Goal: Task Accomplishment & Management: Manage account settings

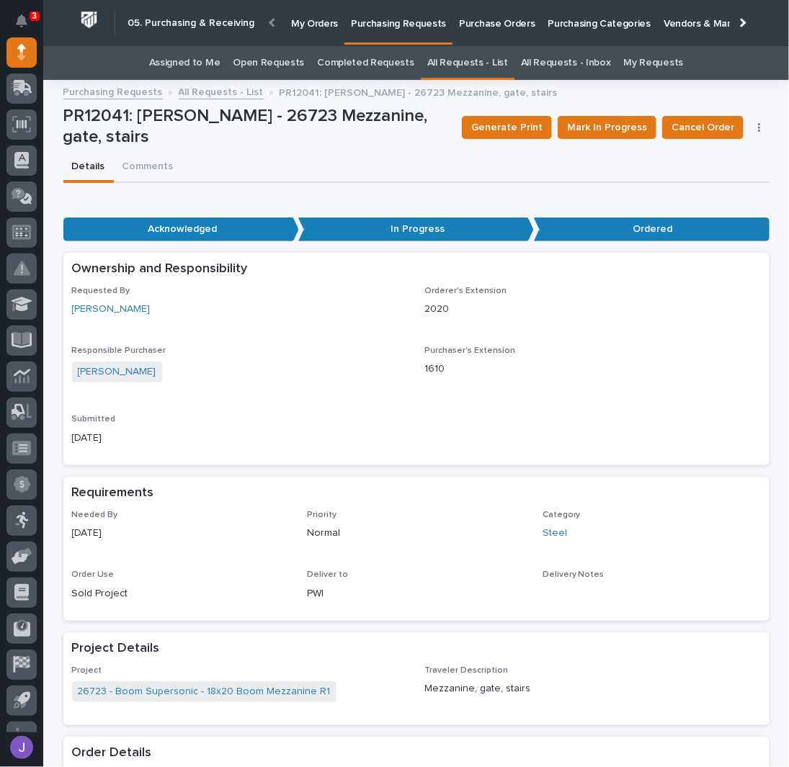
click at [203, 63] on link "Assigned to Me" at bounding box center [184, 63] width 71 height 34
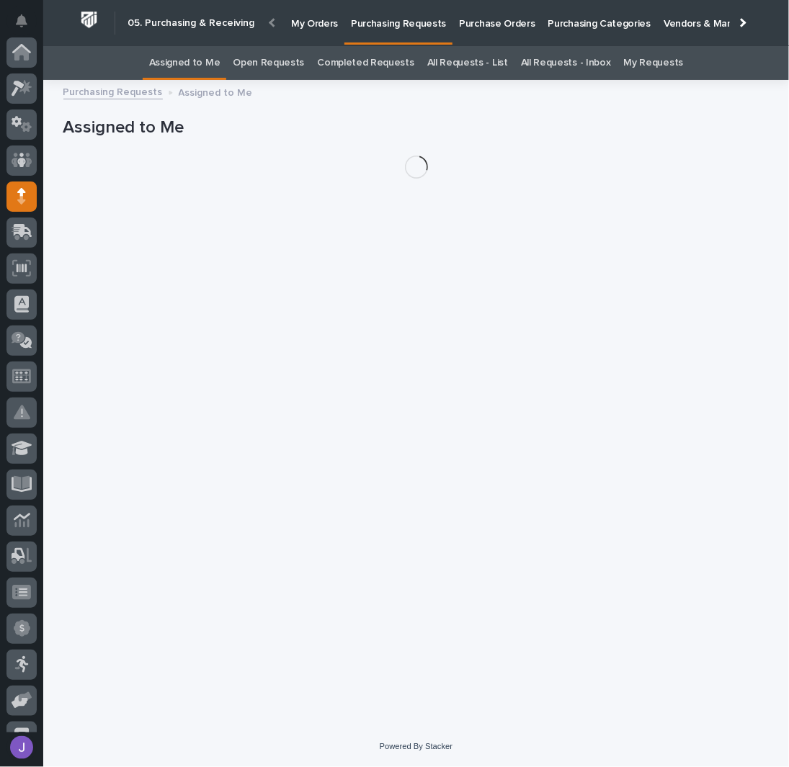
scroll to position [144, 0]
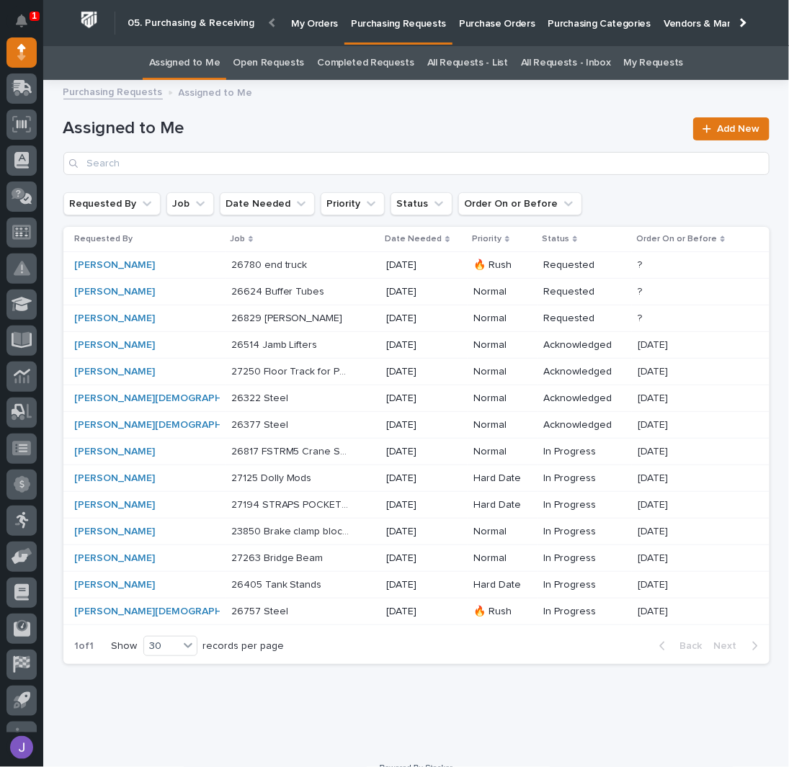
click at [286, 351] on div "26514 Jamb Lifters 26514 Jamb Lifters" at bounding box center [303, 345] width 144 height 24
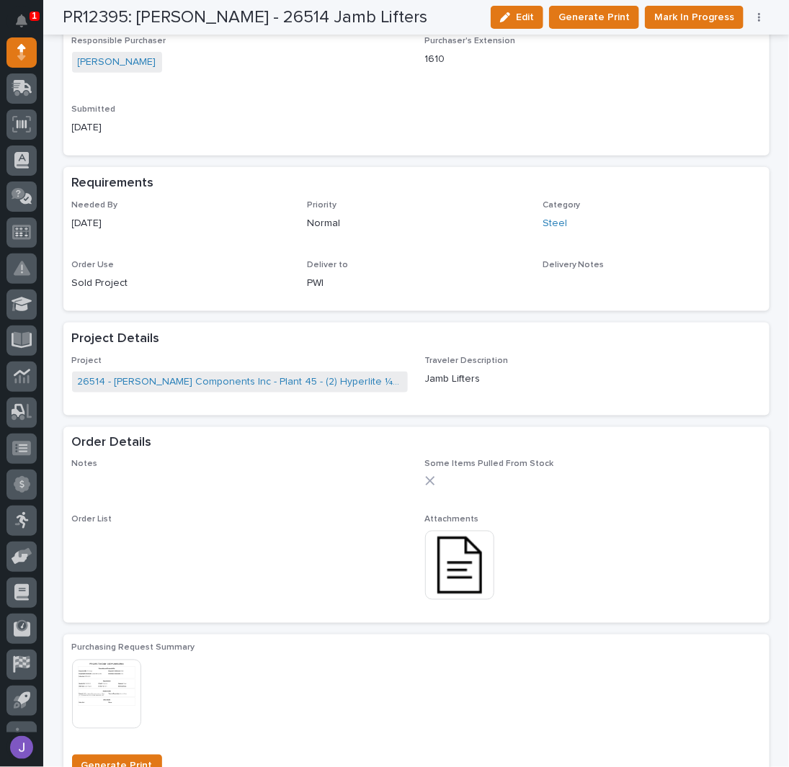
scroll to position [676, 0]
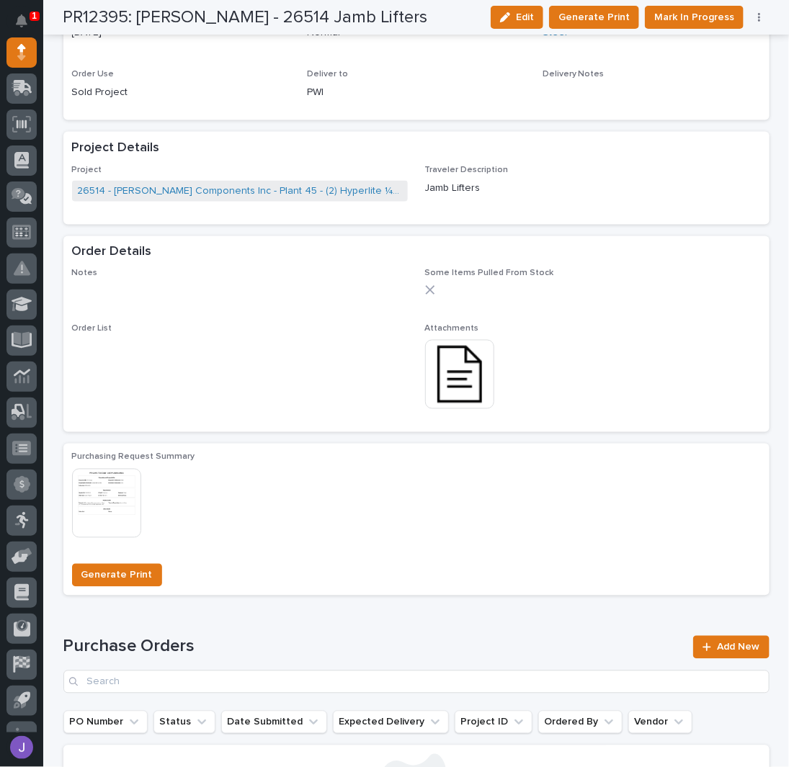
click at [441, 345] on img at bounding box center [459, 374] width 69 height 69
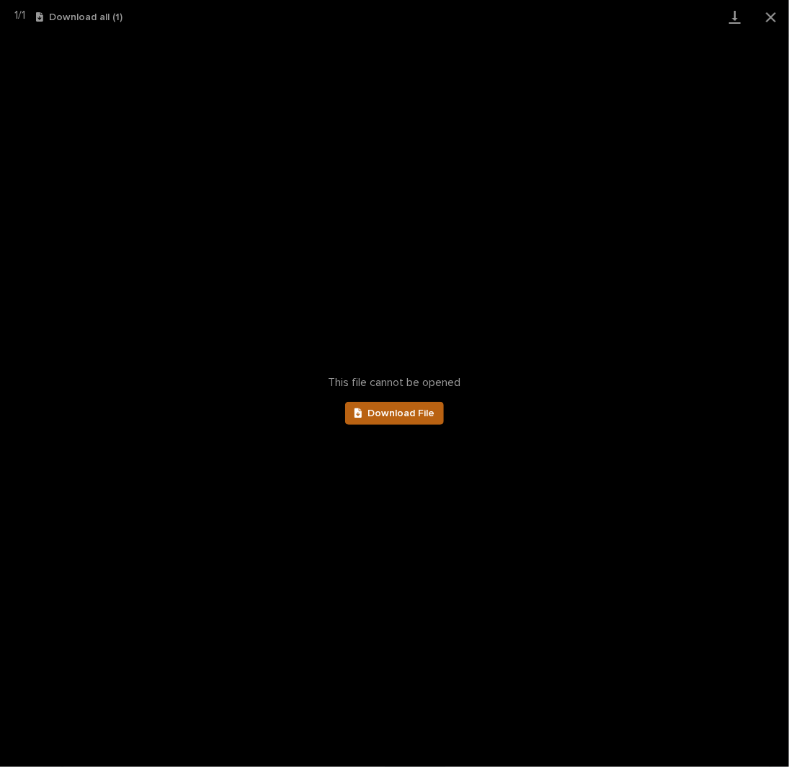
click at [423, 412] on span "Download File" at bounding box center [400, 413] width 67 height 10
click at [768, 17] on button "Close gallery" at bounding box center [771, 17] width 36 height 34
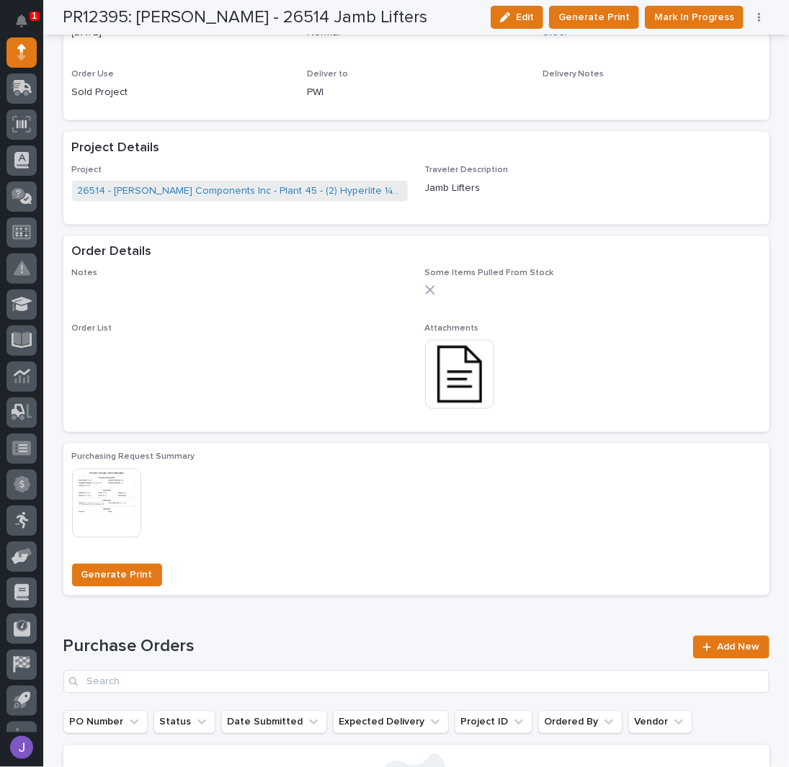
click at [451, 362] on img at bounding box center [459, 374] width 69 height 69
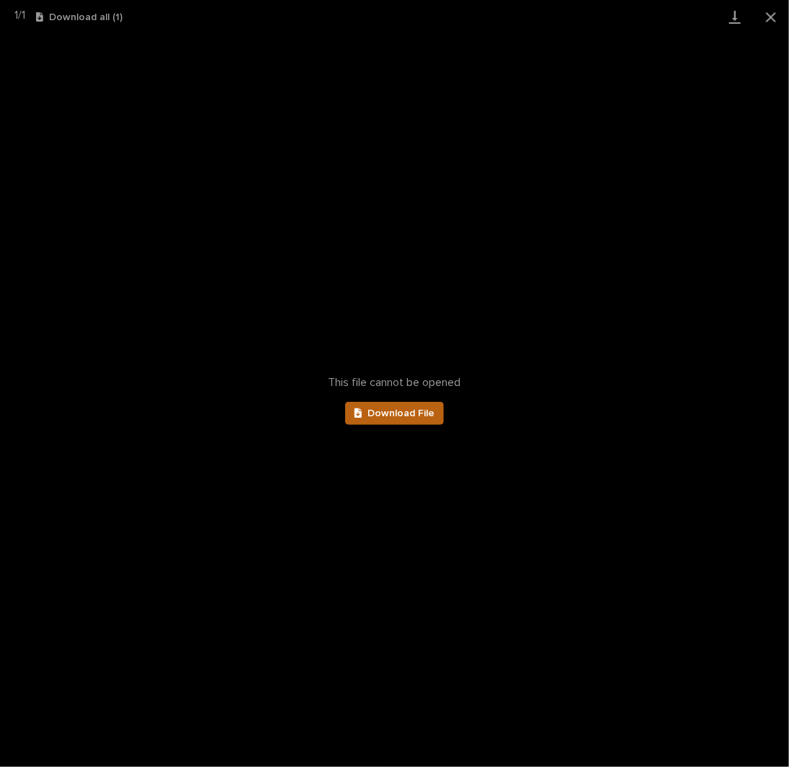
click at [421, 408] on span "Download File" at bounding box center [400, 413] width 67 height 10
click at [767, 19] on button "Close gallery" at bounding box center [771, 17] width 36 height 34
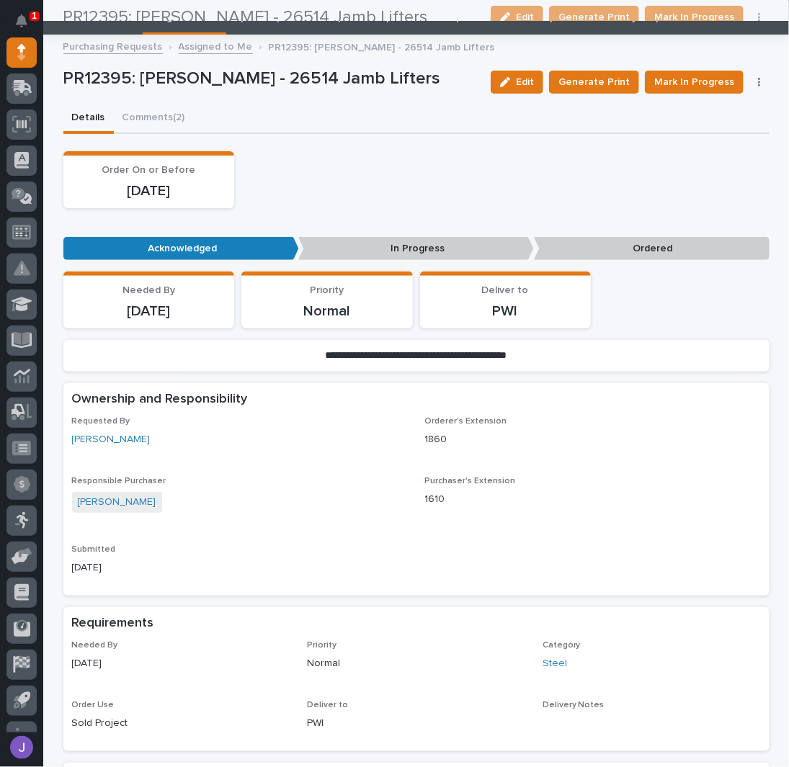
scroll to position [0, 0]
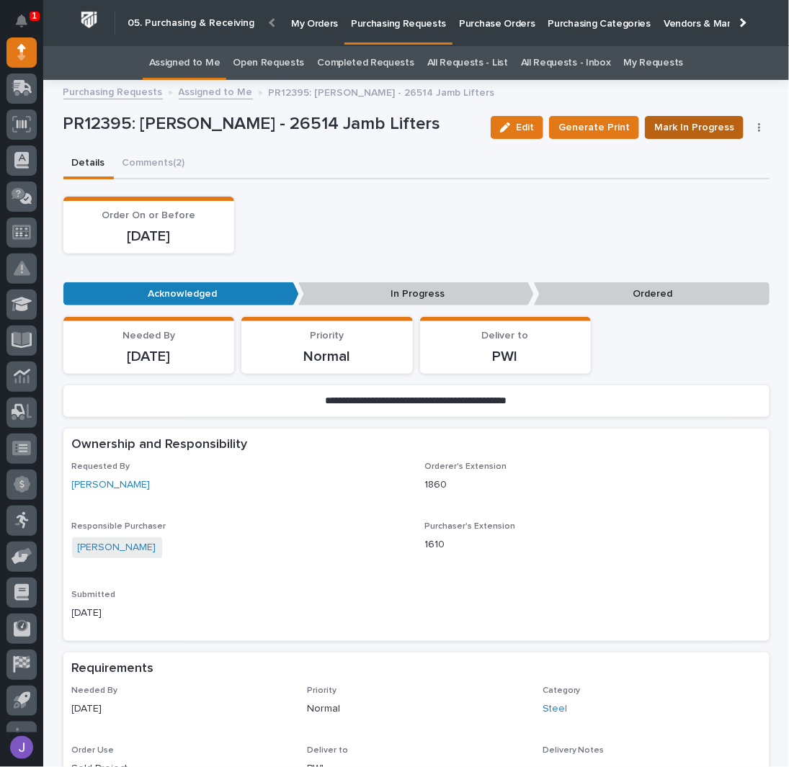
click at [693, 121] on span "Mark In Progress" at bounding box center [694, 127] width 80 height 17
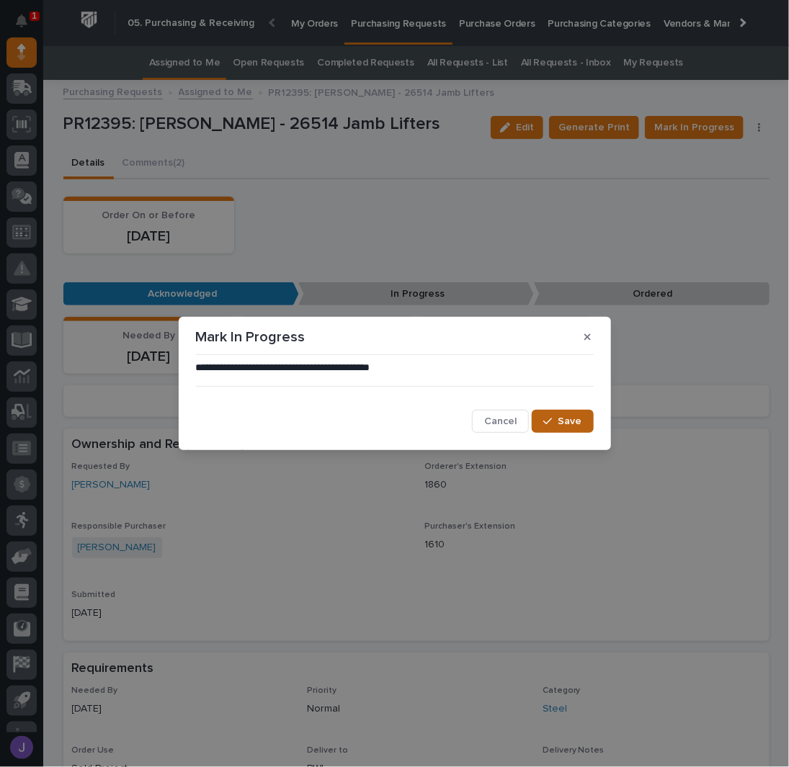
click at [565, 420] on span "Save" at bounding box center [570, 421] width 24 height 13
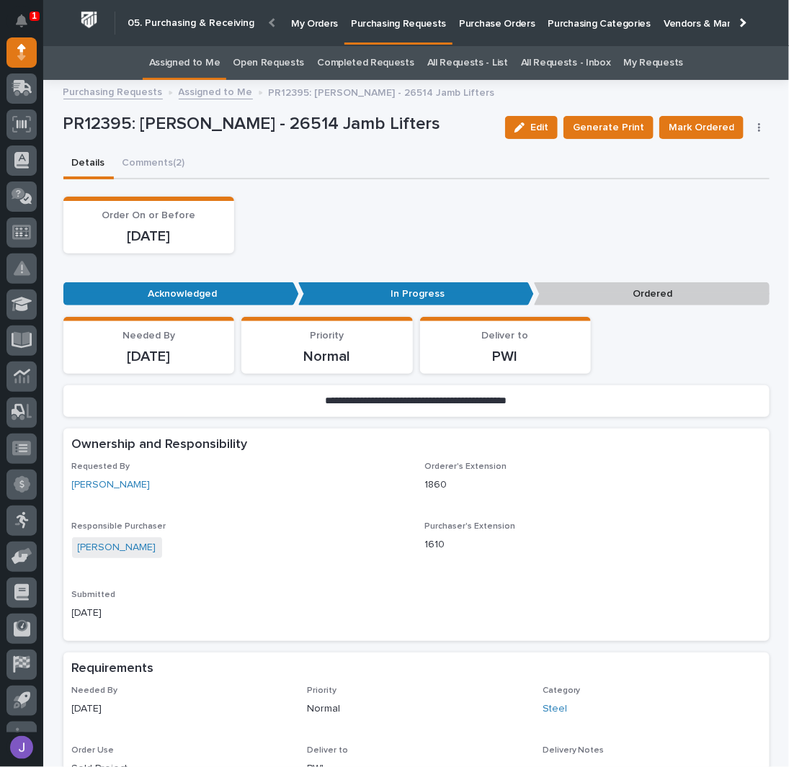
click at [199, 54] on link "Assigned to Me" at bounding box center [184, 63] width 71 height 34
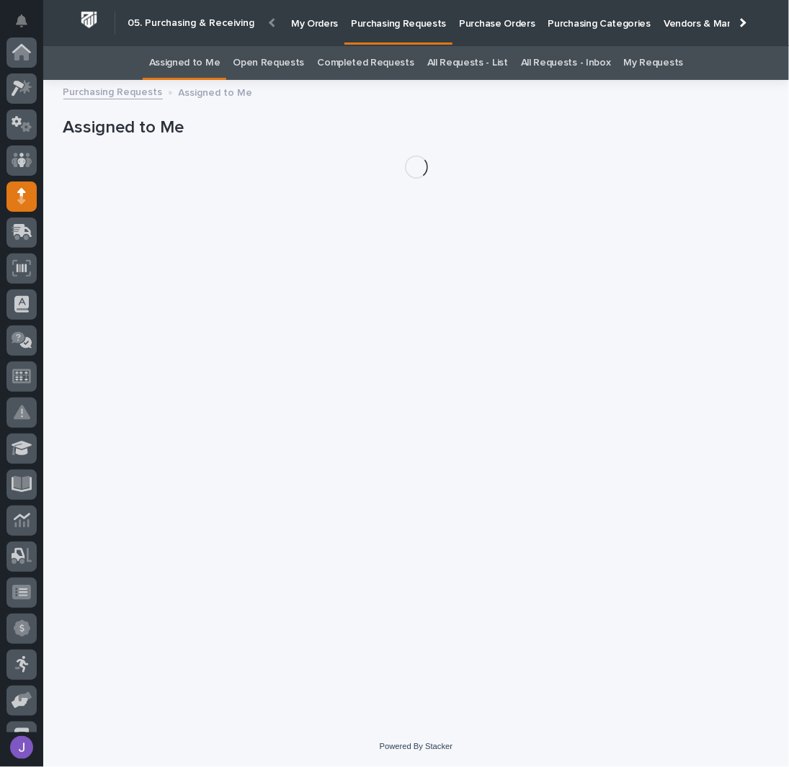
scroll to position [144, 0]
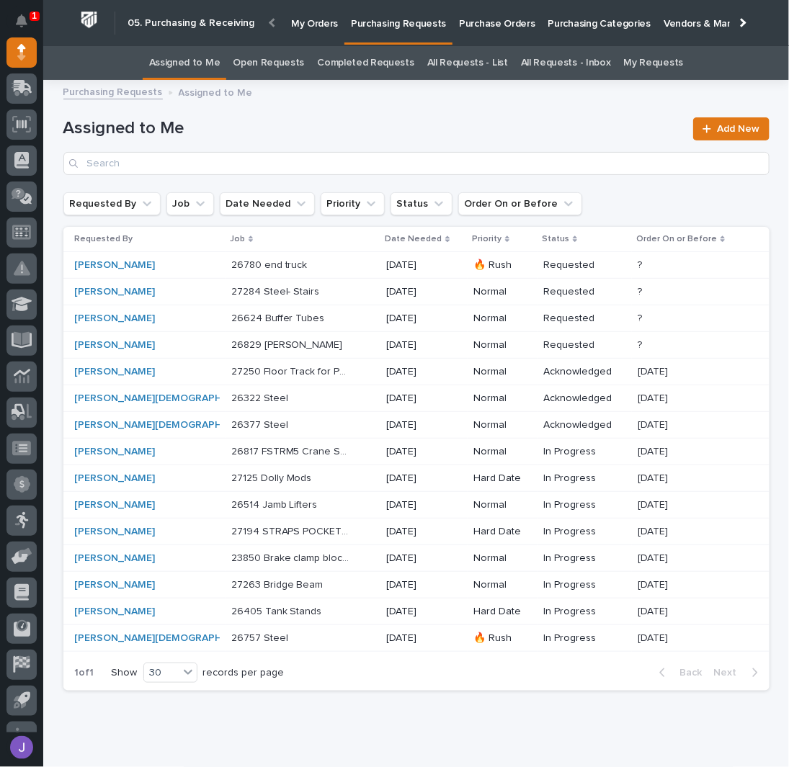
click at [298, 324] on div "26624 Buffer Tubes 26624 Buffer Tubes" at bounding box center [303, 319] width 144 height 24
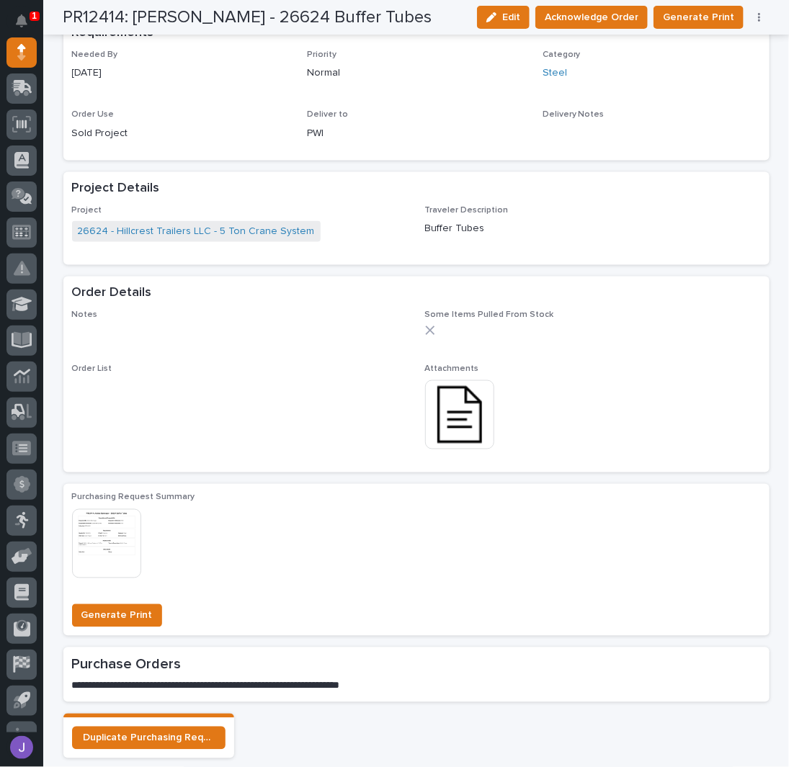
scroll to position [576, 0]
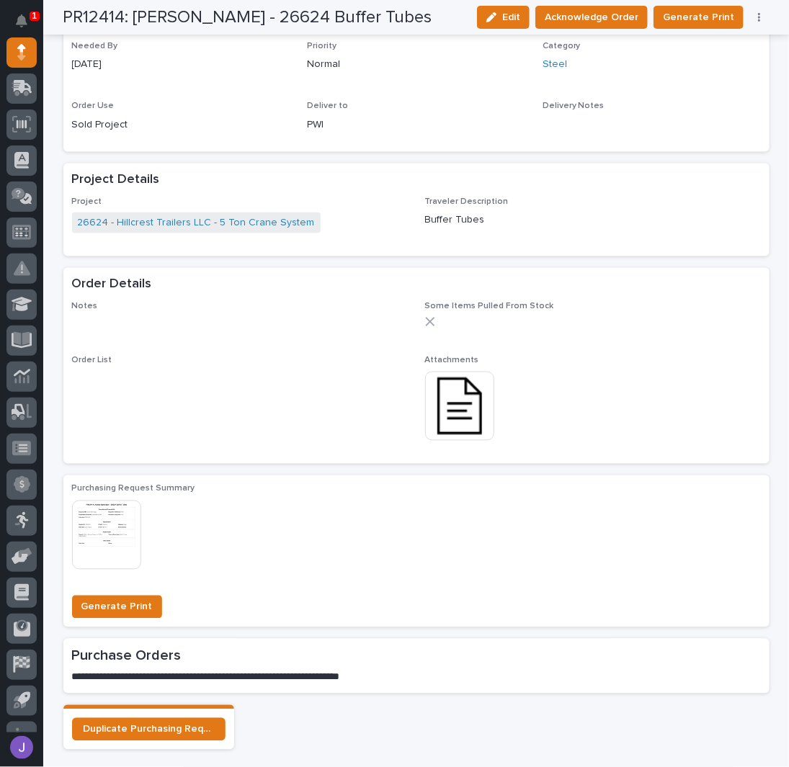
click at [444, 406] on img at bounding box center [459, 406] width 69 height 69
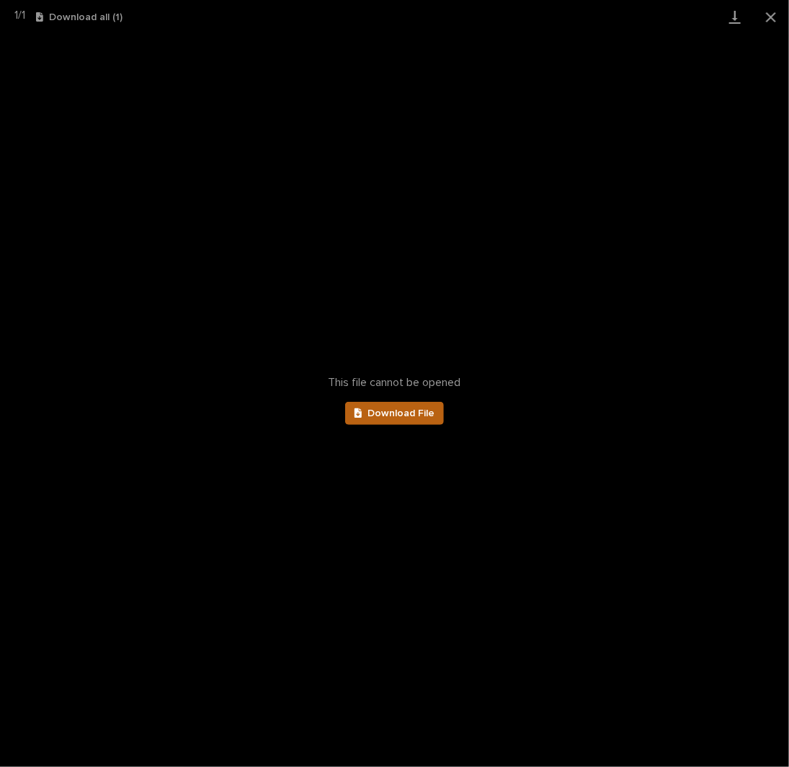
click at [405, 414] on span "Download File" at bounding box center [400, 413] width 67 height 10
click at [768, 17] on button "Close gallery" at bounding box center [771, 17] width 36 height 34
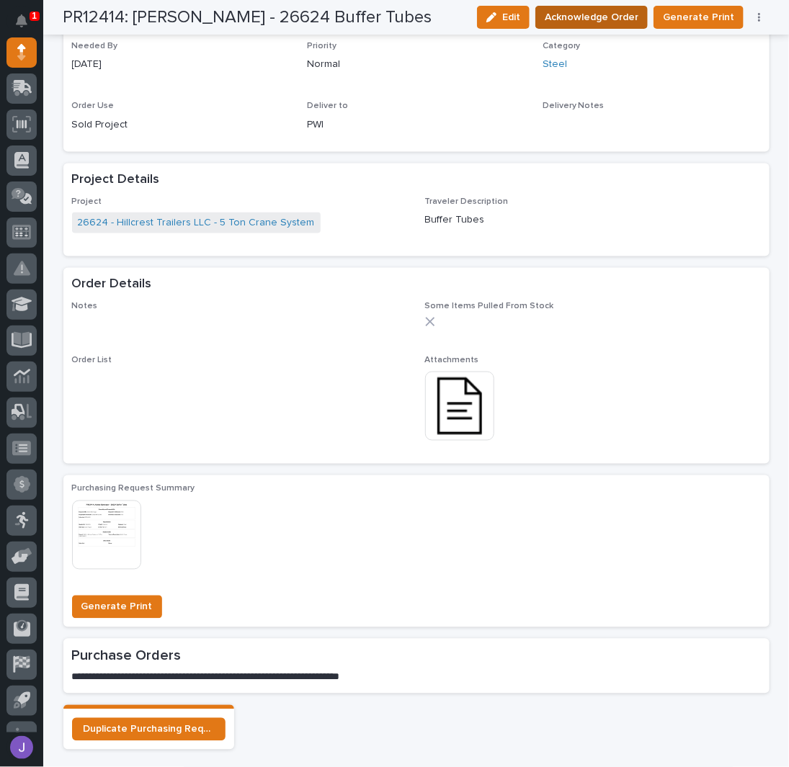
click at [598, 20] on span "Acknowledge Order" at bounding box center [591, 17] width 94 height 17
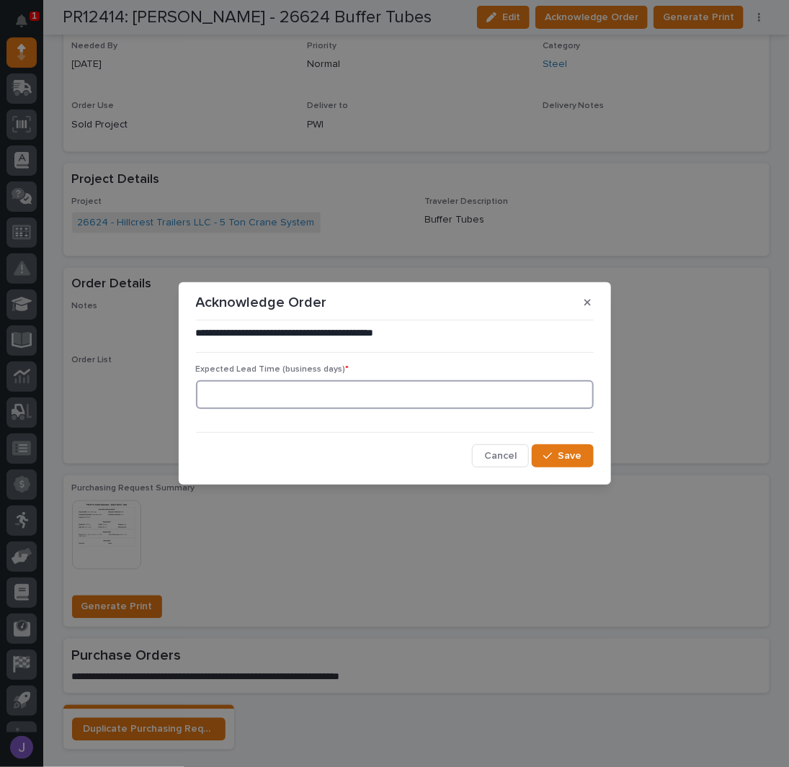
click at [248, 388] on input at bounding box center [395, 394] width 398 height 29
type input "0"
click at [574, 452] on span "Save" at bounding box center [570, 455] width 24 height 13
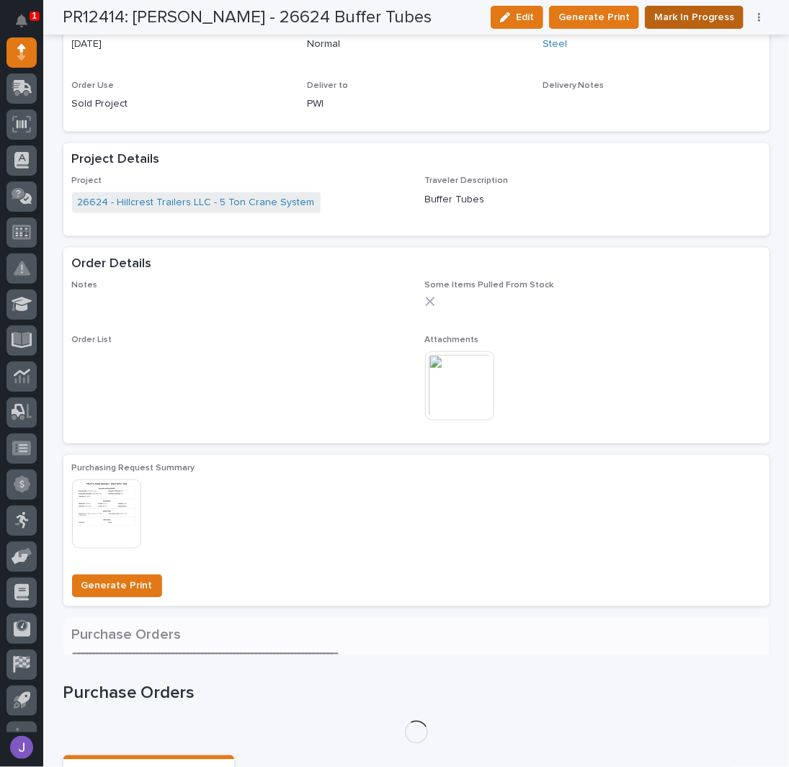
click at [683, 22] on span "Mark In Progress" at bounding box center [694, 17] width 80 height 17
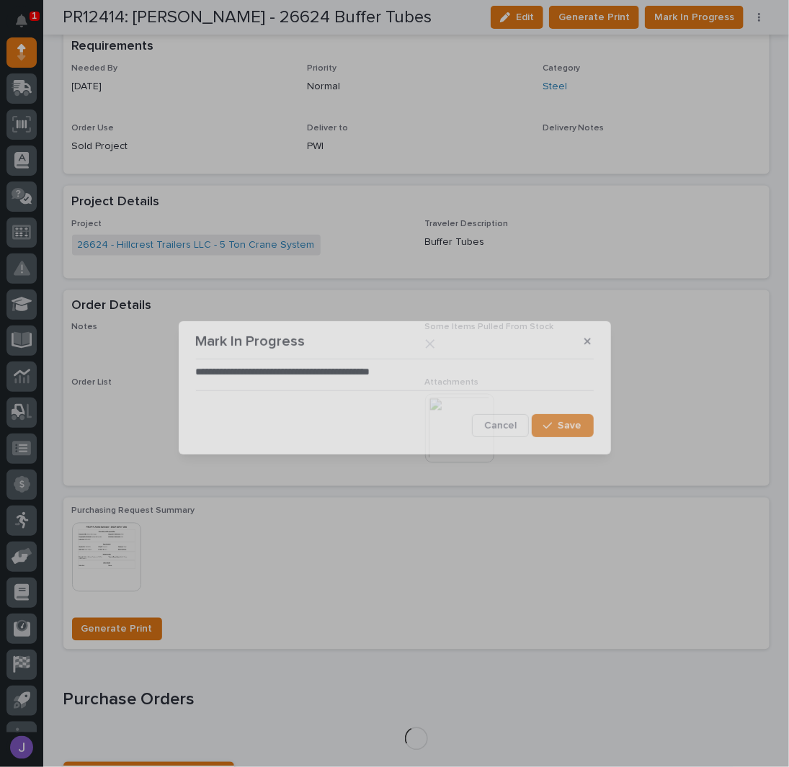
scroll to position [707, 0]
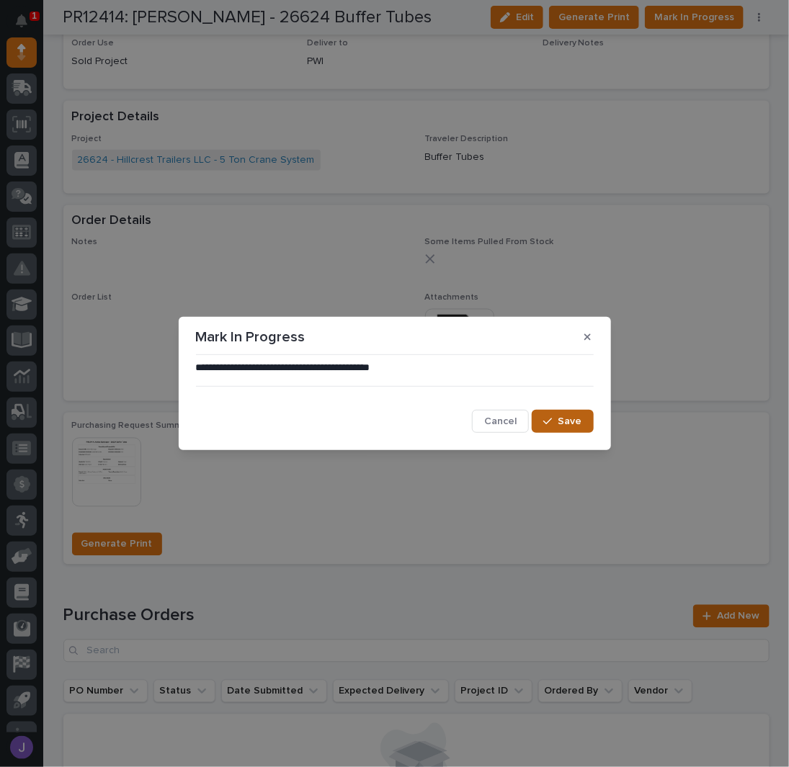
click at [558, 426] on button "Save" at bounding box center [561, 421] width 61 height 23
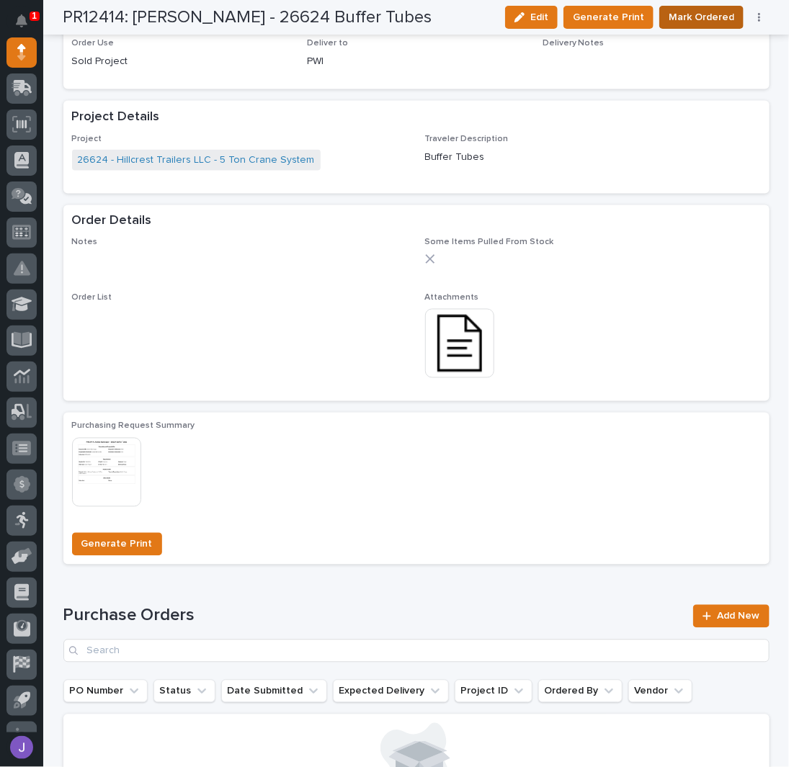
click at [694, 23] on span "Mark Ordered" at bounding box center [701, 17] width 66 height 17
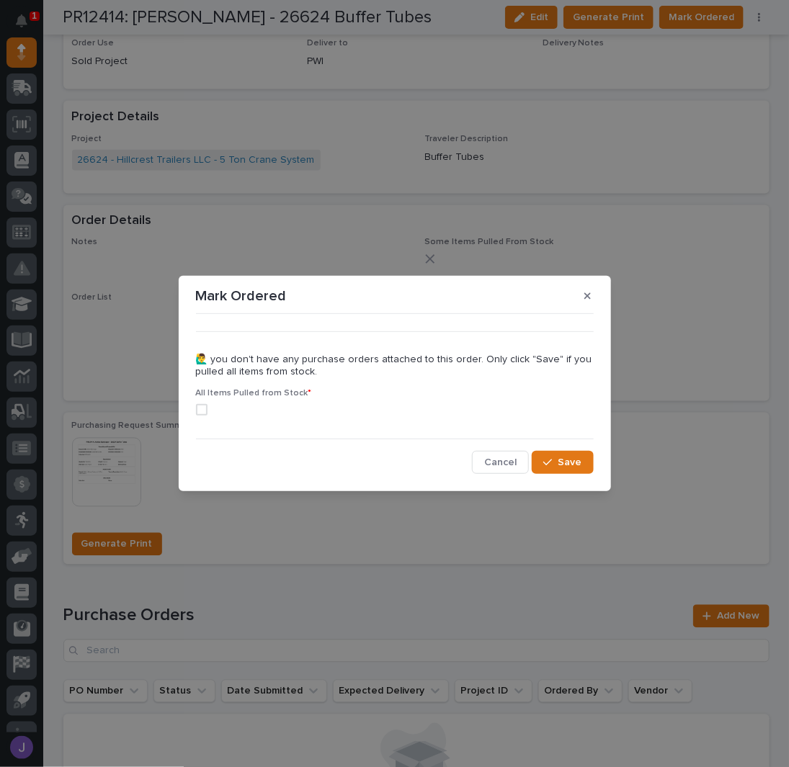
click at [200, 414] on span at bounding box center [202, 410] width 12 height 12
click at [562, 460] on span "Save" at bounding box center [570, 462] width 24 height 13
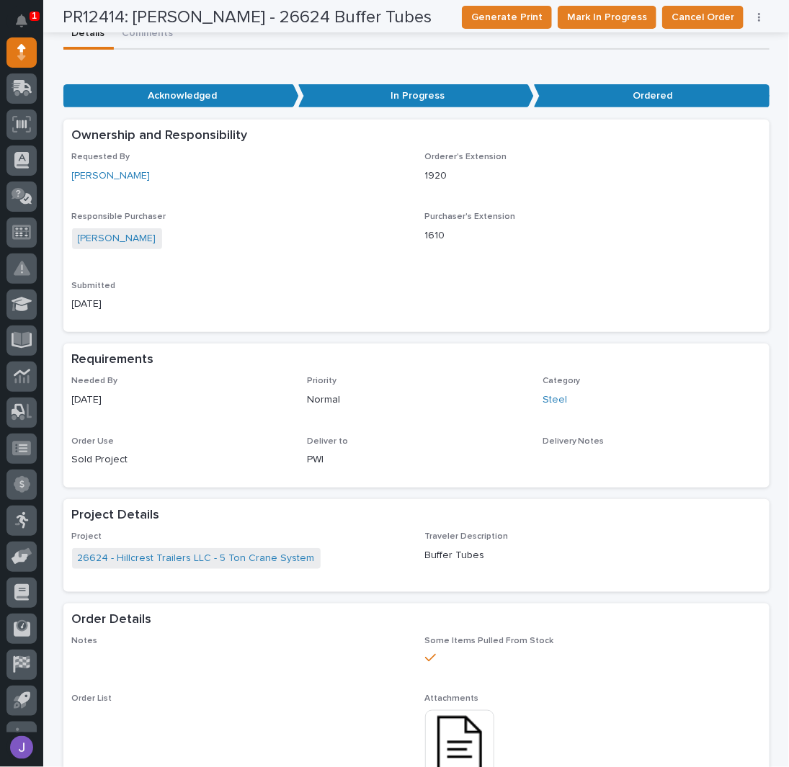
scroll to position [0, 0]
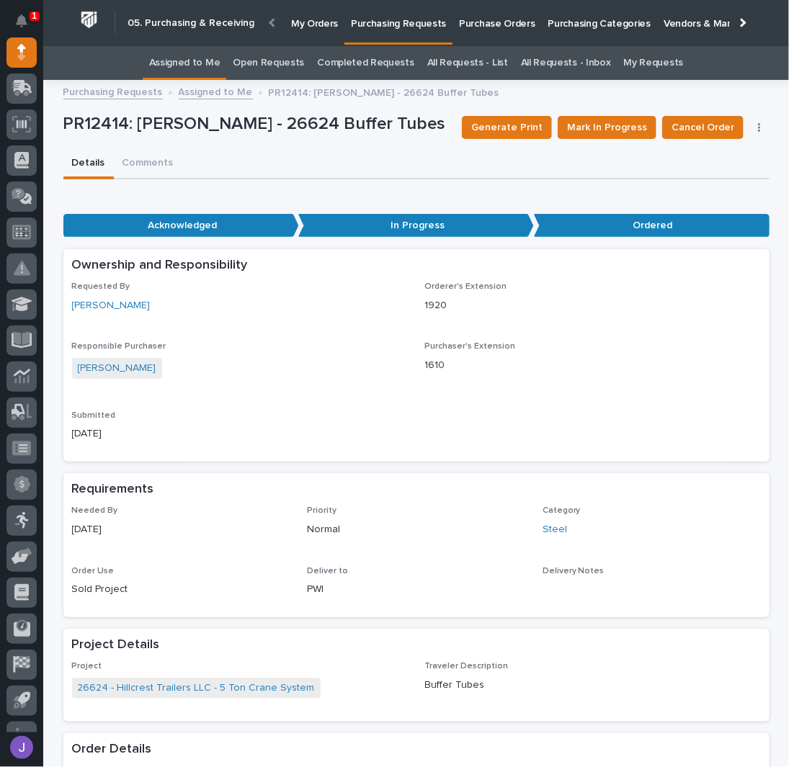
click at [187, 52] on link "Assigned to Me" at bounding box center [184, 63] width 71 height 34
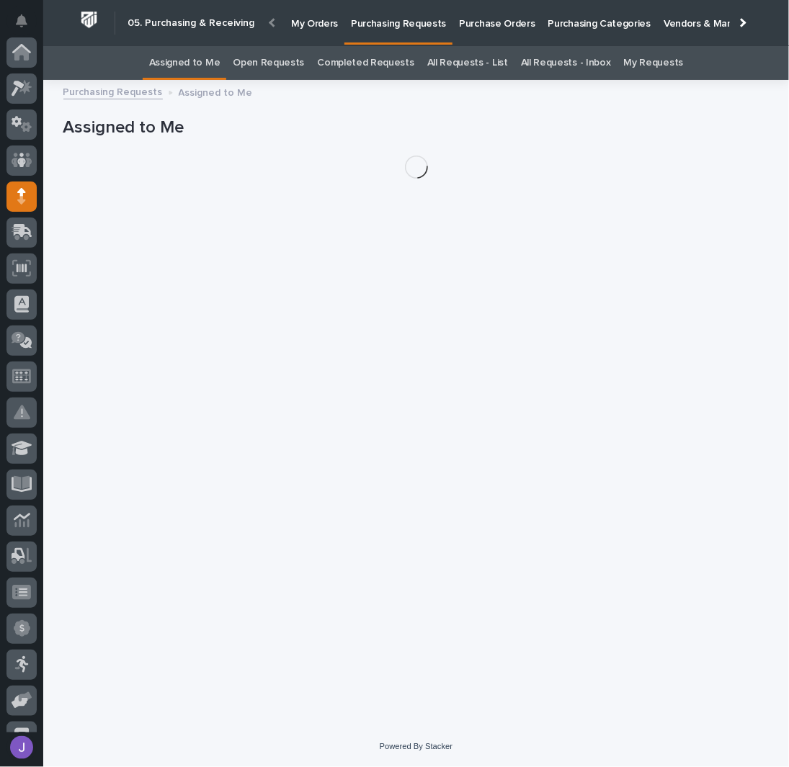
scroll to position [144, 0]
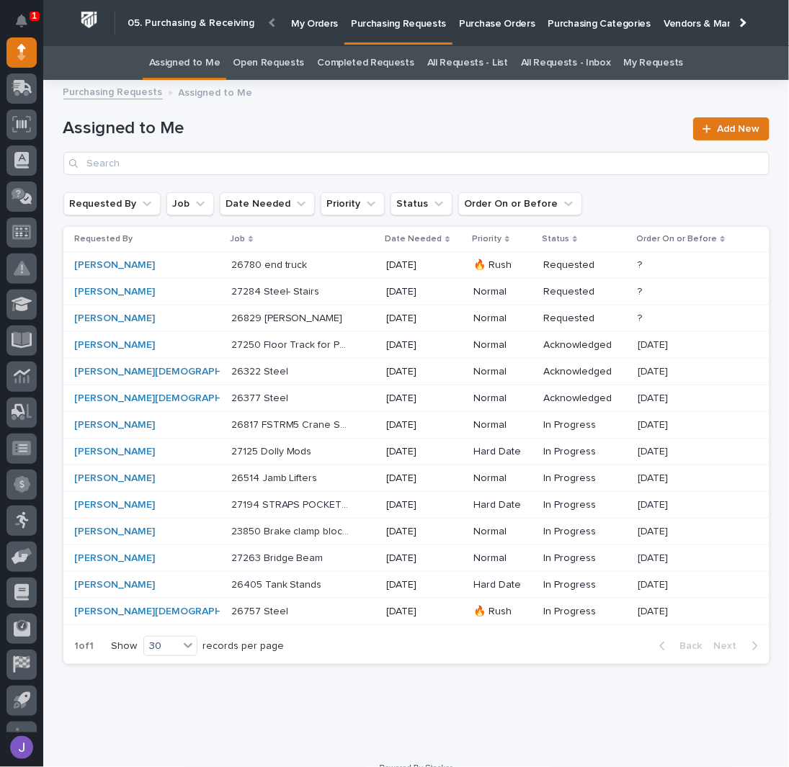
click at [302, 271] on div "26780 end truck 26780 end truck" at bounding box center [303, 265] width 144 height 24
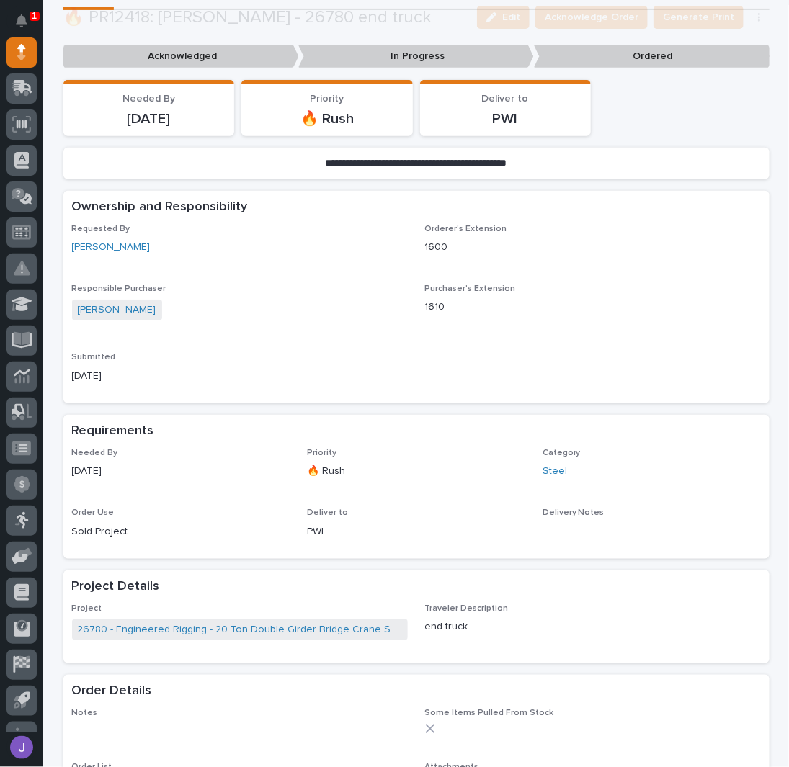
scroll to position [288, 0]
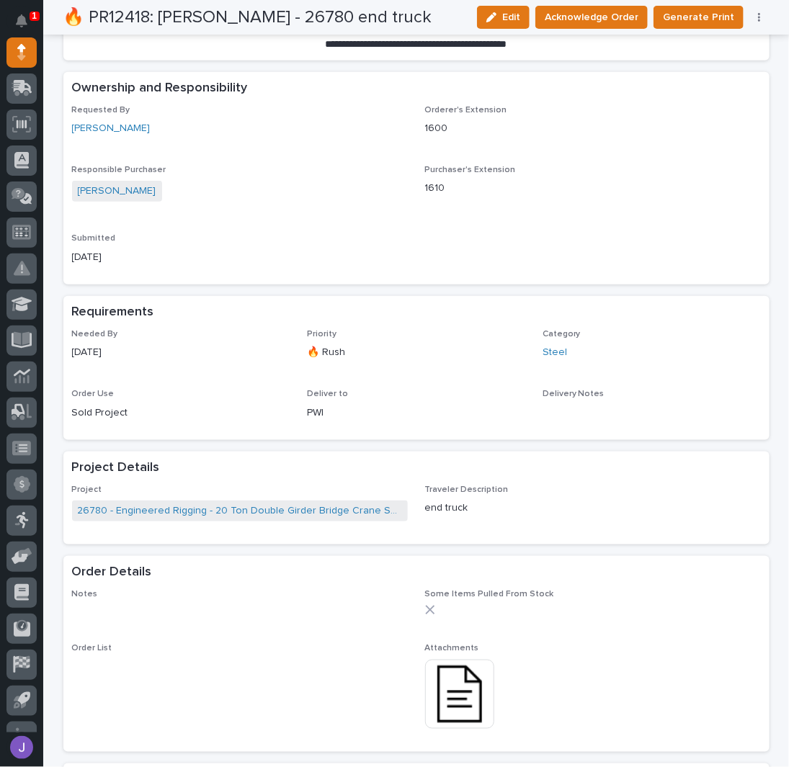
click at [454, 709] on img at bounding box center [459, 694] width 69 height 69
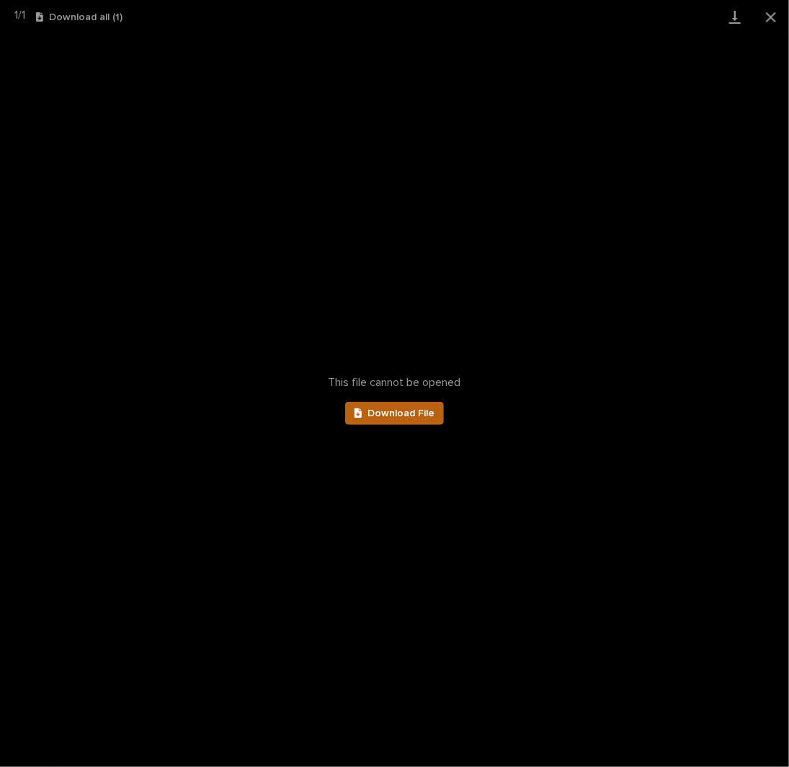
click at [405, 402] on link "Download File" at bounding box center [394, 413] width 99 height 23
click at [767, 14] on button "Close gallery" at bounding box center [771, 17] width 36 height 34
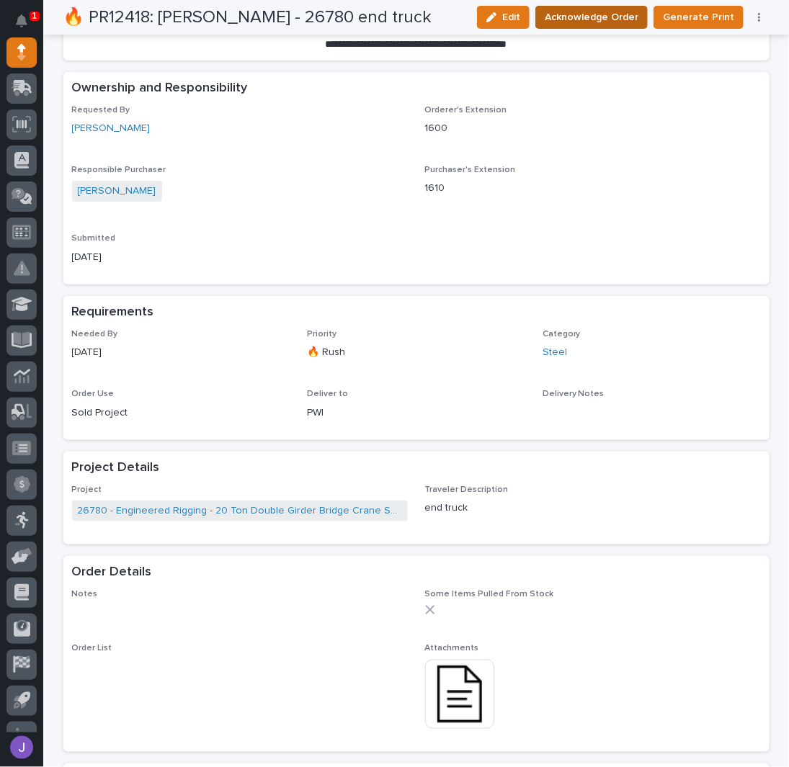
click at [603, 12] on span "Acknowledge Order" at bounding box center [591, 17] width 94 height 17
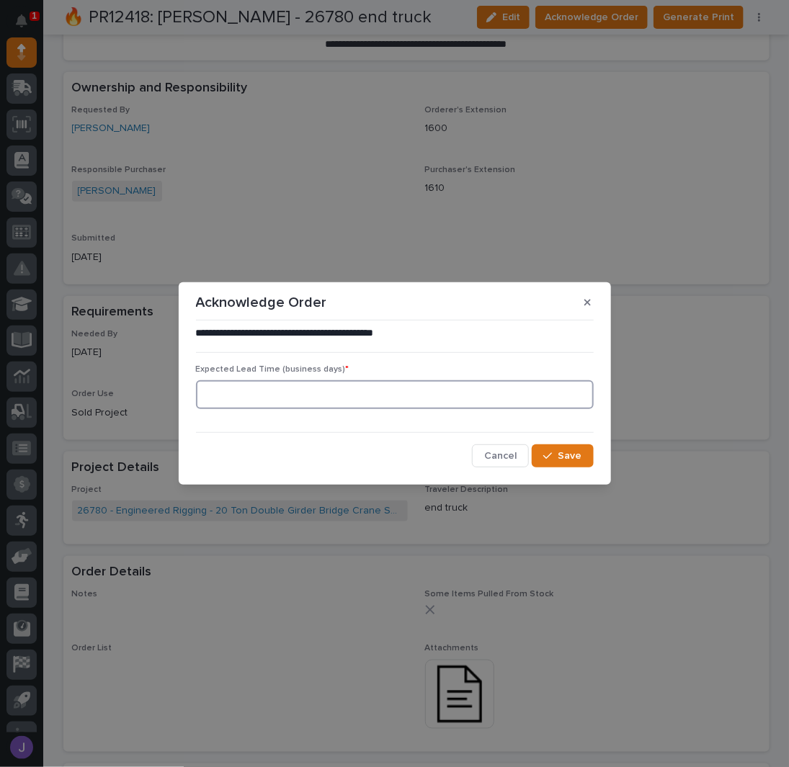
click at [287, 392] on input at bounding box center [395, 394] width 398 height 29
type input "0"
click at [545, 449] on button "Save" at bounding box center [561, 455] width 61 height 23
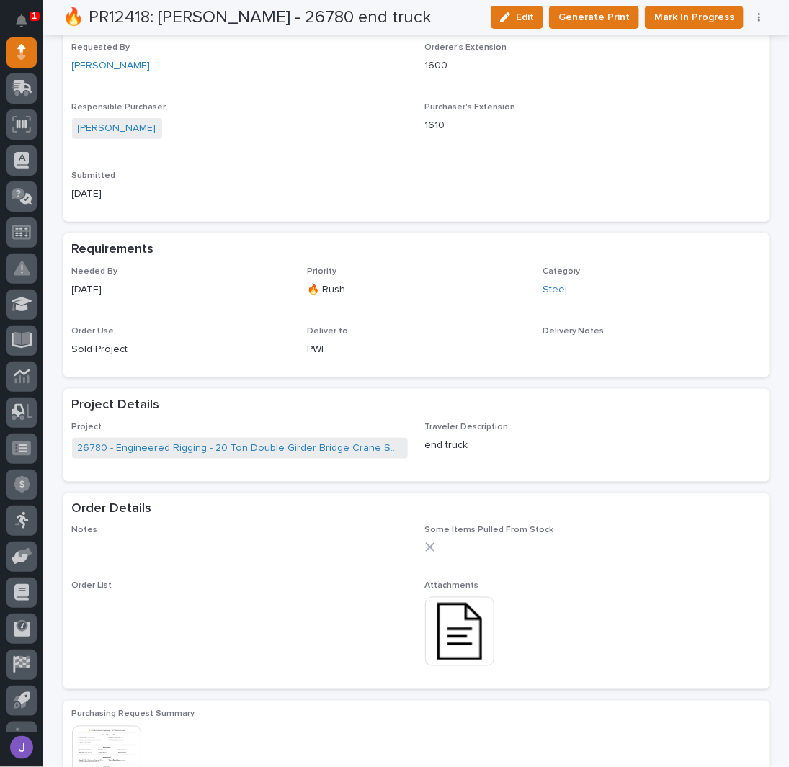
scroll to position [0, 0]
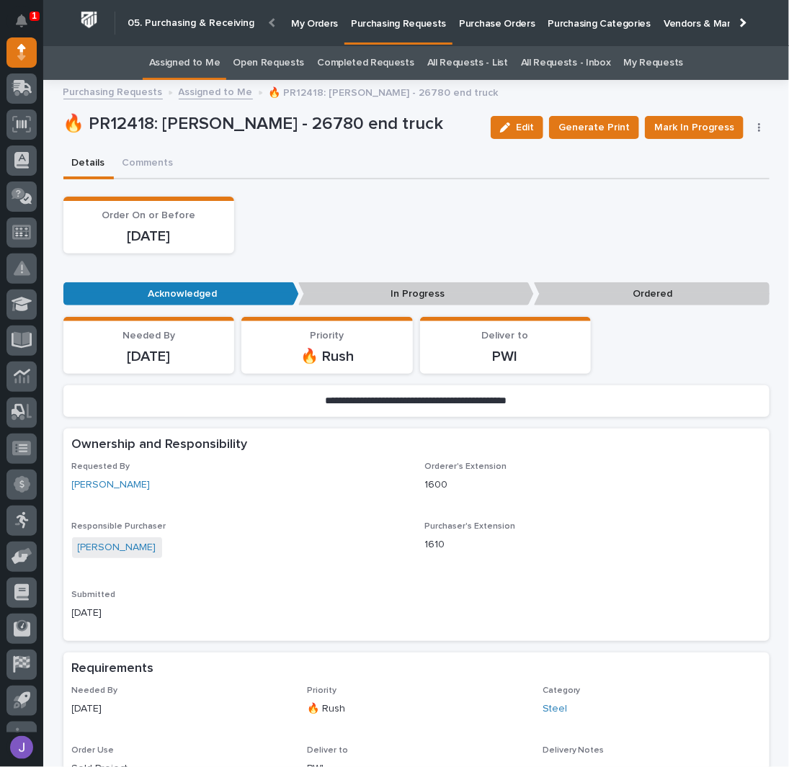
click at [186, 58] on link "Assigned to Me" at bounding box center [184, 63] width 71 height 34
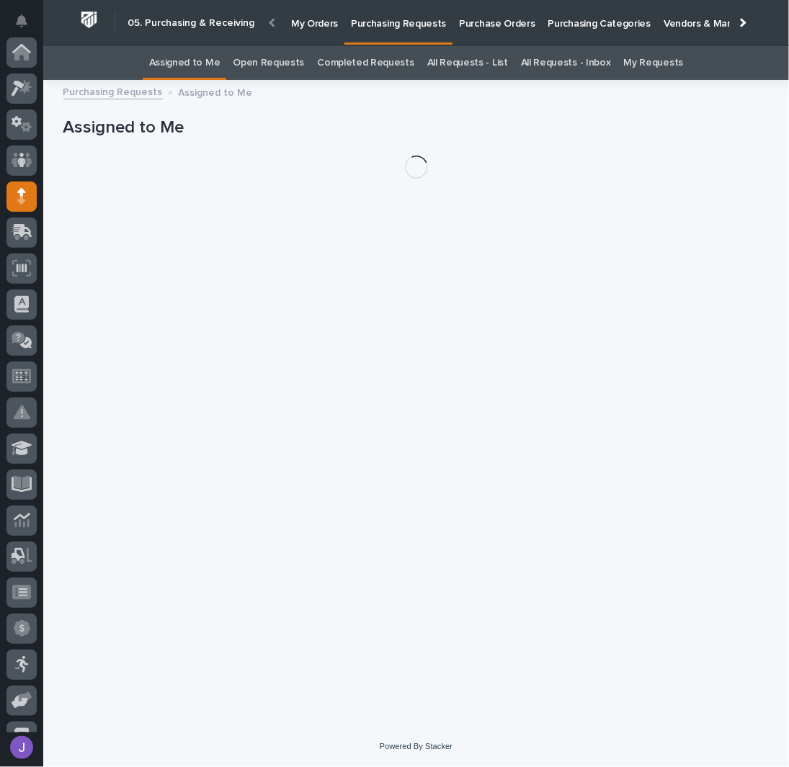
scroll to position [144, 0]
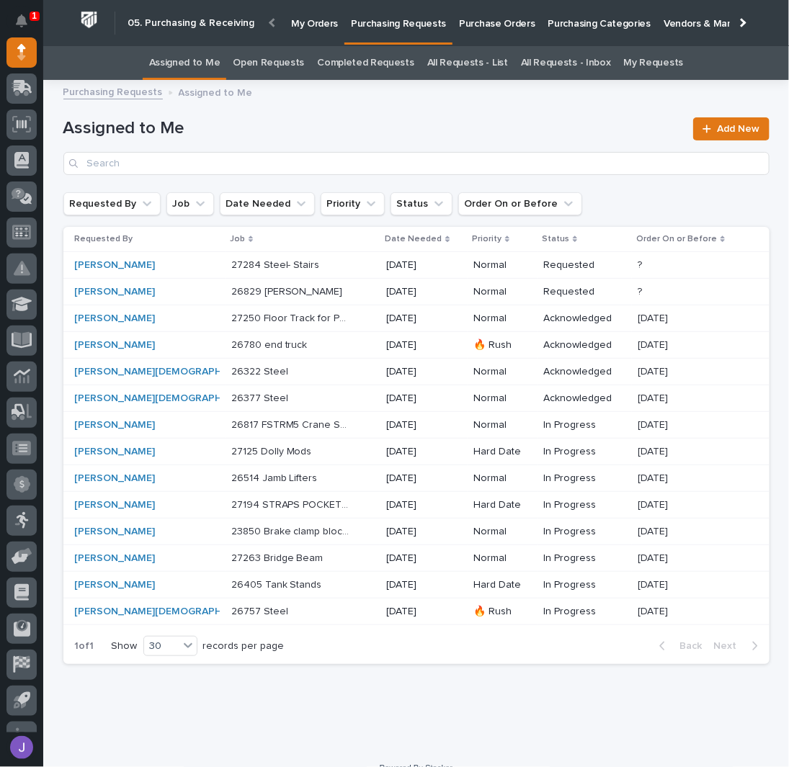
click at [310, 374] on p at bounding box center [291, 372] width 120 height 12
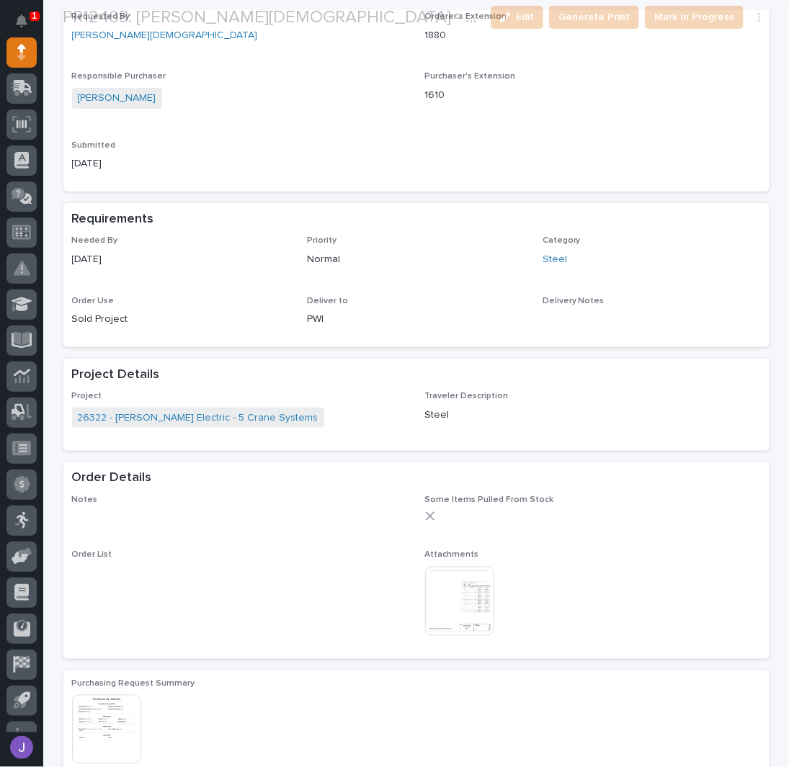
scroll to position [480, 0]
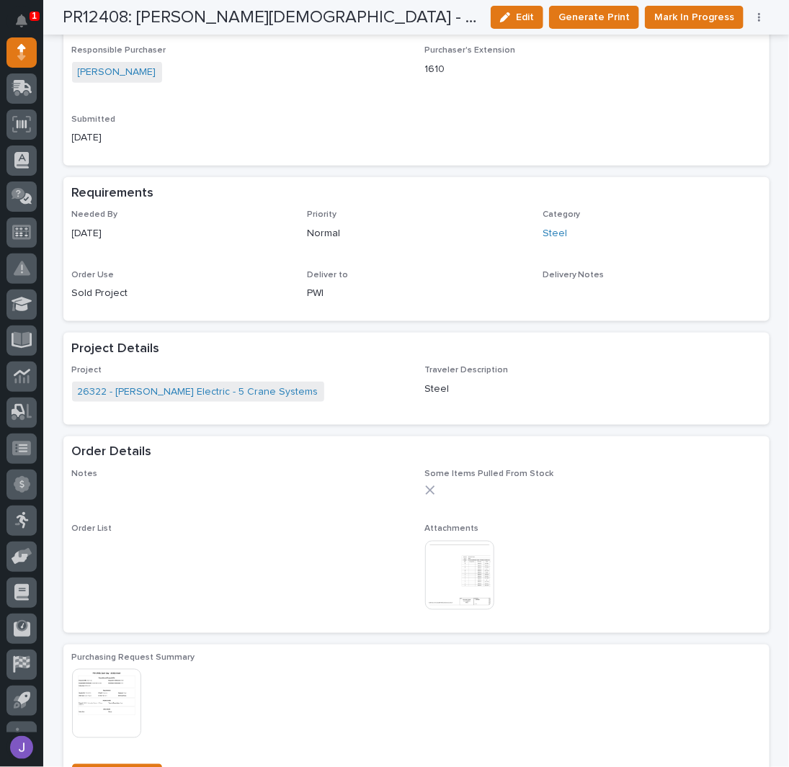
click at [485, 570] on img at bounding box center [459, 575] width 69 height 69
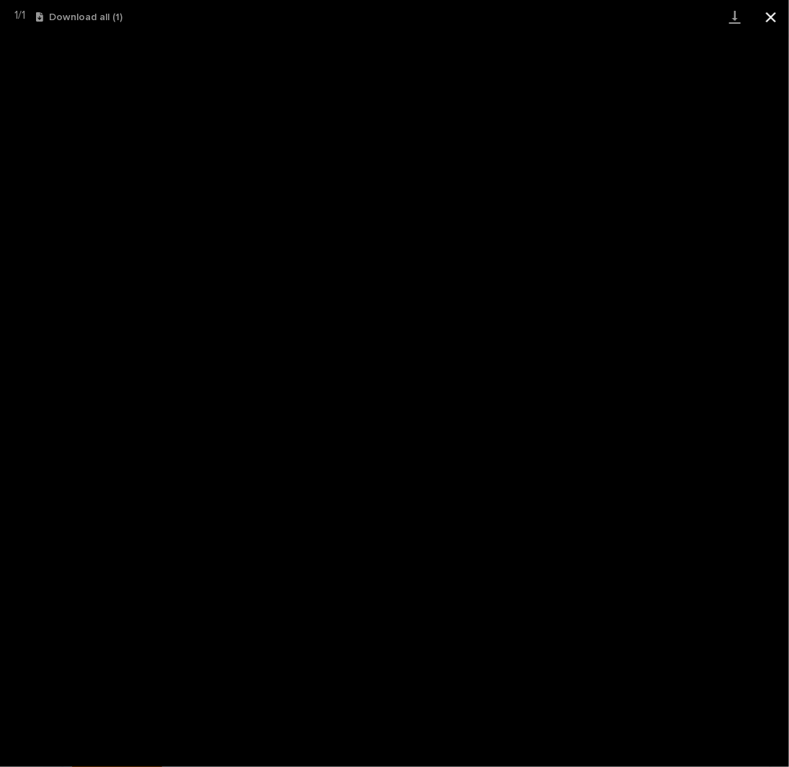
click at [767, 12] on button "Close gallery" at bounding box center [771, 17] width 36 height 34
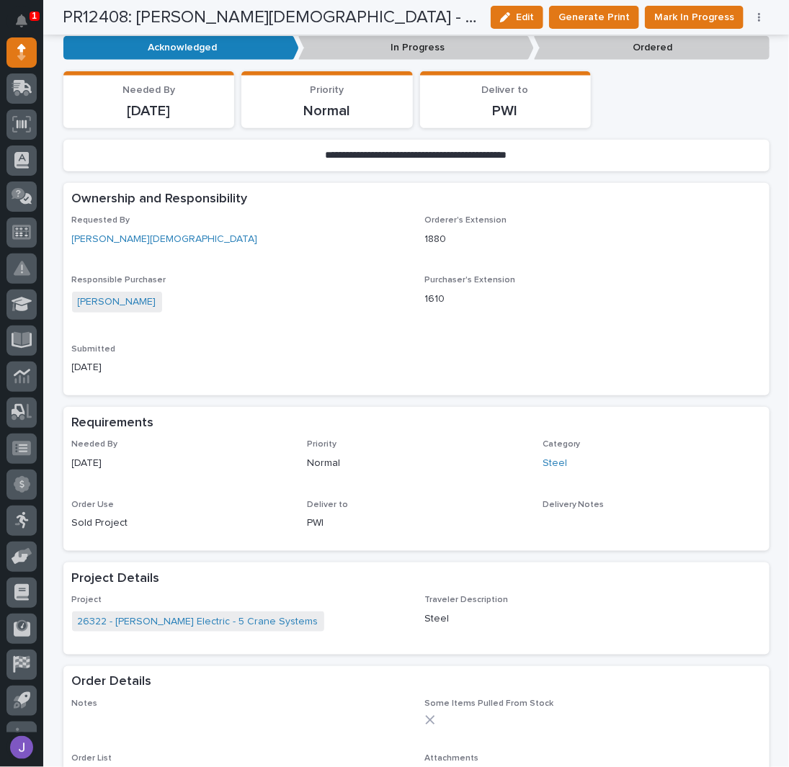
scroll to position [0, 0]
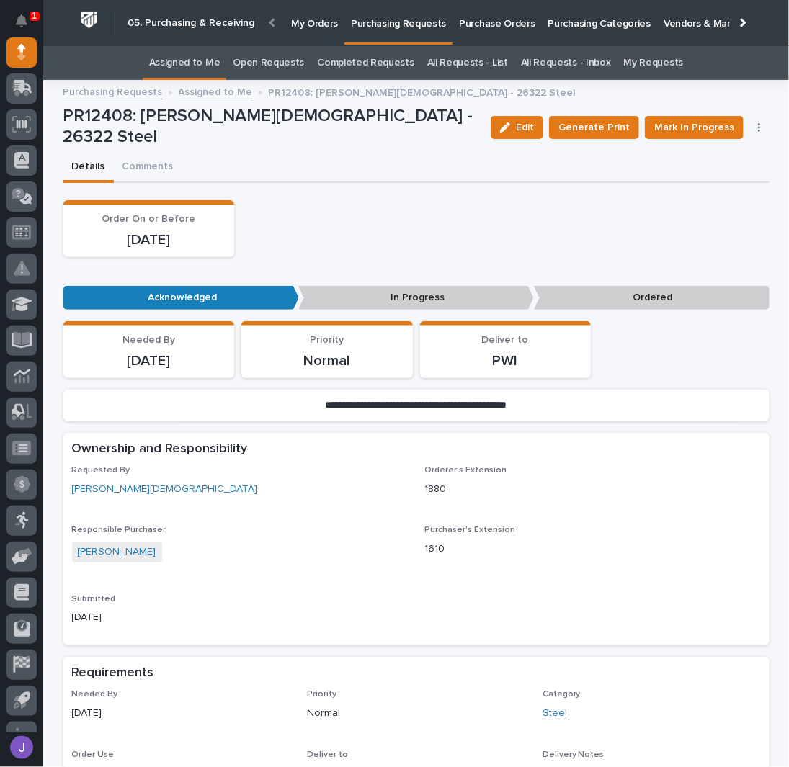
click at [191, 63] on link "Assigned to Me" at bounding box center [184, 63] width 71 height 34
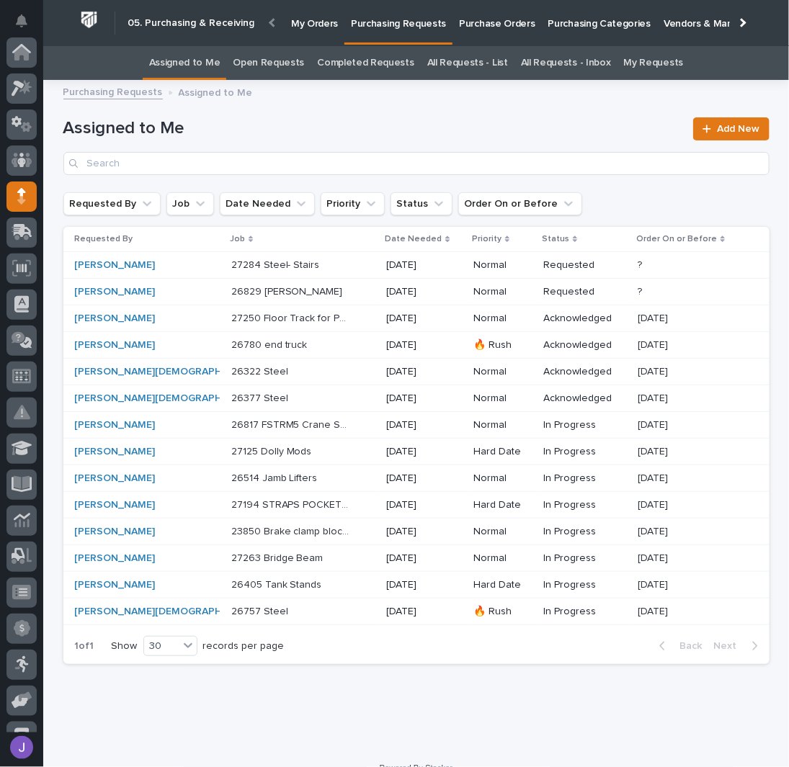
scroll to position [144, 0]
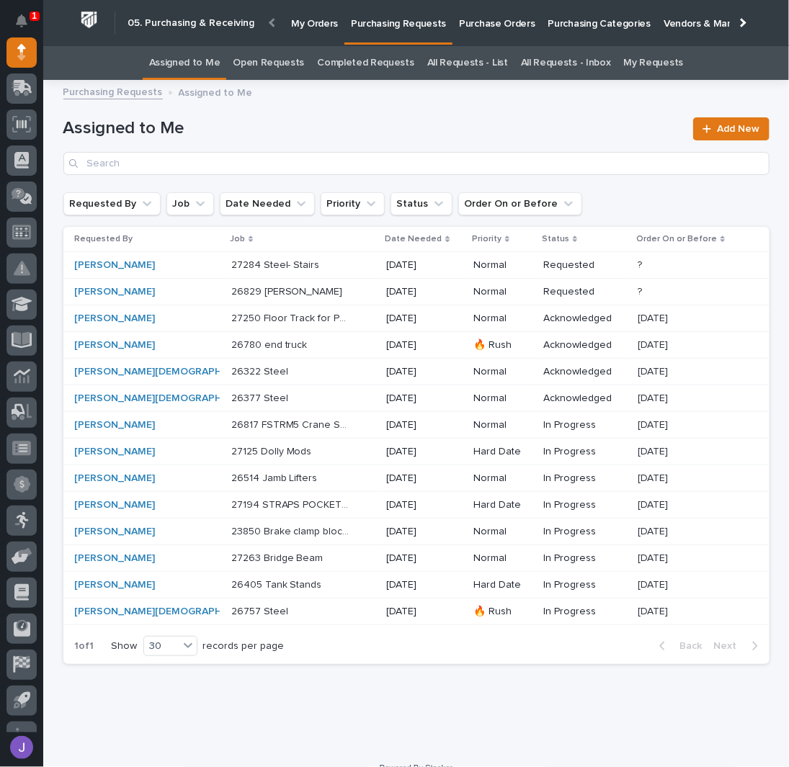
click at [263, 398] on p at bounding box center [291, 398] width 120 height 12
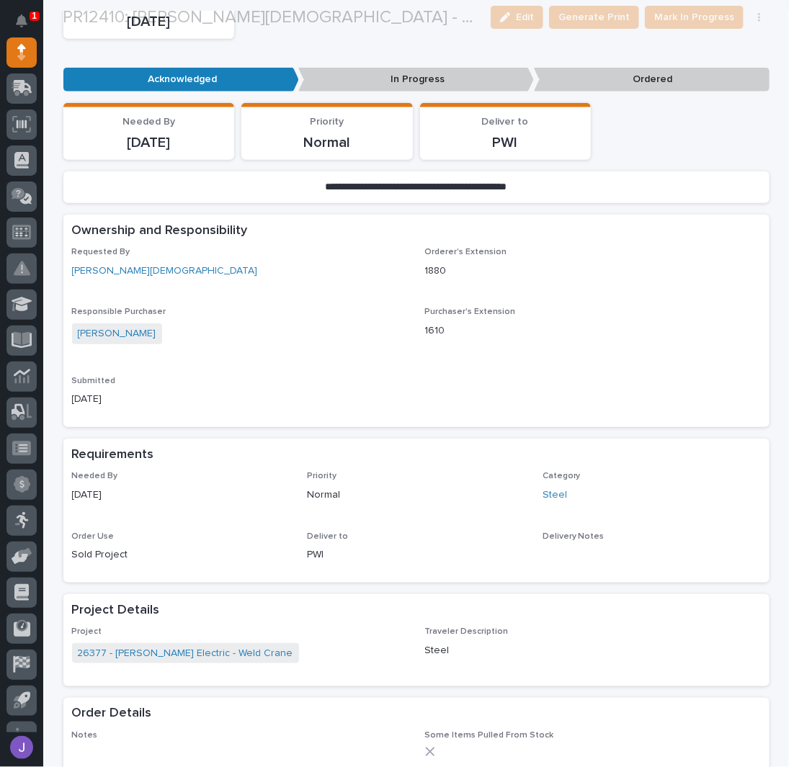
scroll to position [384, 0]
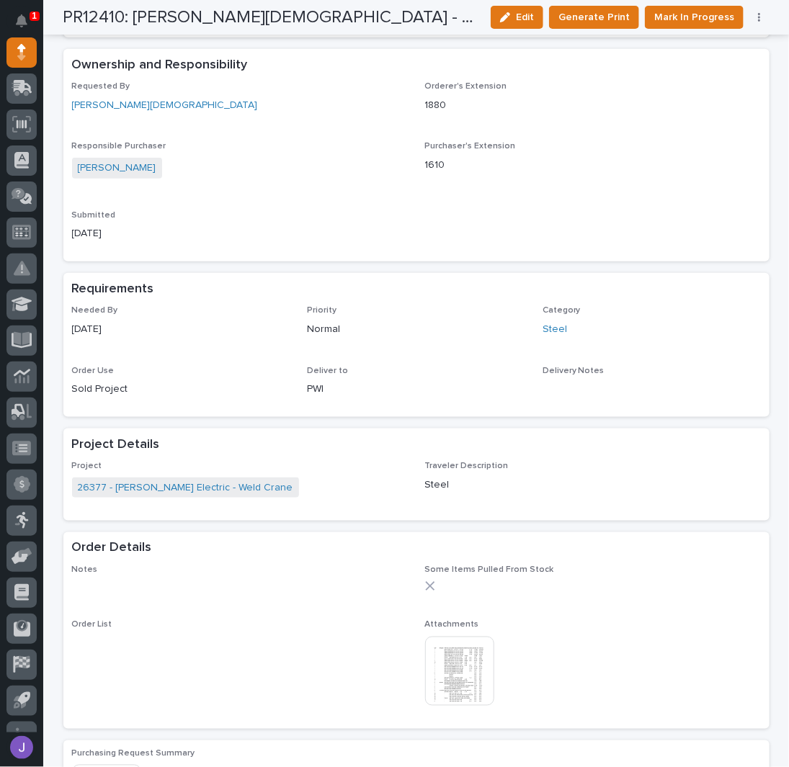
click at [470, 665] on img at bounding box center [459, 671] width 69 height 69
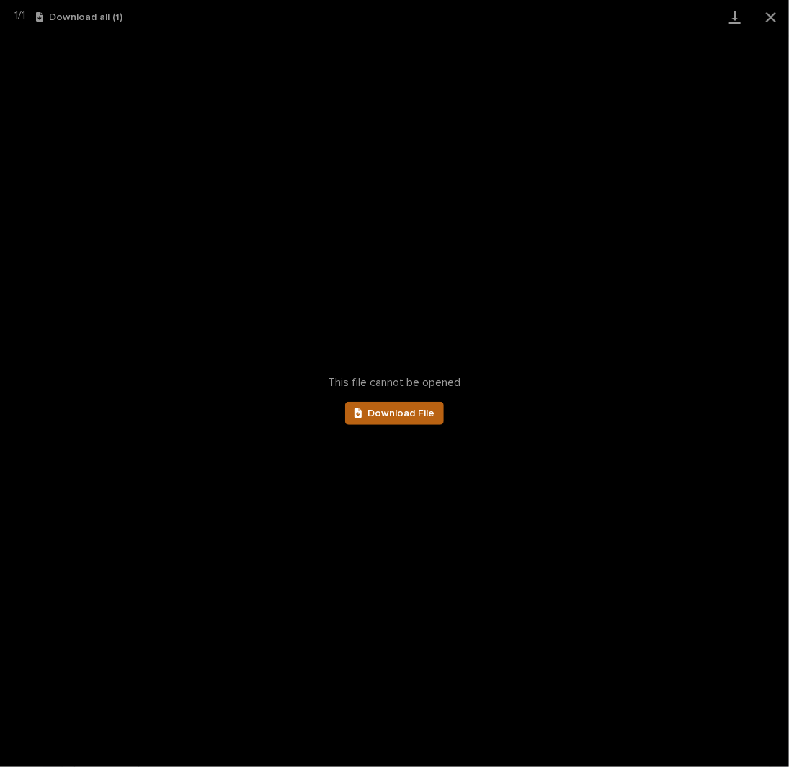
click at [418, 418] on link "Download File" at bounding box center [394, 413] width 99 height 23
click at [767, 9] on button "Close gallery" at bounding box center [771, 17] width 36 height 34
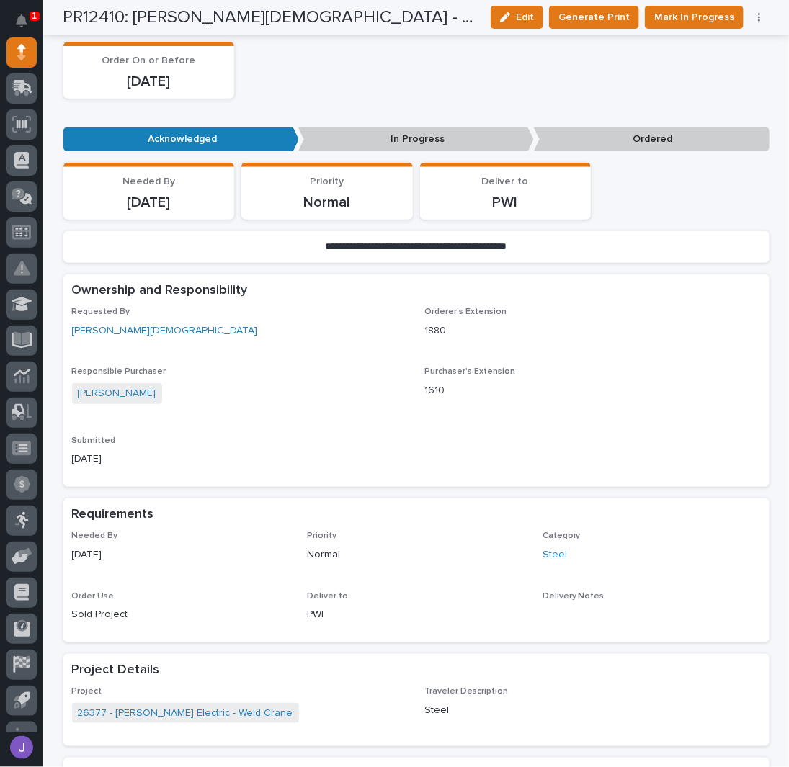
scroll to position [96, 0]
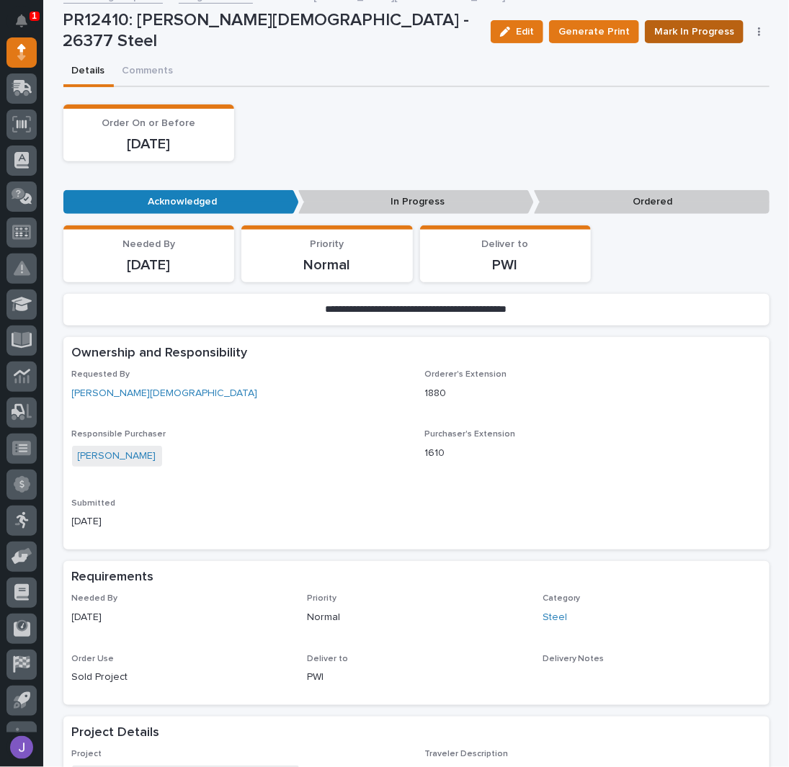
click at [709, 32] on span "Mark In Progress" at bounding box center [694, 31] width 80 height 17
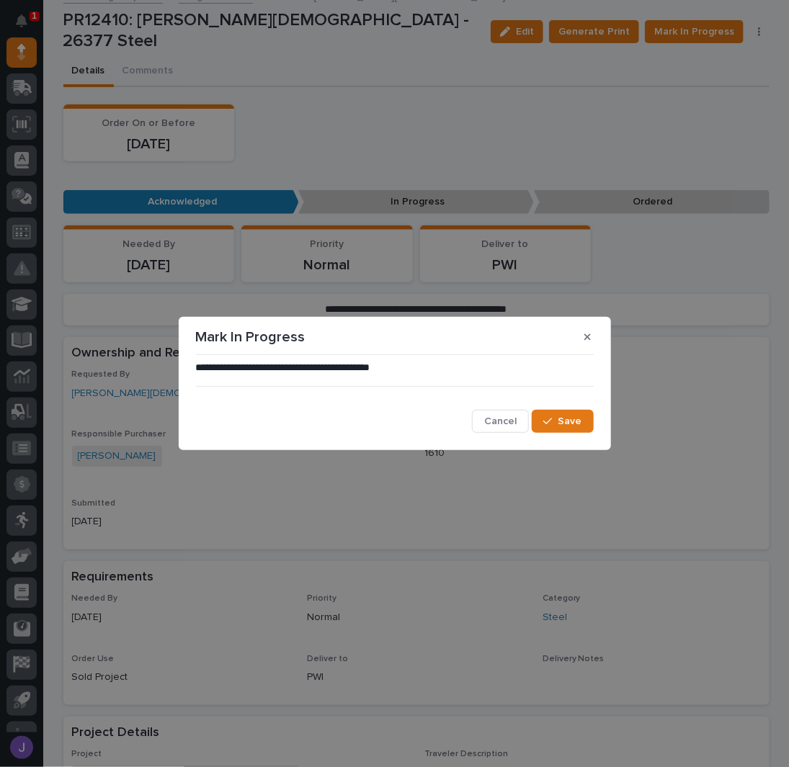
click at [560, 408] on div "**********" at bounding box center [395, 397] width 398 height 73
click at [571, 416] on span "Save" at bounding box center [570, 421] width 24 height 13
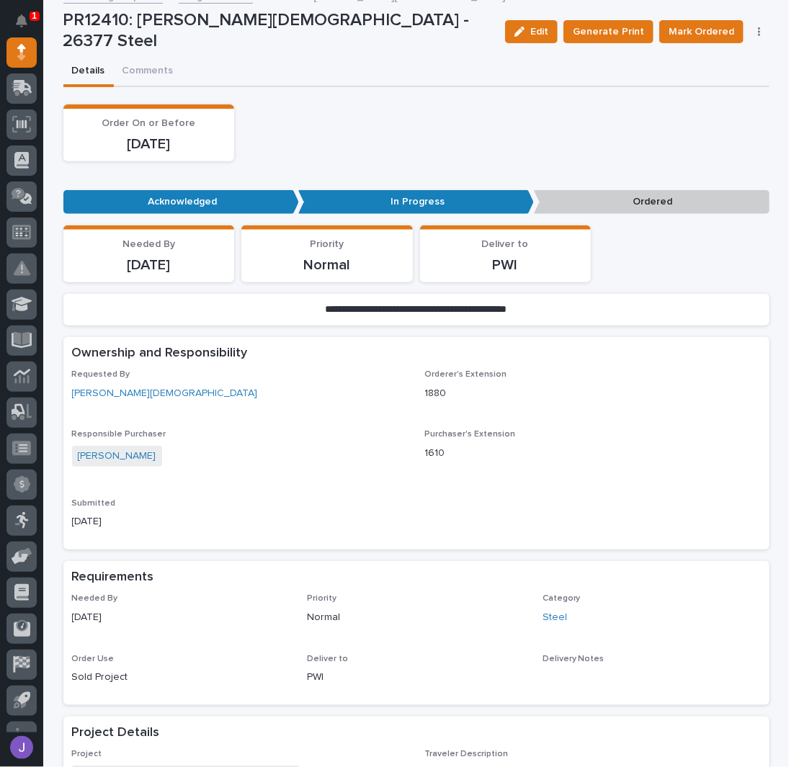
click at [416, 126] on div "Order On or Before [DATE]" at bounding box center [416, 132] width 706 height 57
click at [361, 133] on div "Order On or Before [DATE]" at bounding box center [416, 132] width 706 height 57
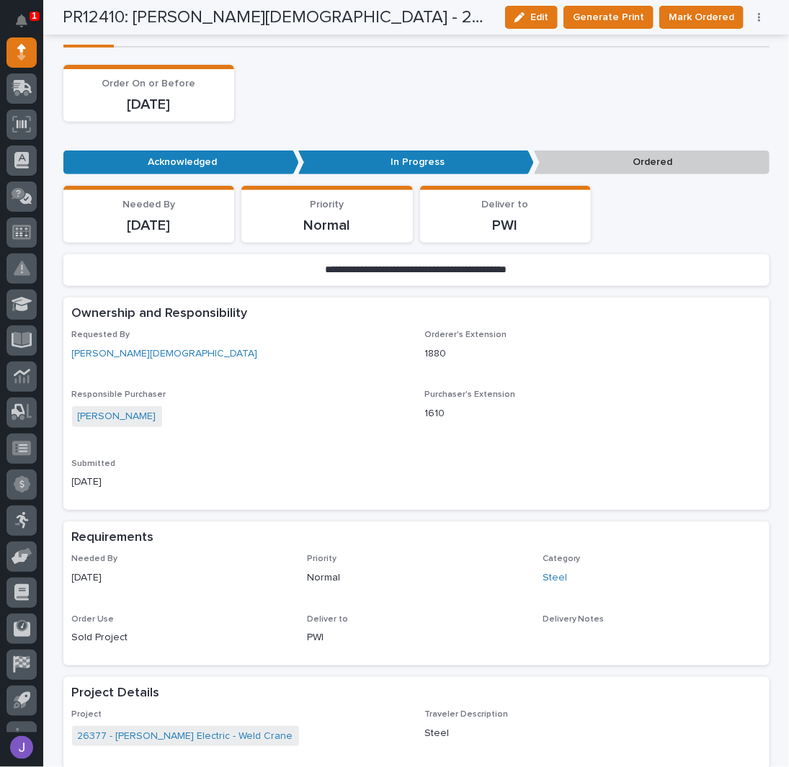
scroll to position [0, 0]
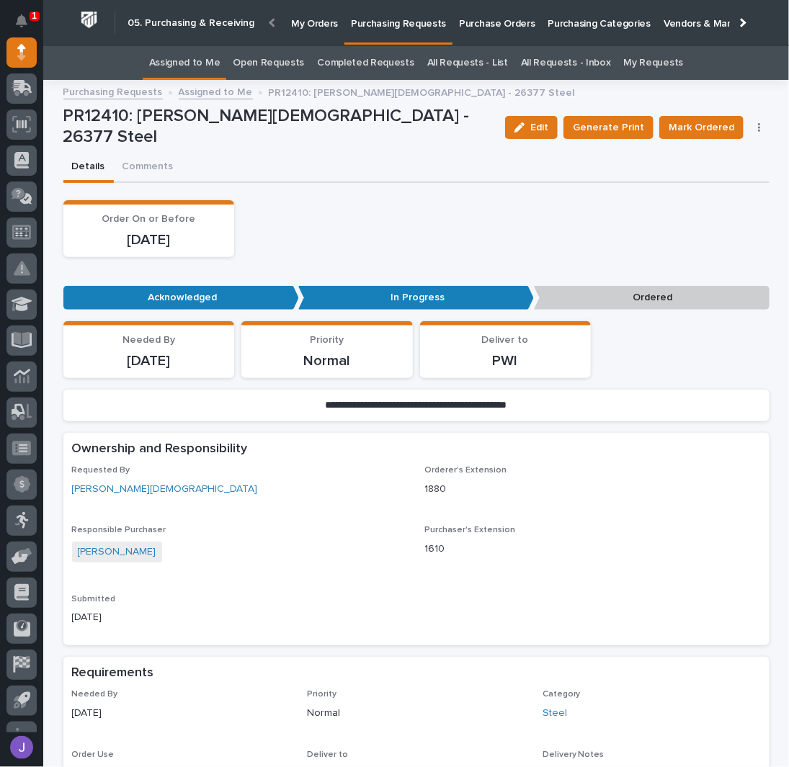
click at [176, 54] on link "Assigned to Me" at bounding box center [184, 63] width 71 height 34
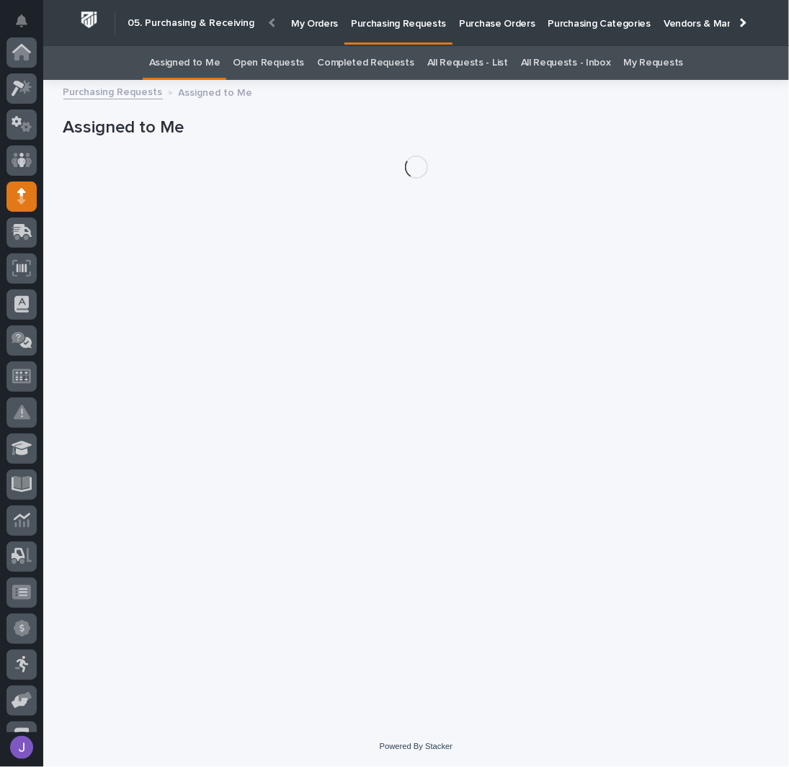
scroll to position [144, 0]
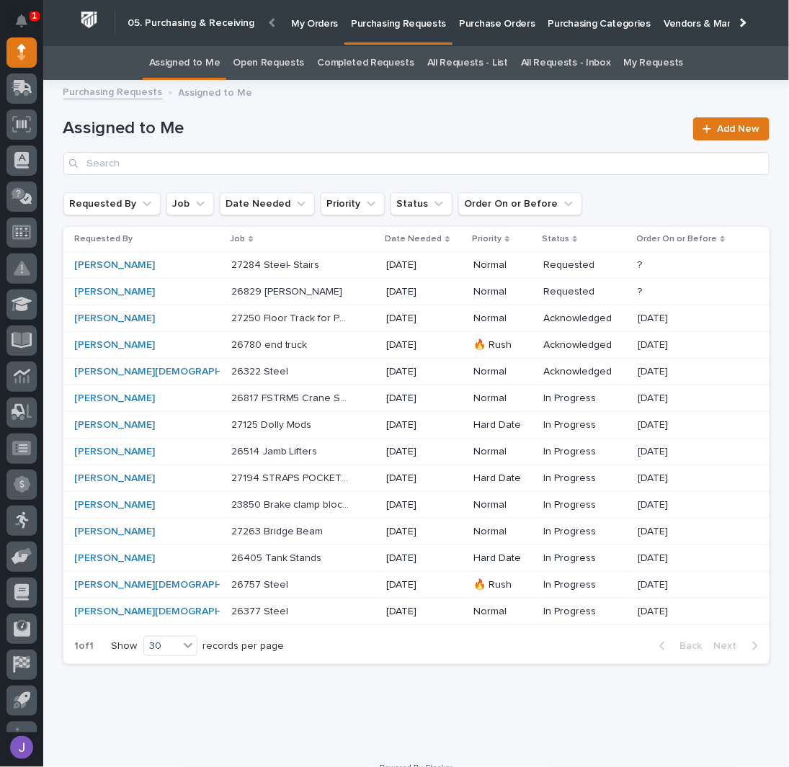
click at [320, 403] on div "26817 FSTRM5 Crane System 26817 FSTRM5 Crane System" at bounding box center [303, 399] width 144 height 24
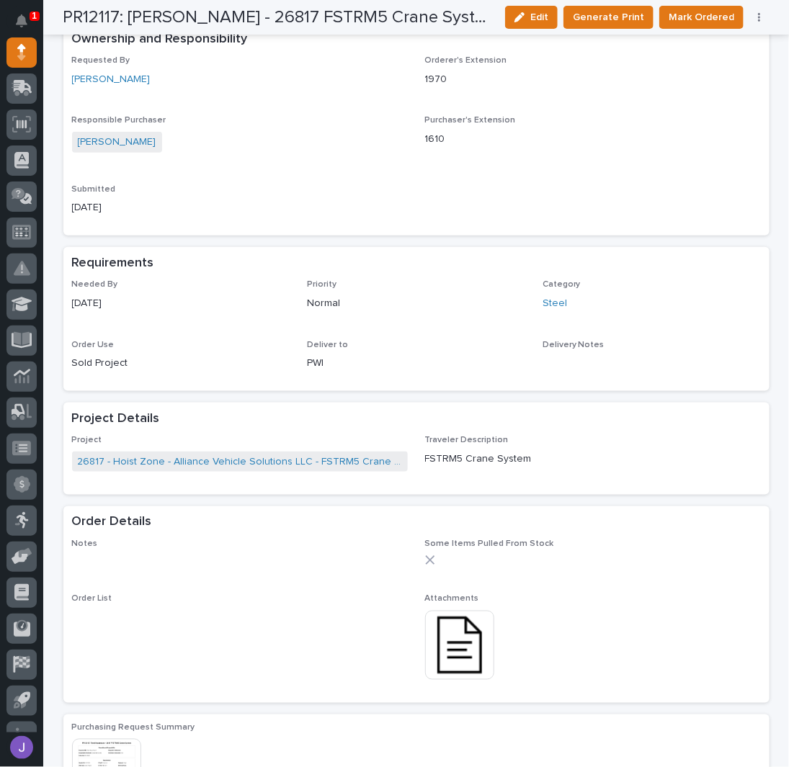
scroll to position [480, 0]
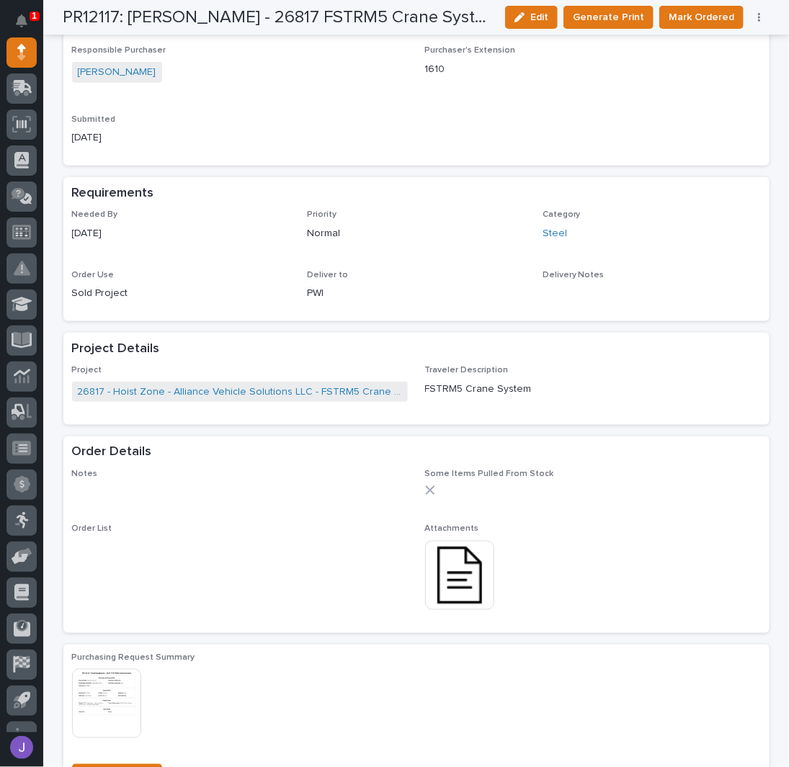
click at [451, 577] on img at bounding box center [459, 575] width 69 height 69
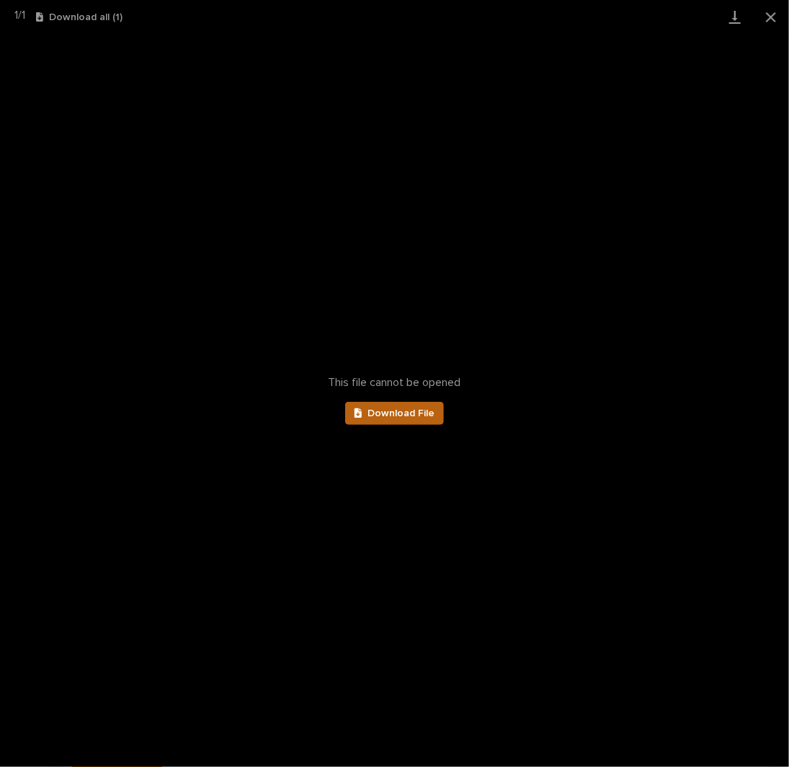
click at [414, 417] on span "Download File" at bounding box center [400, 413] width 67 height 10
click at [775, 23] on button "Close gallery" at bounding box center [771, 17] width 36 height 34
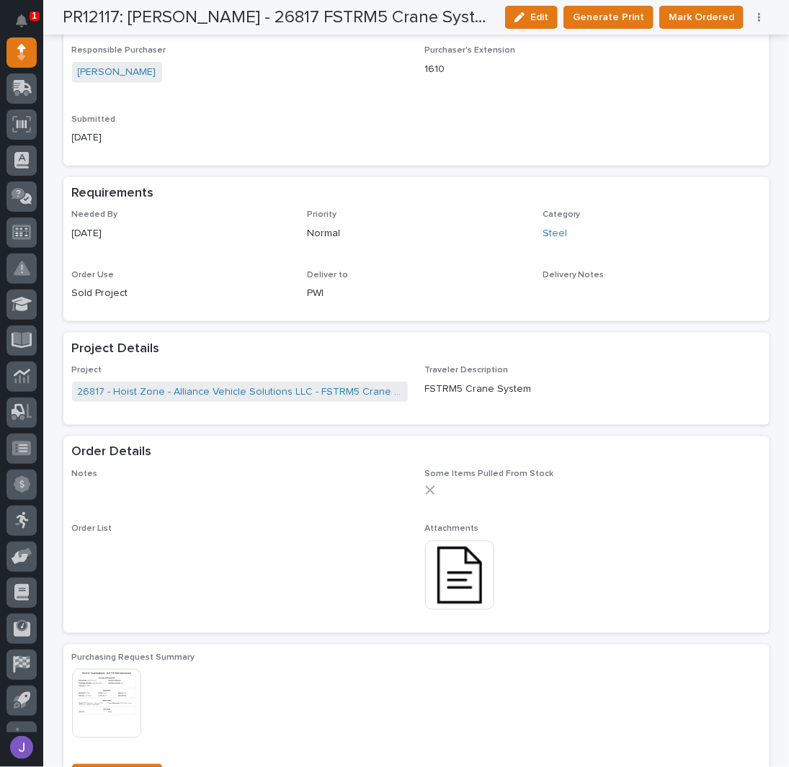
click at [459, 556] on img at bounding box center [459, 575] width 69 height 69
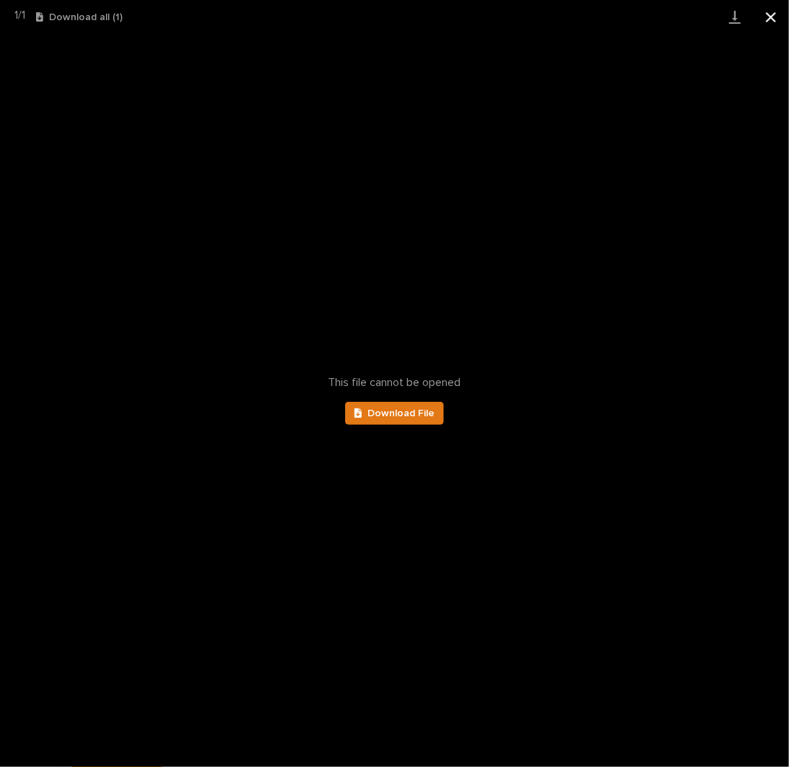
click at [776, 21] on button "Close gallery" at bounding box center [771, 17] width 36 height 34
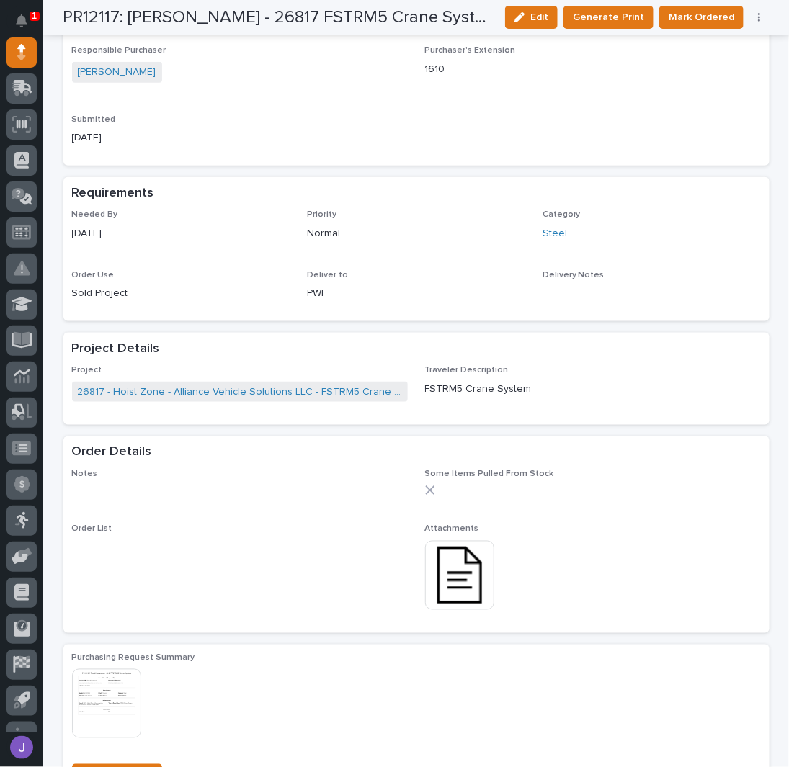
scroll to position [0, 0]
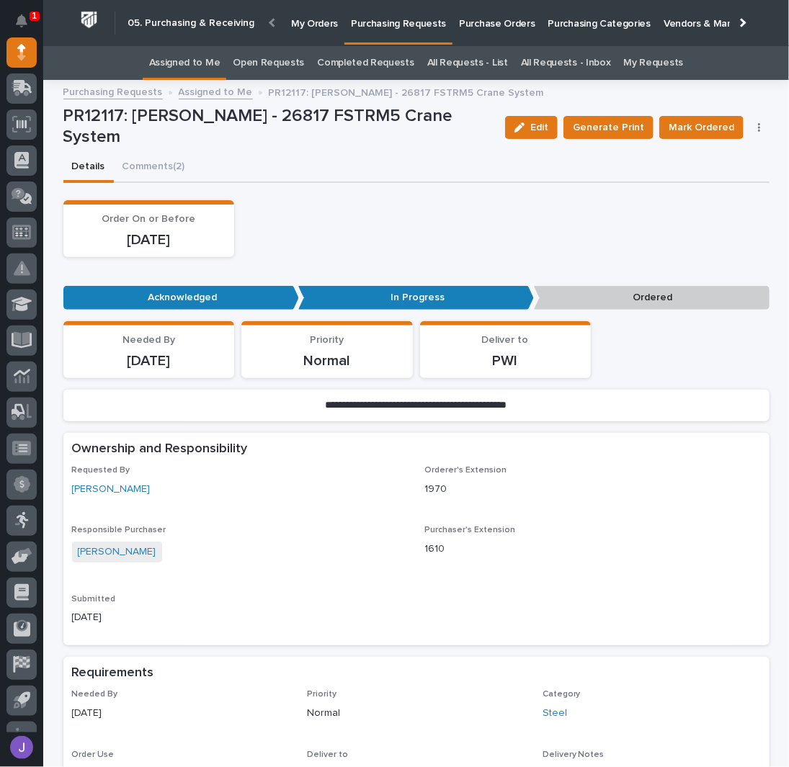
click at [209, 69] on link "Assigned to Me" at bounding box center [184, 63] width 71 height 34
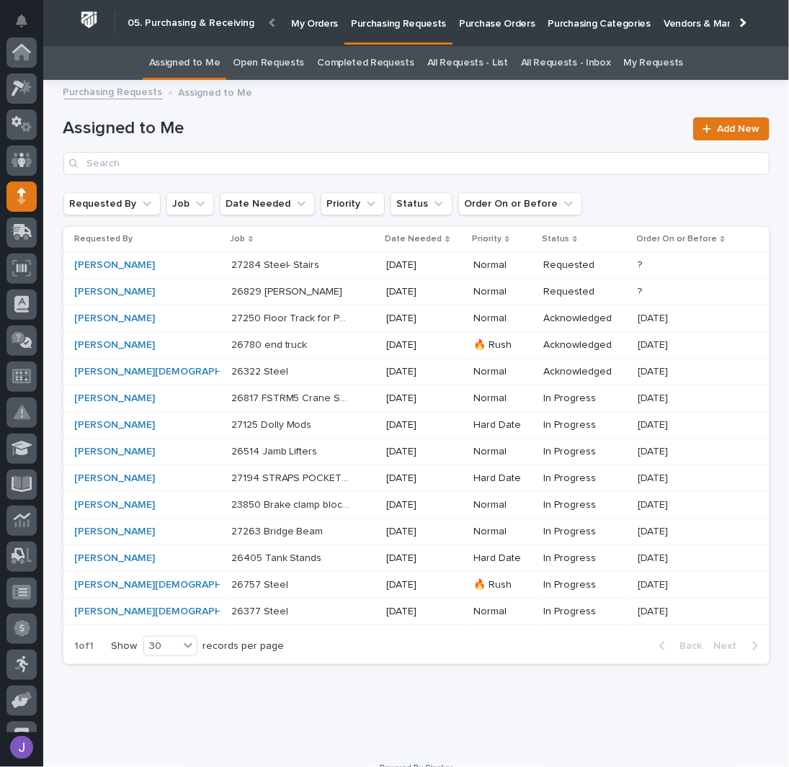
scroll to position [144, 0]
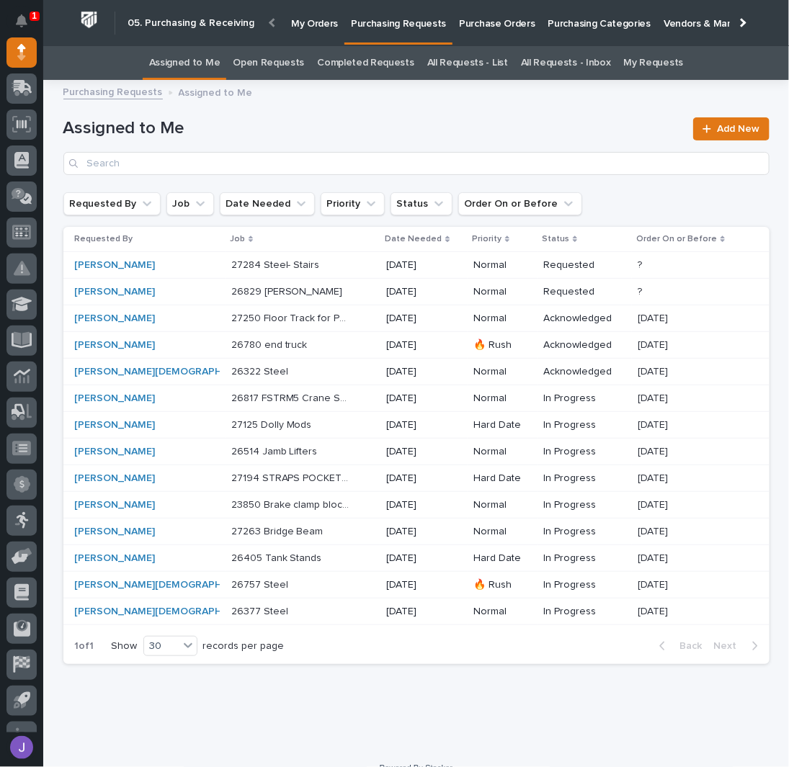
click at [153, 585] on div "[PERSON_NAME][DEMOGRAPHIC_DATA]" at bounding box center [135, 585] width 120 height 12
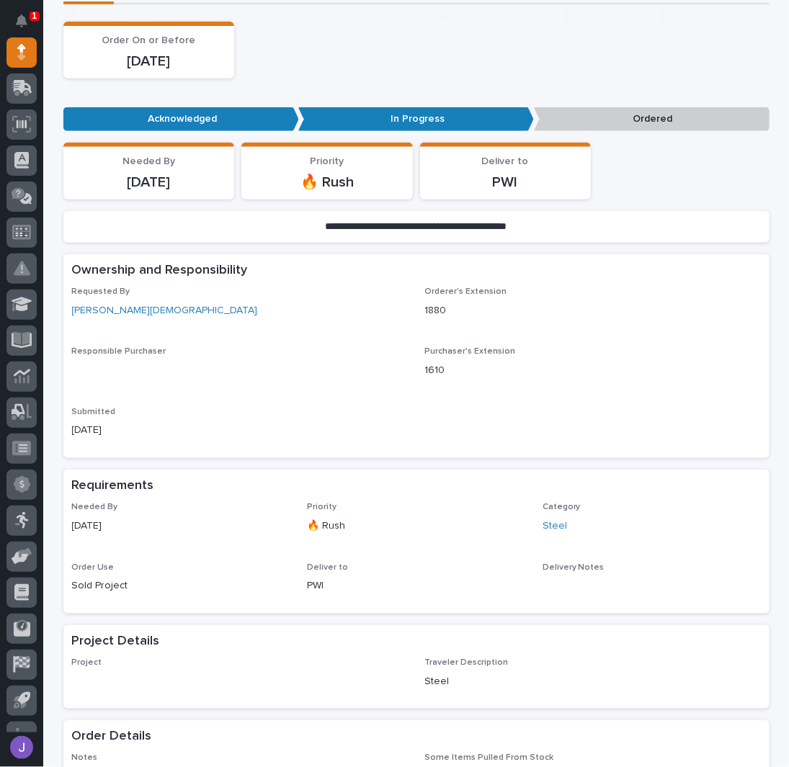
scroll to position [568, 0]
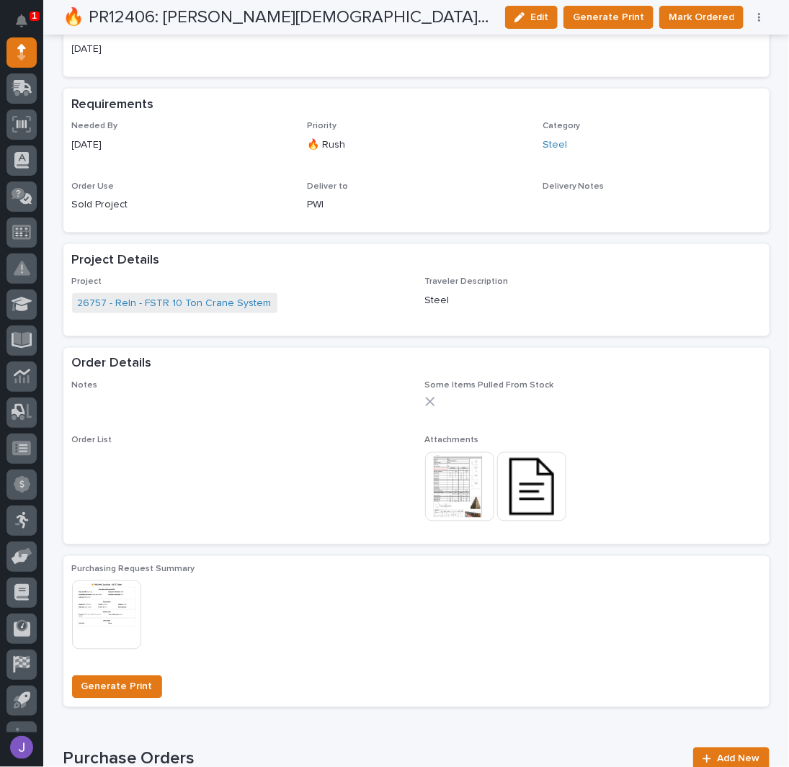
click at [508, 478] on img at bounding box center [531, 486] width 69 height 69
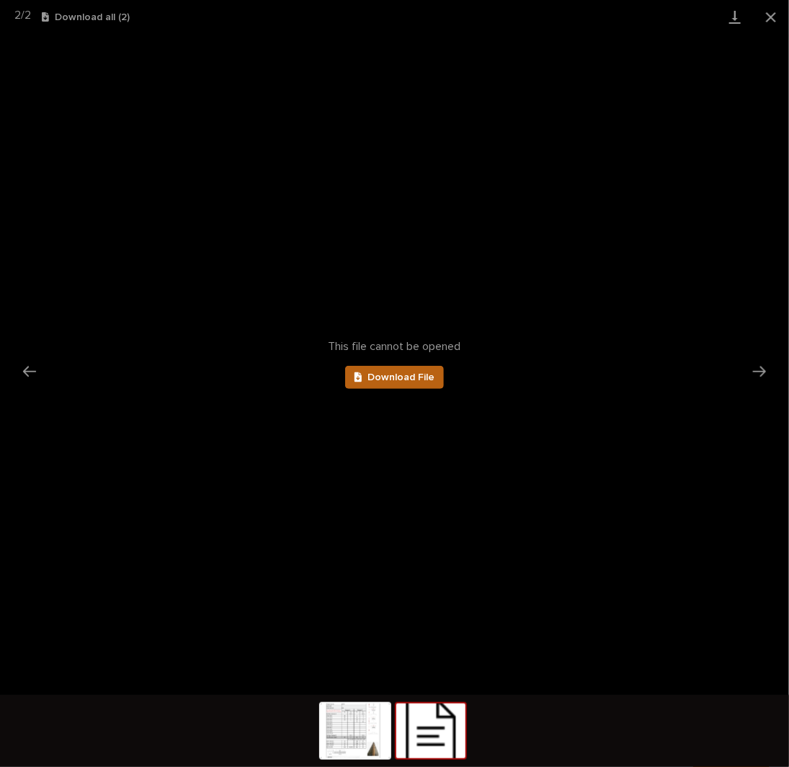
click at [415, 380] on span "Download File" at bounding box center [400, 377] width 67 height 10
click at [763, 19] on button "Close gallery" at bounding box center [771, 17] width 36 height 34
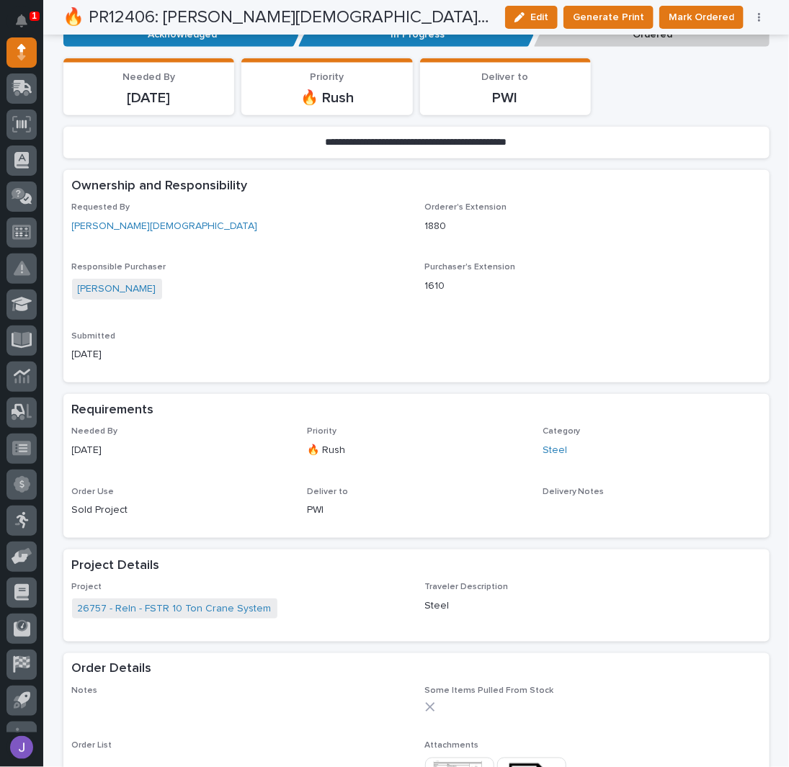
scroll to position [0, 0]
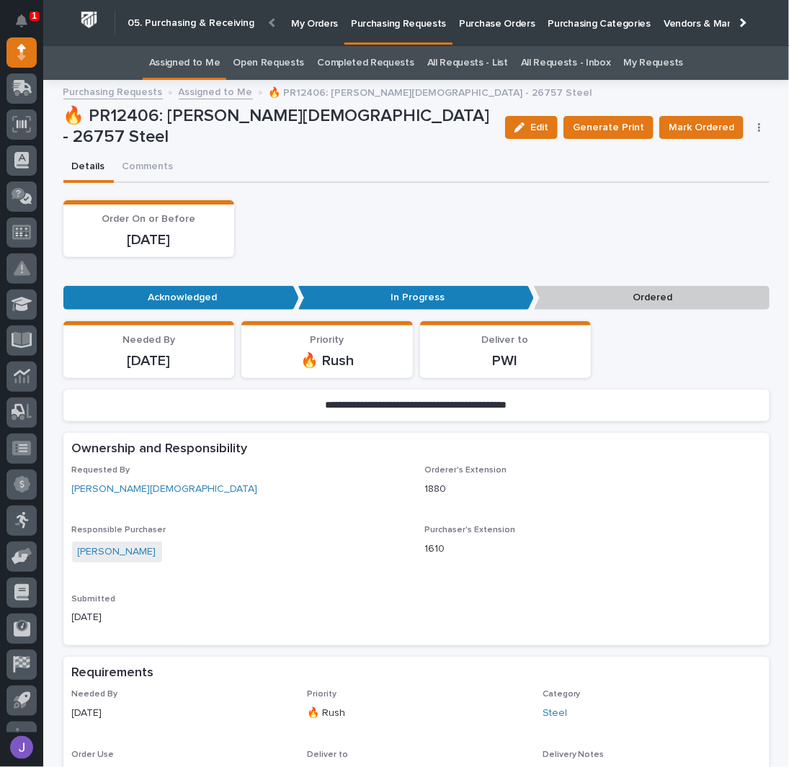
click at [201, 68] on link "Assigned to Me" at bounding box center [184, 63] width 71 height 34
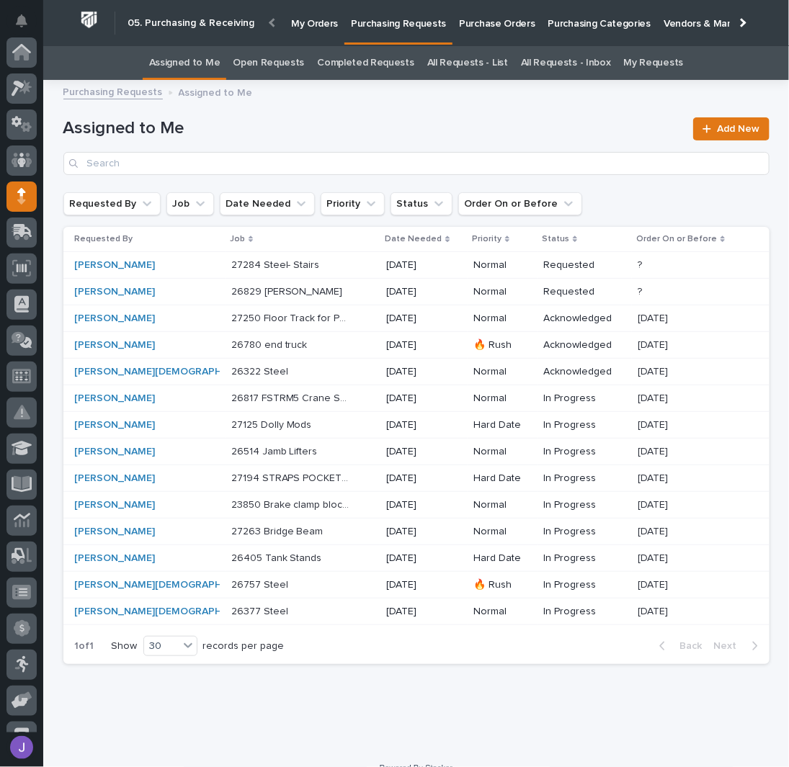
scroll to position [144, 0]
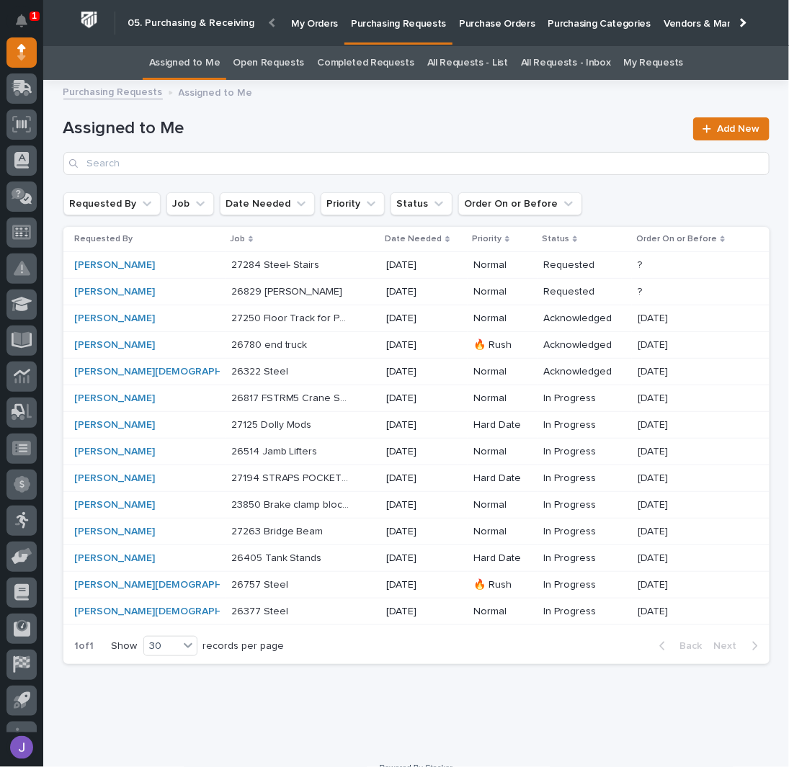
click at [333, 403] on div "26817 FSTRM5 Crane System 26817 FSTRM5 Crane System" at bounding box center [303, 399] width 144 height 24
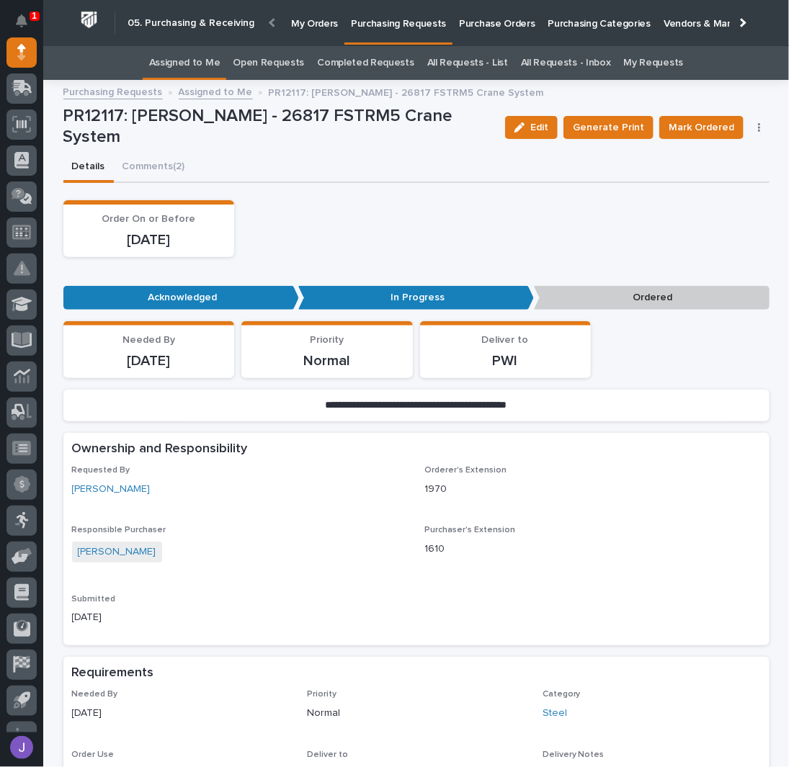
click at [197, 60] on link "Assigned to Me" at bounding box center [184, 63] width 71 height 34
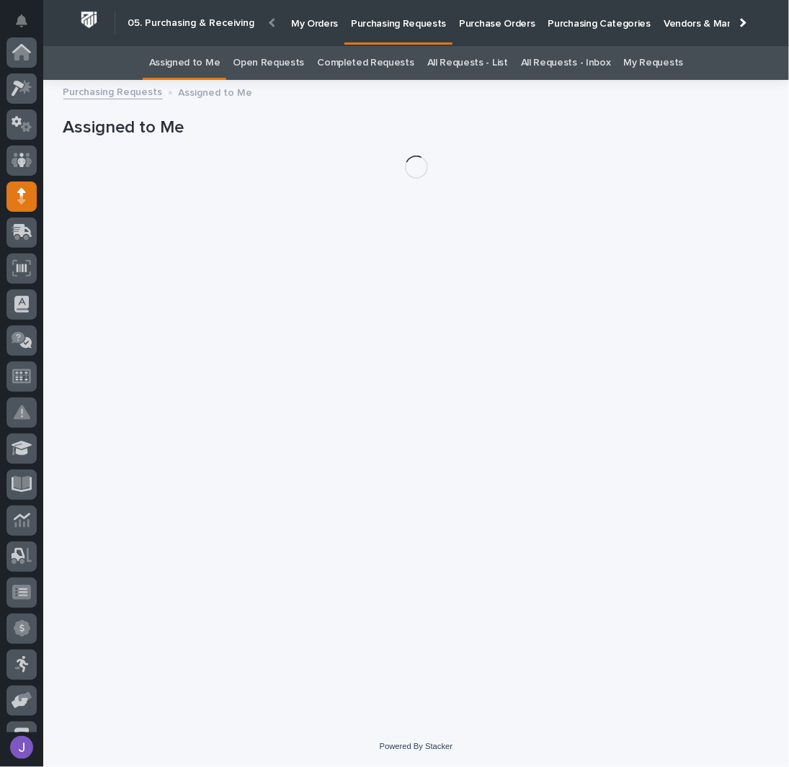
scroll to position [144, 0]
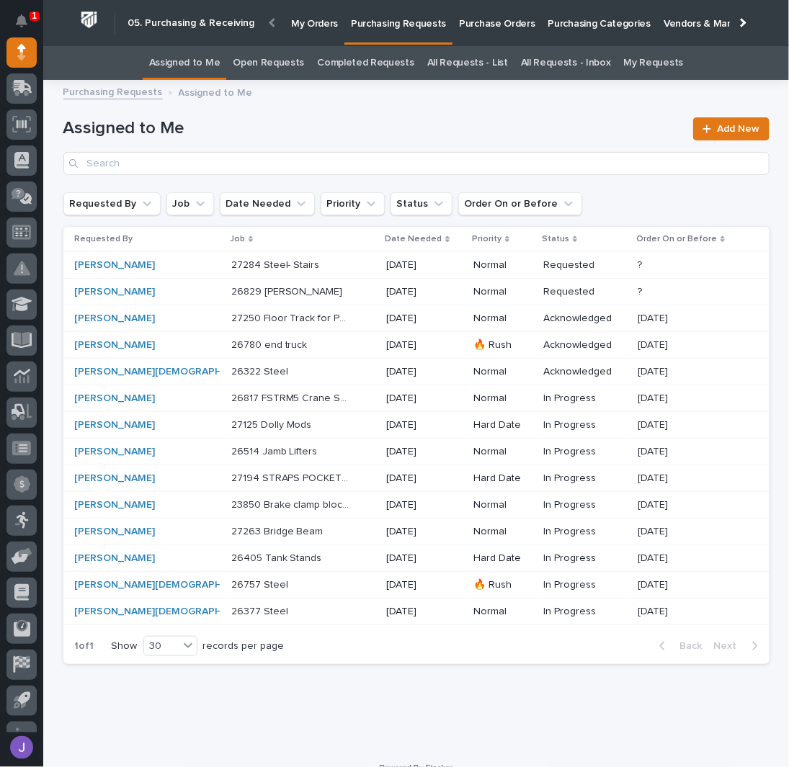
click at [328, 476] on div "27194 STRAPS POCKETS & POSTS 27194 STRAPS POCKETS & POSTS" at bounding box center [303, 479] width 144 height 24
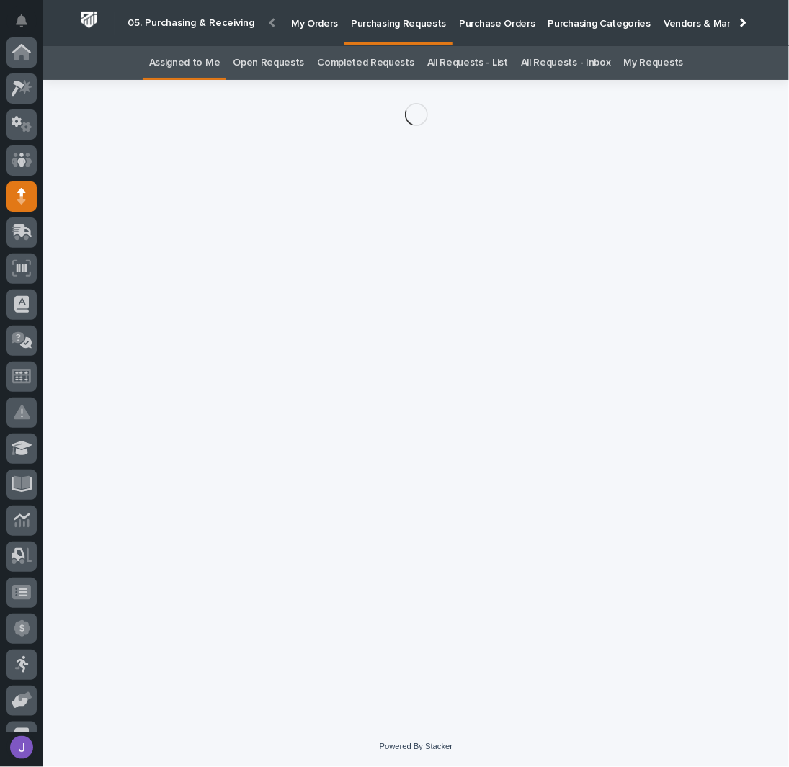
scroll to position [144, 0]
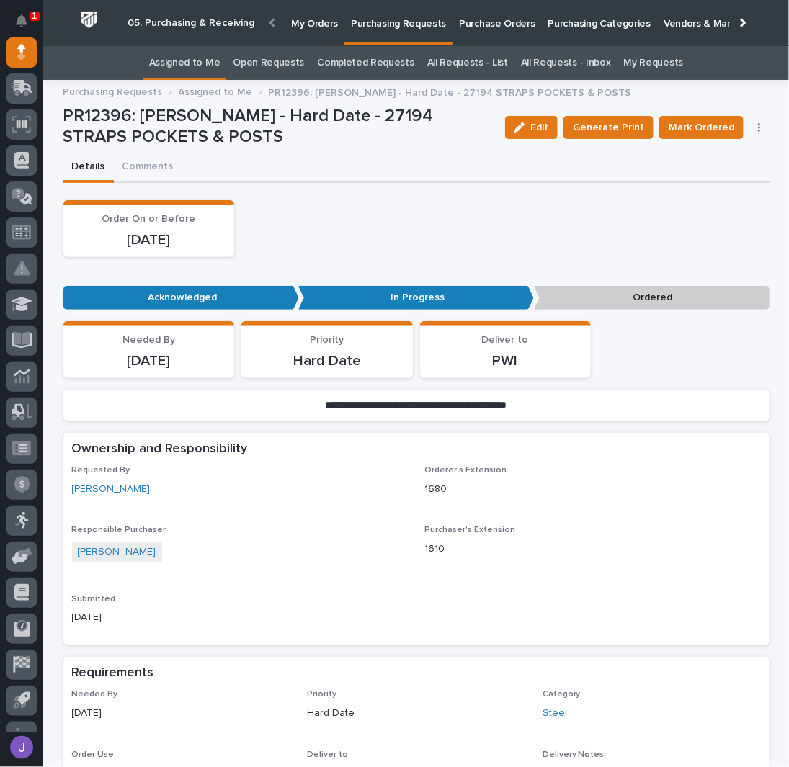
click at [758, 130] on icon "button" at bounding box center [759, 127] width 2 height 9
click at [727, 174] on span "Edit Linked PO's" at bounding box center [712, 179] width 73 height 17
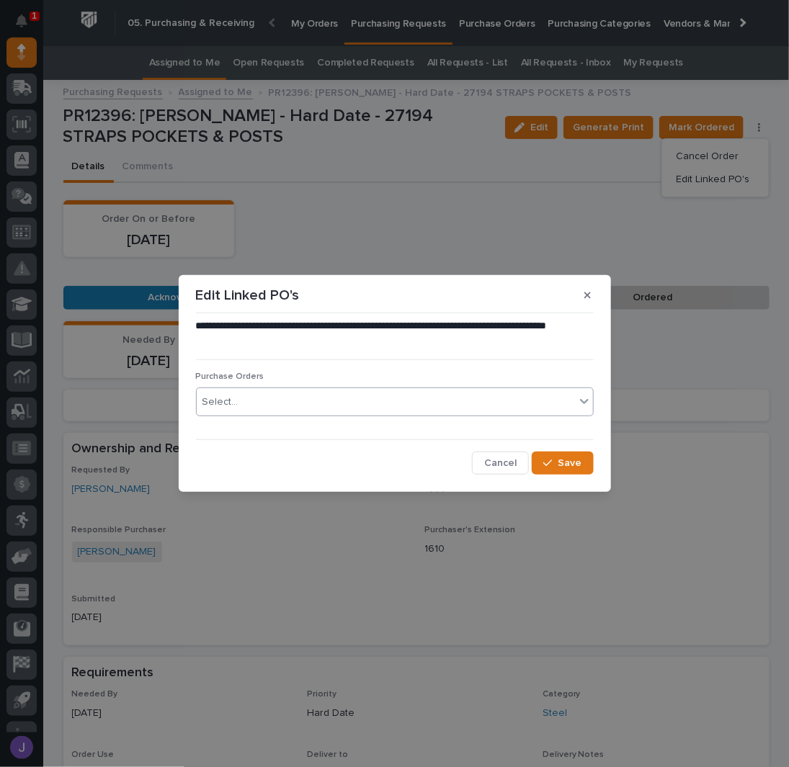
click at [388, 403] on div "Select..." at bounding box center [386, 402] width 378 height 24
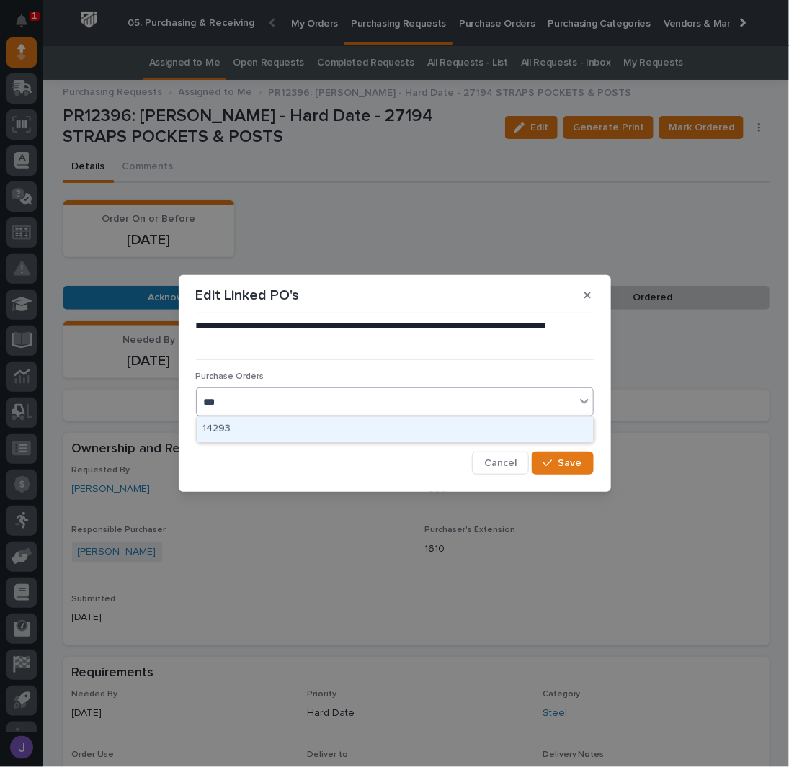
type input "****"
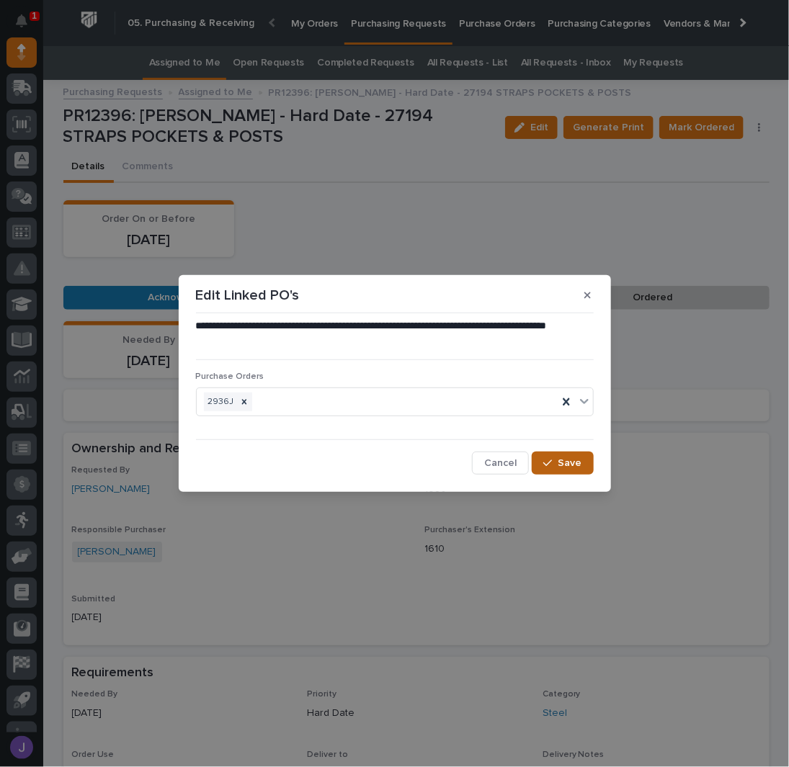
click at [565, 461] on span "Save" at bounding box center [570, 463] width 24 height 13
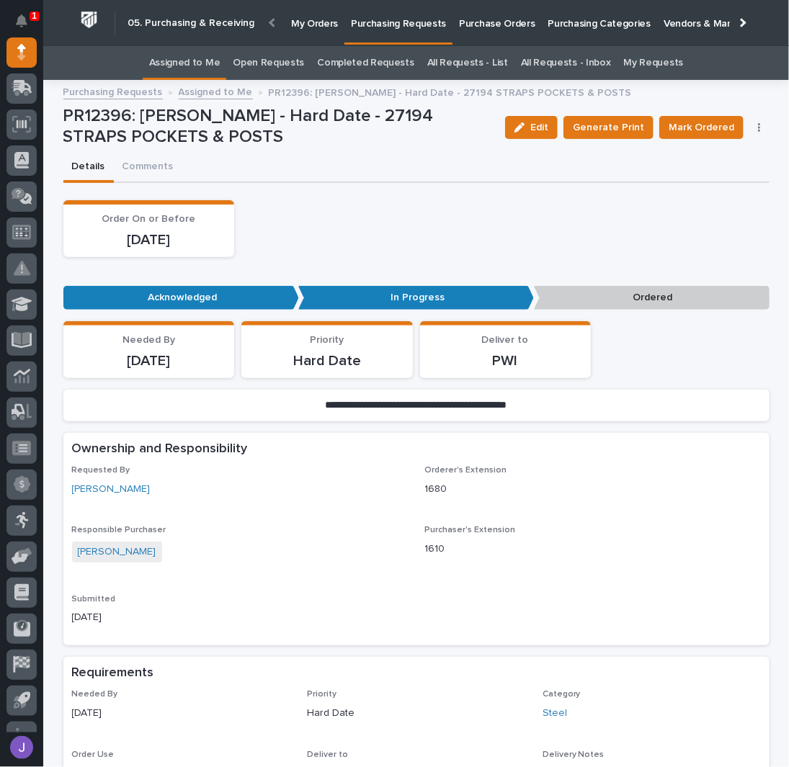
click at [719, 125] on span "Mark Ordered" at bounding box center [701, 127] width 66 height 17
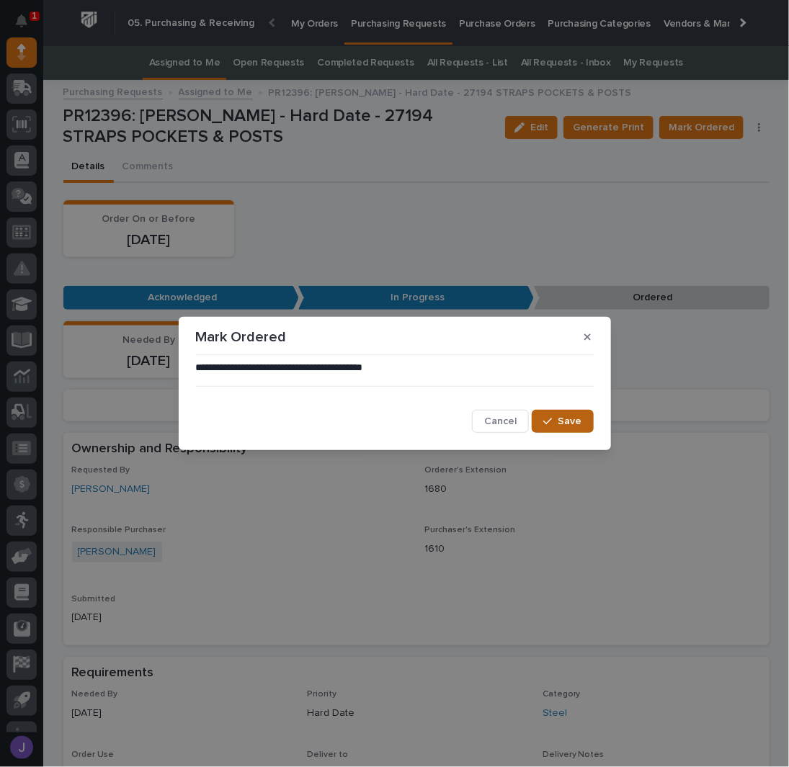
click at [588, 415] on button "Save" at bounding box center [561, 421] width 61 height 23
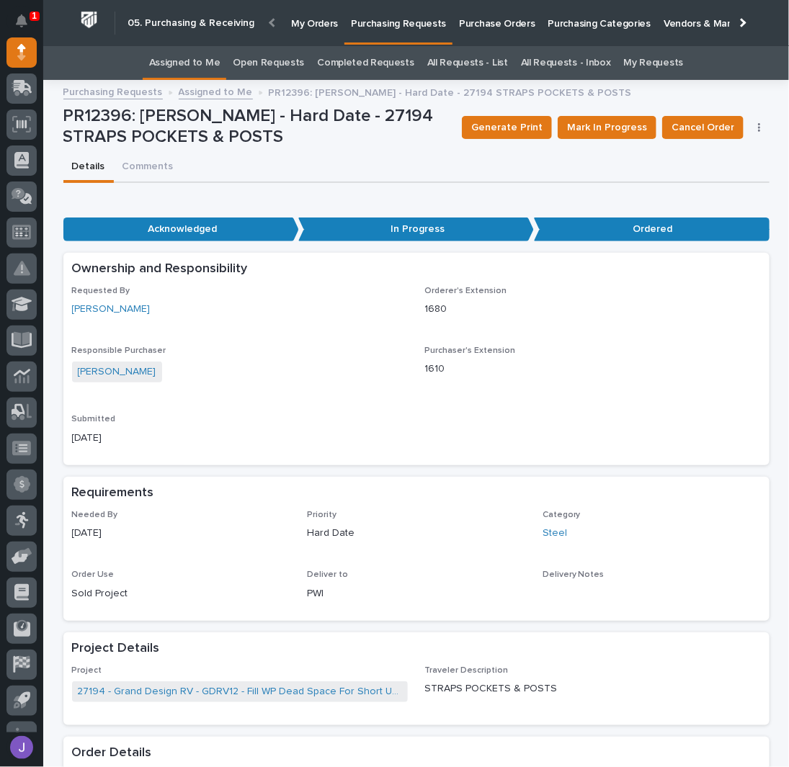
click at [217, 58] on link "Assigned to Me" at bounding box center [184, 63] width 71 height 34
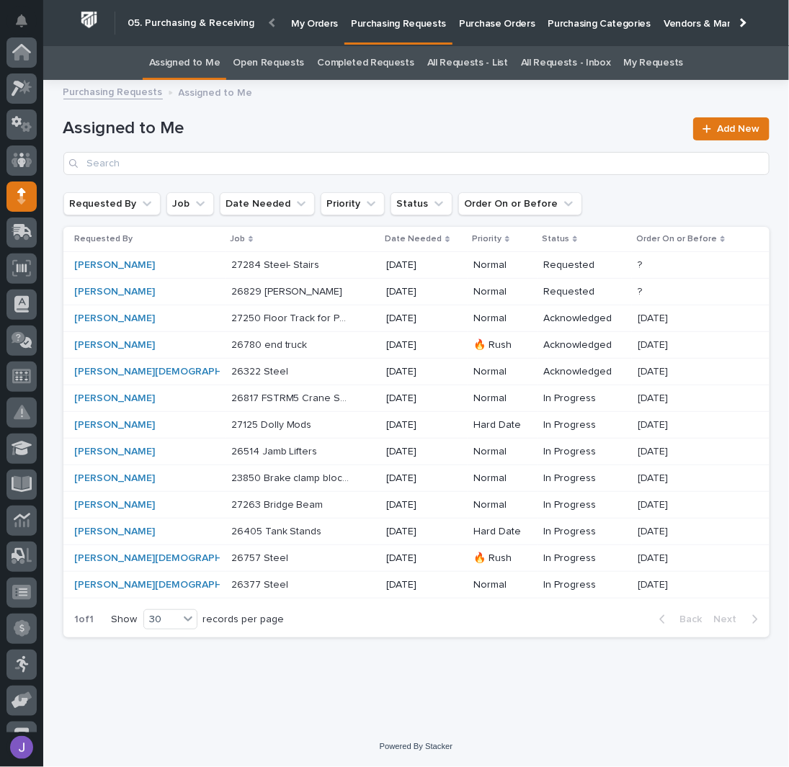
scroll to position [144, 0]
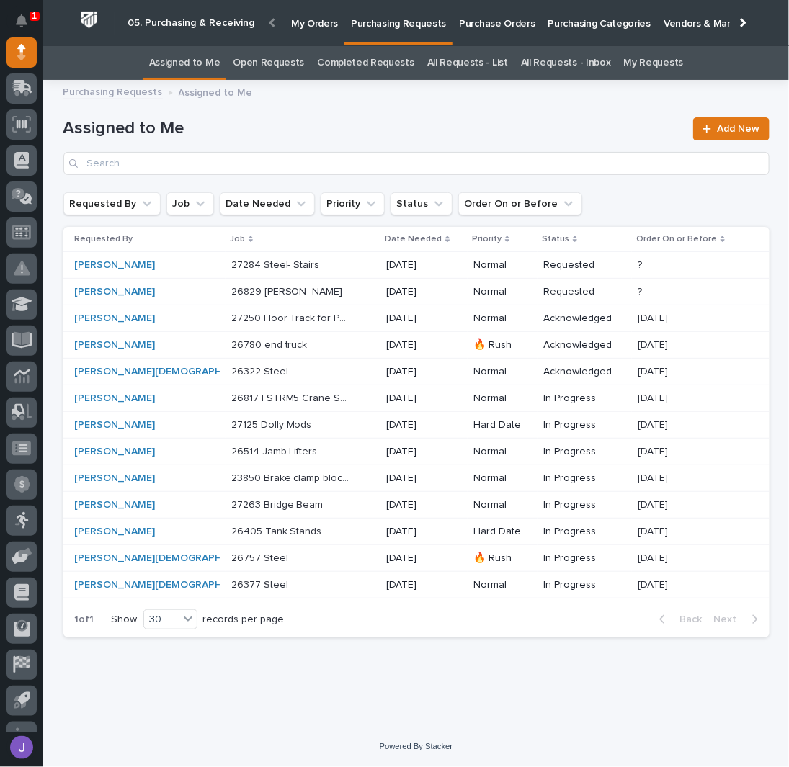
click at [325, 296] on div "26829 Jib Crane 26829 Jib Crane" at bounding box center [303, 292] width 144 height 24
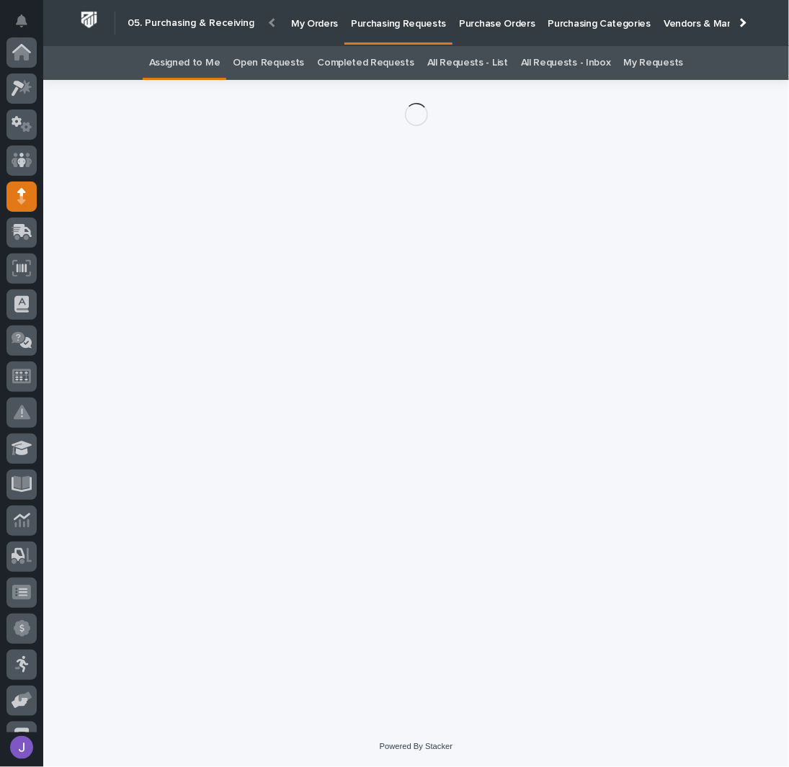
scroll to position [144, 0]
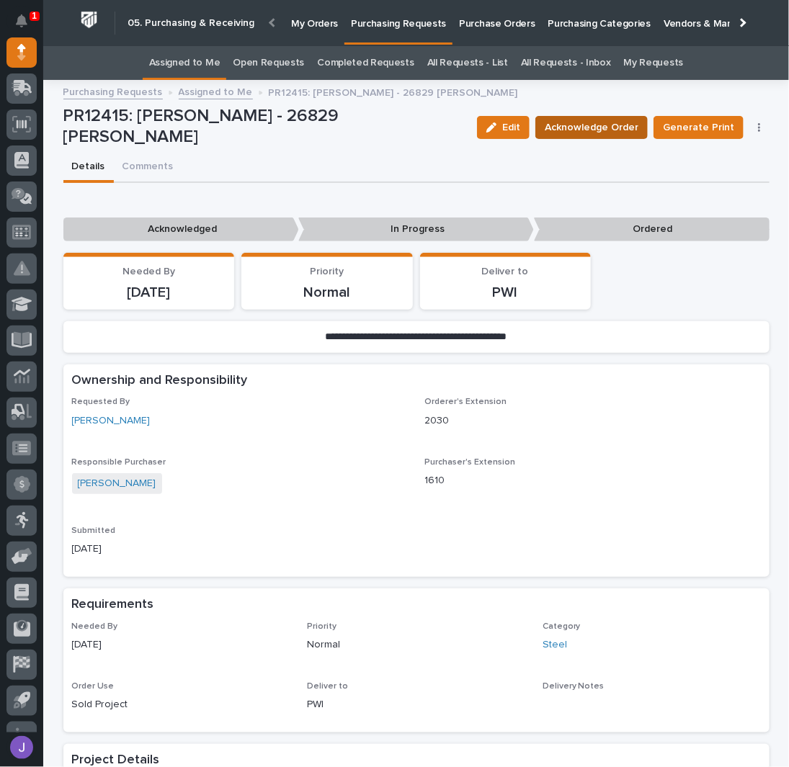
click at [570, 124] on span "Acknowledge Order" at bounding box center [591, 127] width 94 height 17
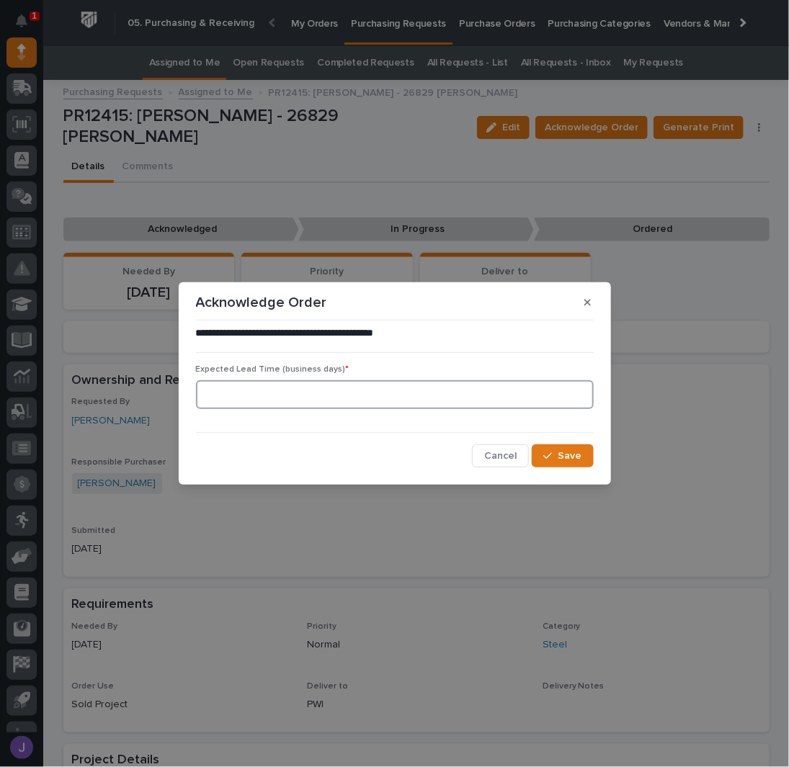
click at [230, 395] on input at bounding box center [395, 394] width 398 height 29
type input "0"
click at [582, 457] on button "Save" at bounding box center [561, 455] width 61 height 23
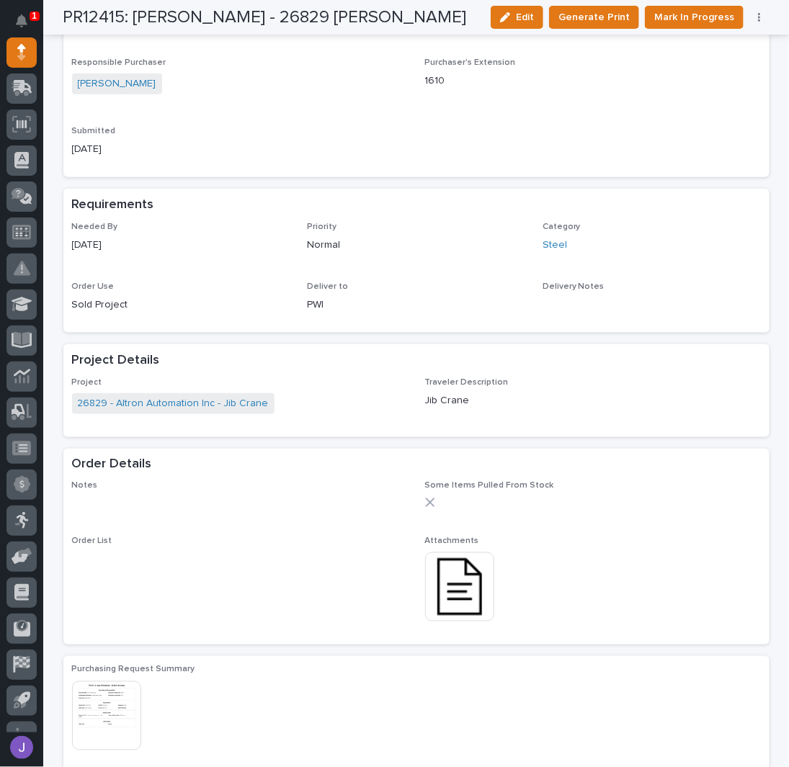
scroll to position [480, 0]
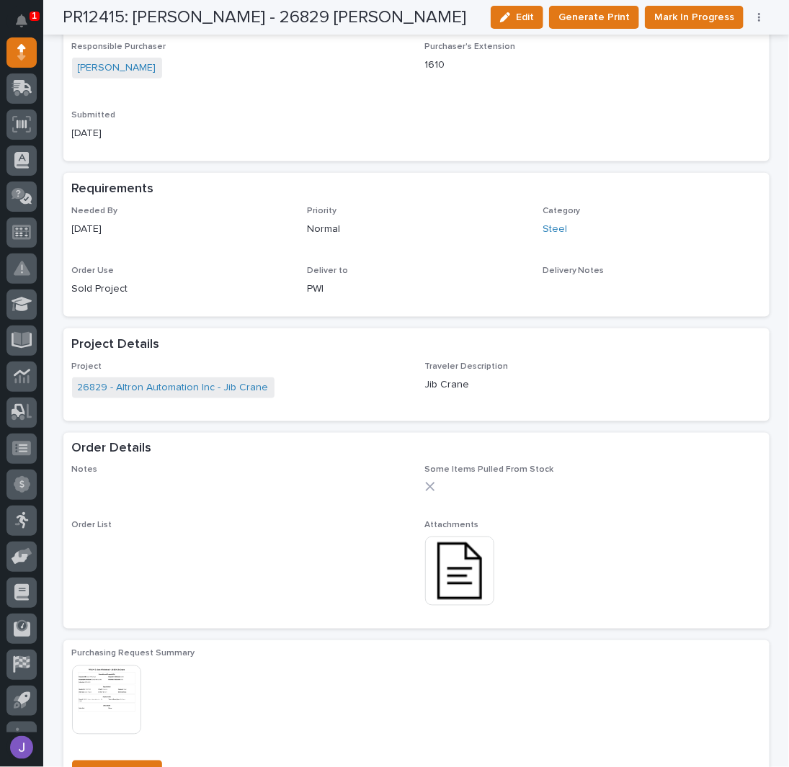
click at [465, 580] on img at bounding box center [459, 570] width 69 height 69
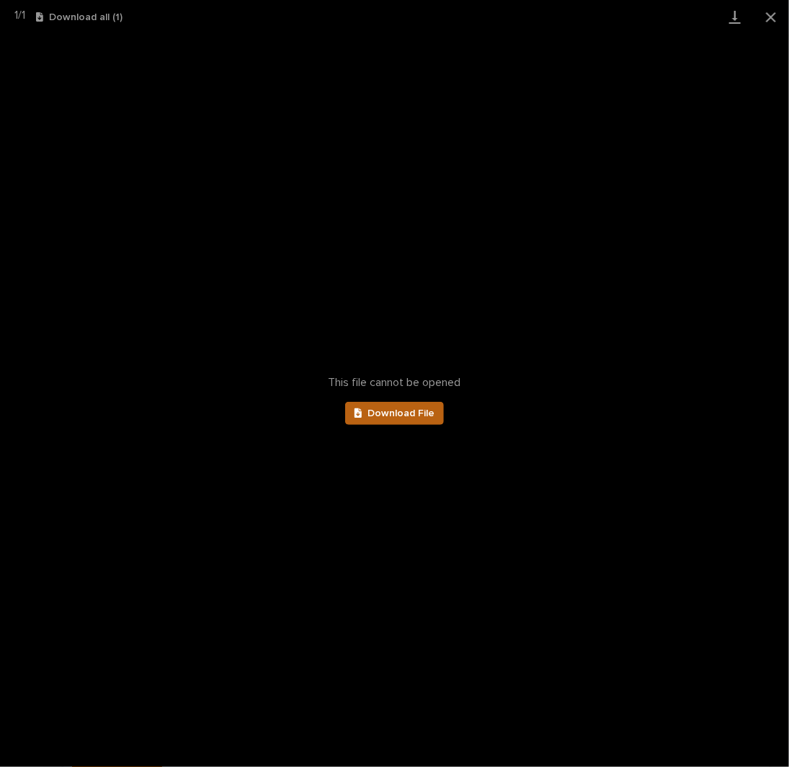
click at [400, 418] on link "Download File" at bounding box center [394, 413] width 99 height 23
click at [771, 11] on button "Close gallery" at bounding box center [771, 17] width 36 height 34
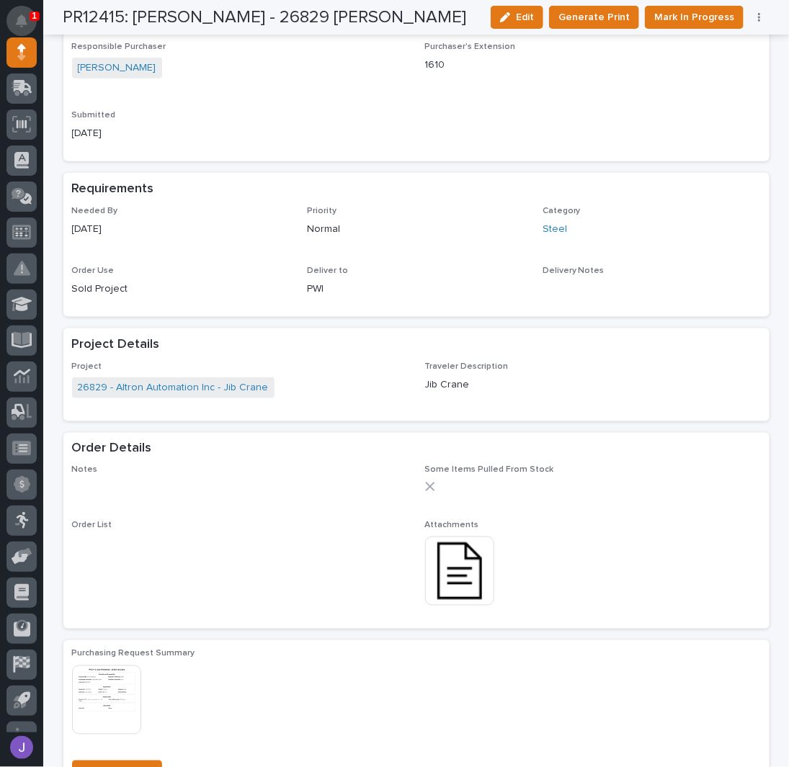
click at [21, 12] on button "Notifications" at bounding box center [21, 21] width 30 height 30
click at [405, 122] on div "Requested By [PERSON_NAME] Orderer's Extension 2030 Responsible Purchaser [PERS…" at bounding box center [416, 67] width 688 height 171
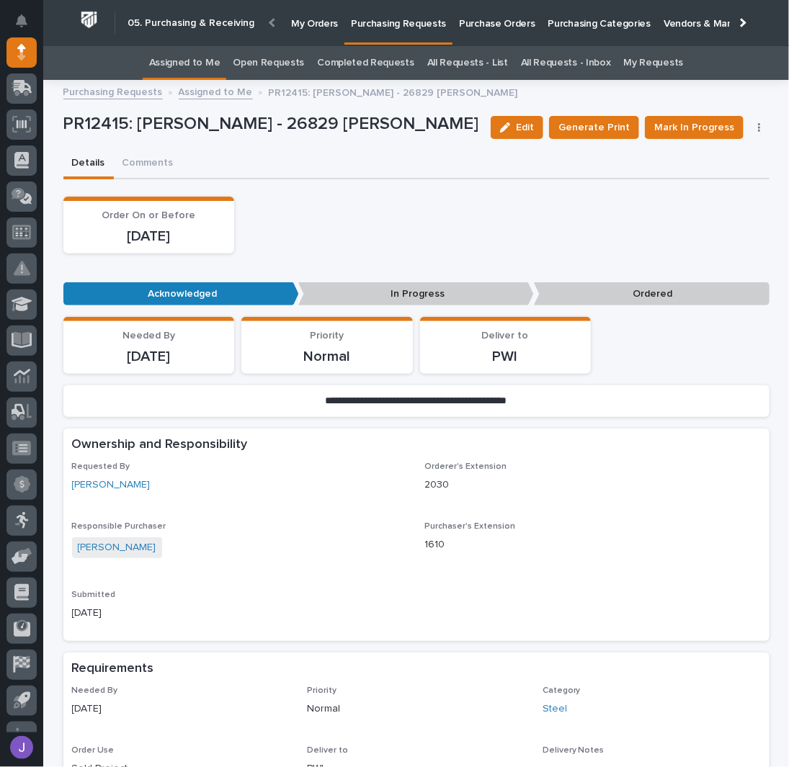
click at [509, 31] on link "Purchase Orders" at bounding box center [496, 22] width 89 height 45
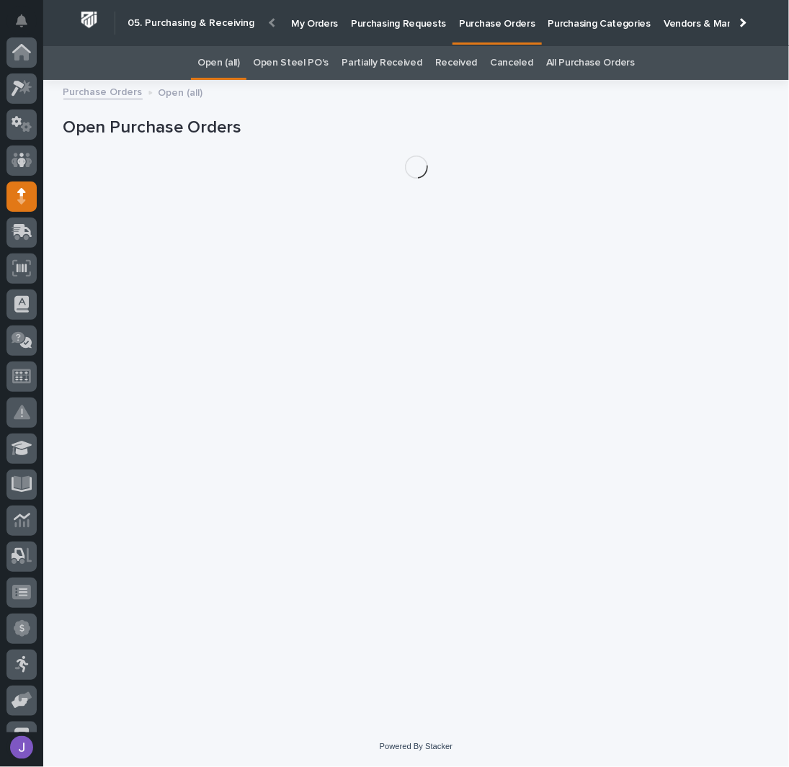
scroll to position [144, 0]
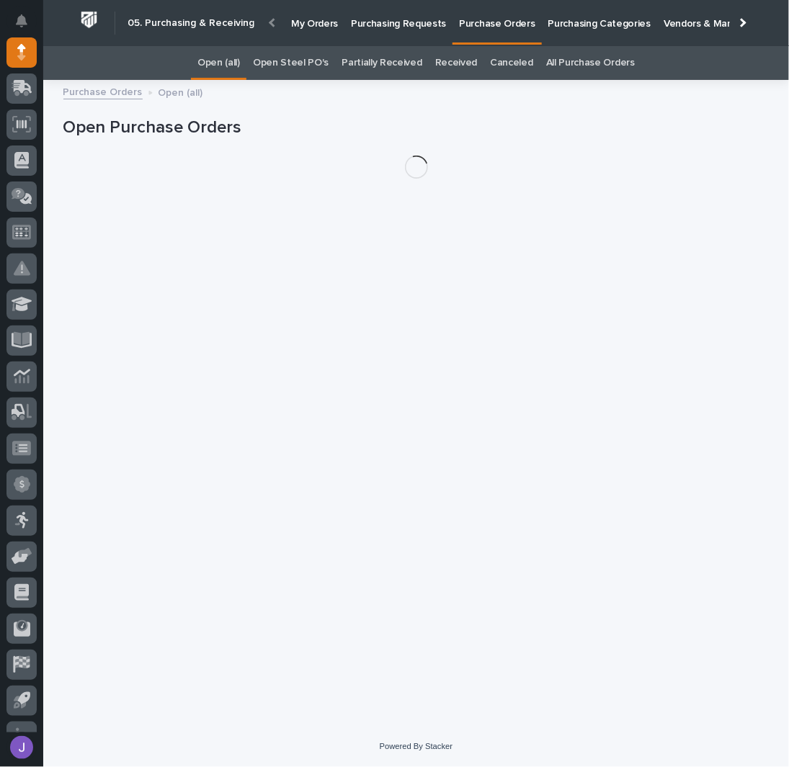
click at [308, 70] on link "Open Steel PO's" at bounding box center [291, 63] width 76 height 34
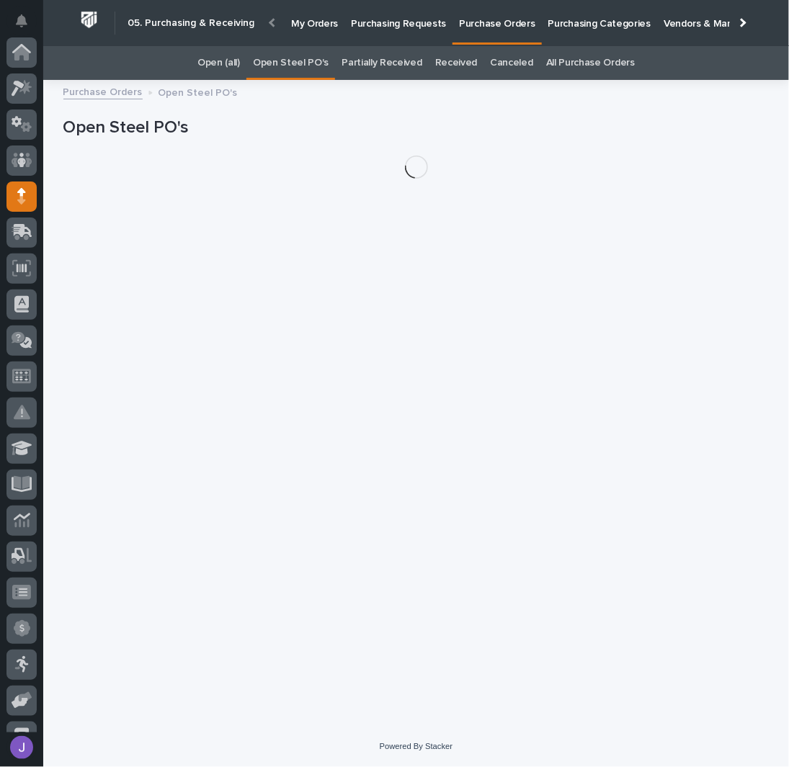
scroll to position [144, 0]
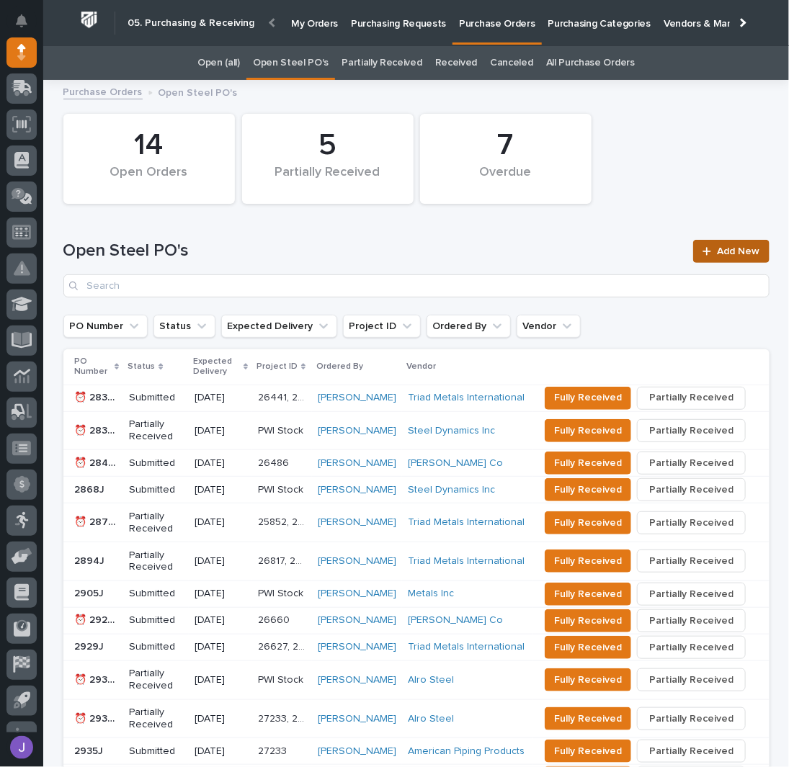
click at [708, 250] on div at bounding box center [709, 251] width 14 height 10
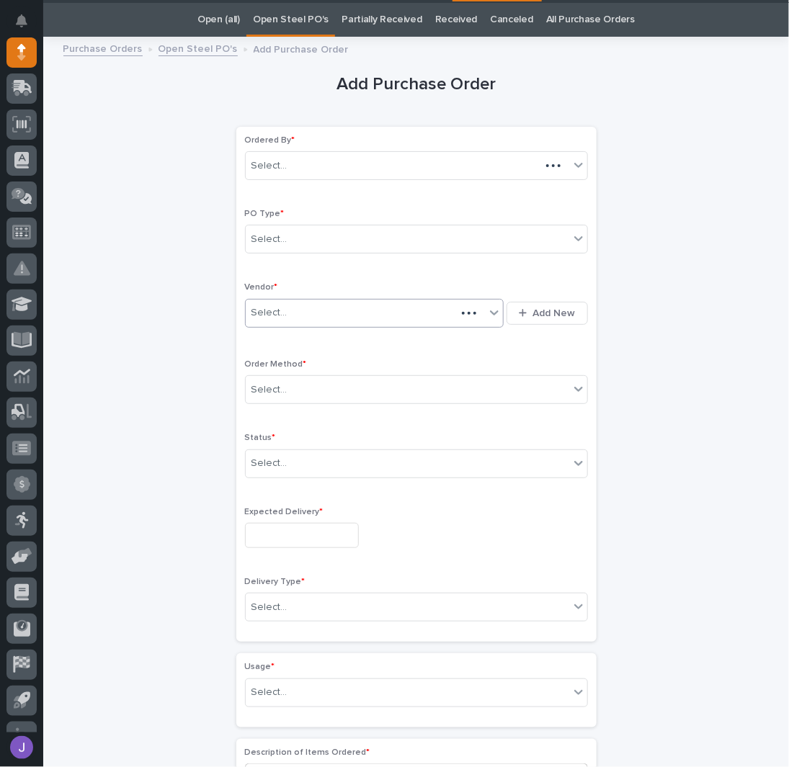
scroll to position [45, 0]
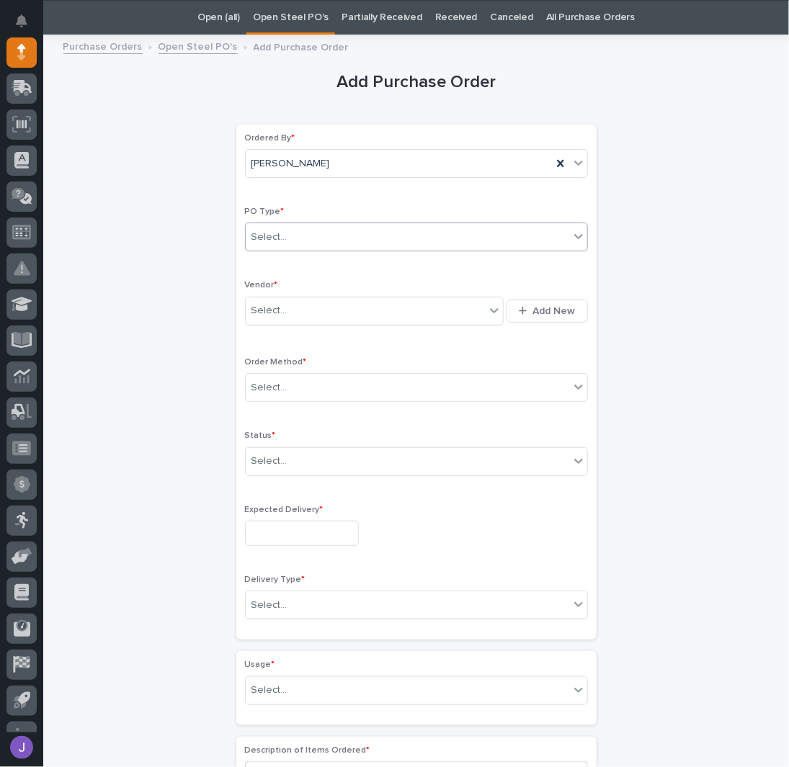
click at [328, 233] on div "Select..." at bounding box center [407, 237] width 323 height 24
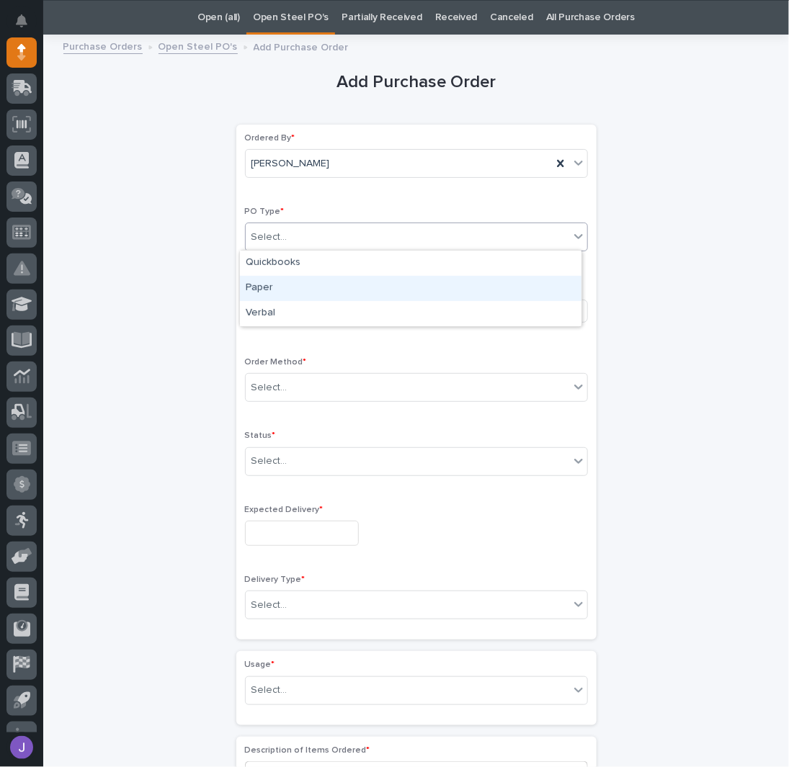
click at [297, 287] on div "Paper" at bounding box center [410, 288] width 341 height 25
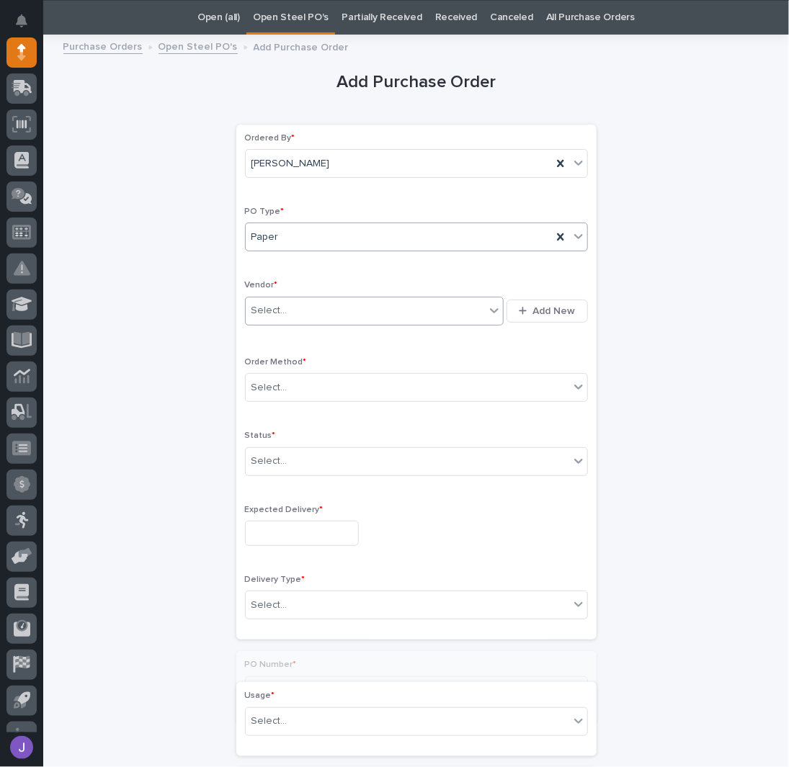
click at [297, 297] on div "Select..." at bounding box center [374, 311] width 259 height 29
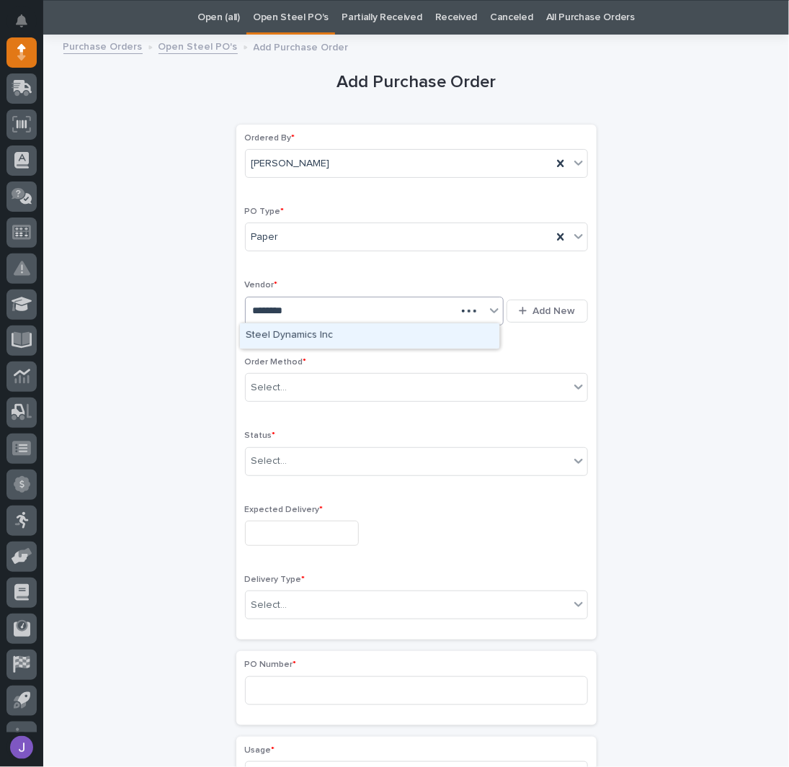
type input "*********"
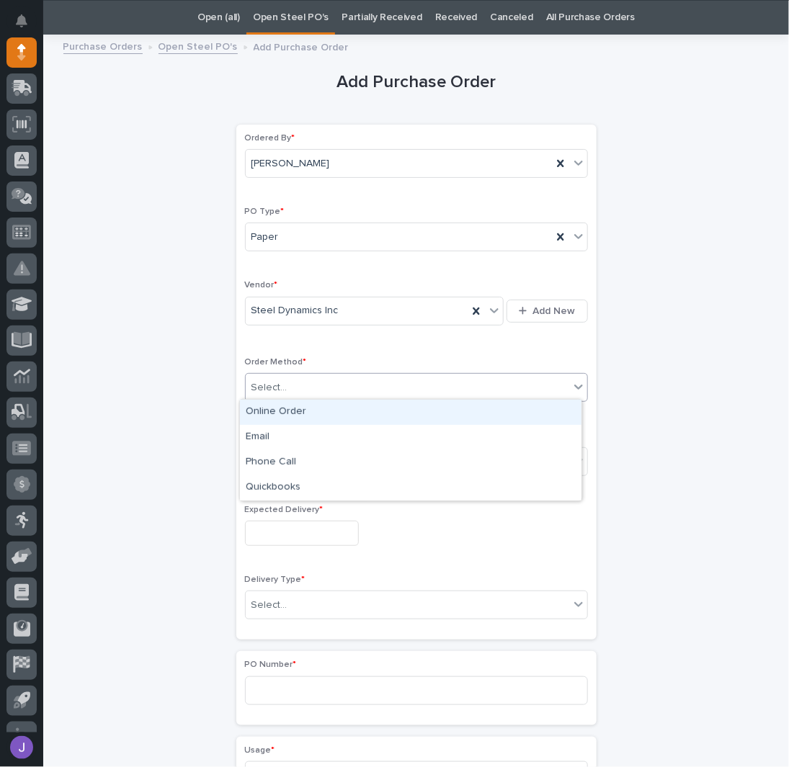
click at [289, 382] on div "Select..." at bounding box center [407, 388] width 323 height 24
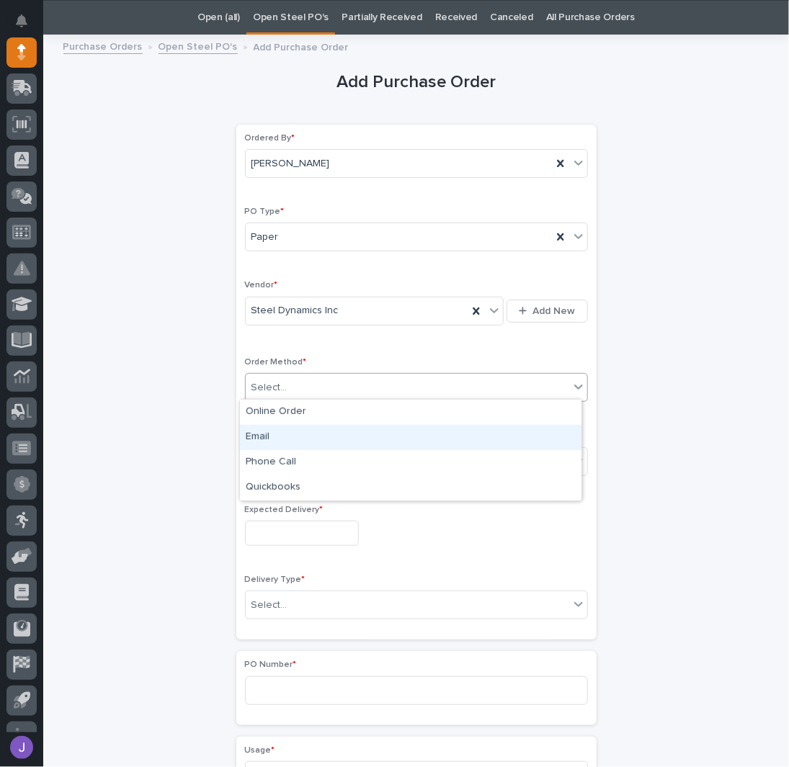
click at [275, 432] on div "Email" at bounding box center [410, 437] width 341 height 25
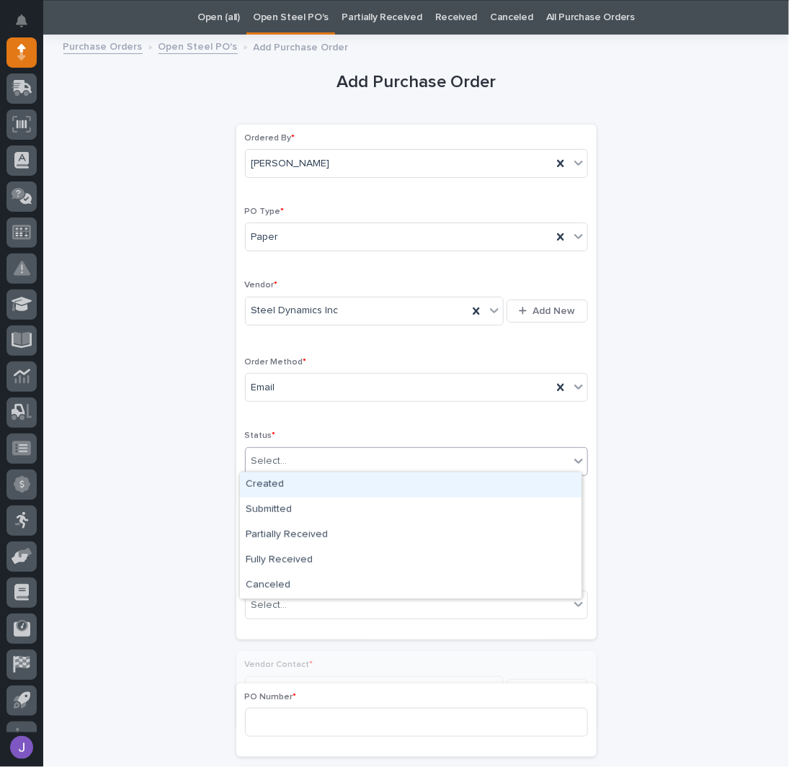
click at [284, 464] on div "Select..." at bounding box center [407, 461] width 323 height 24
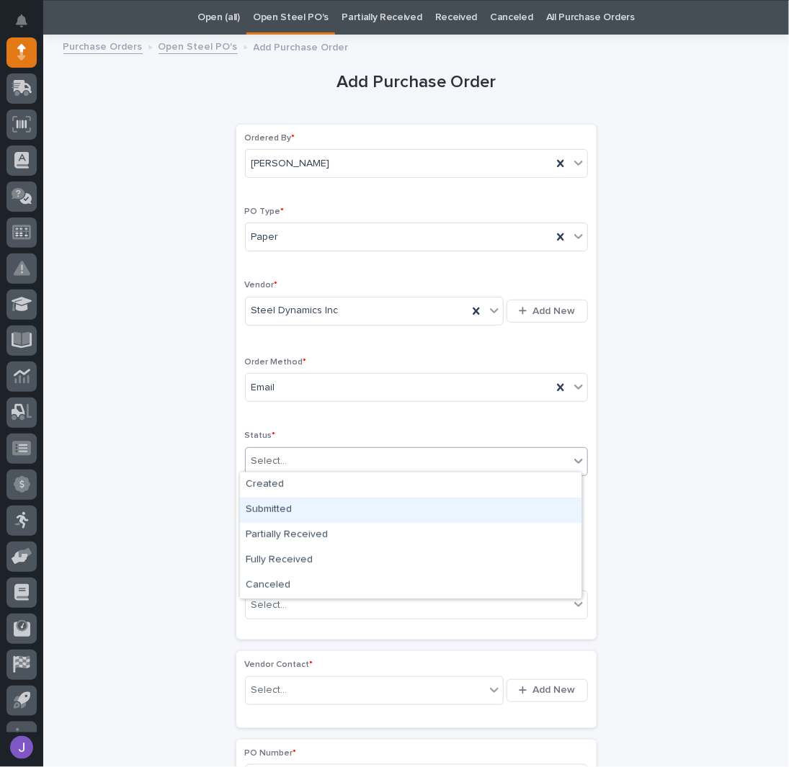
click at [280, 503] on div "Submitted" at bounding box center [410, 510] width 341 height 25
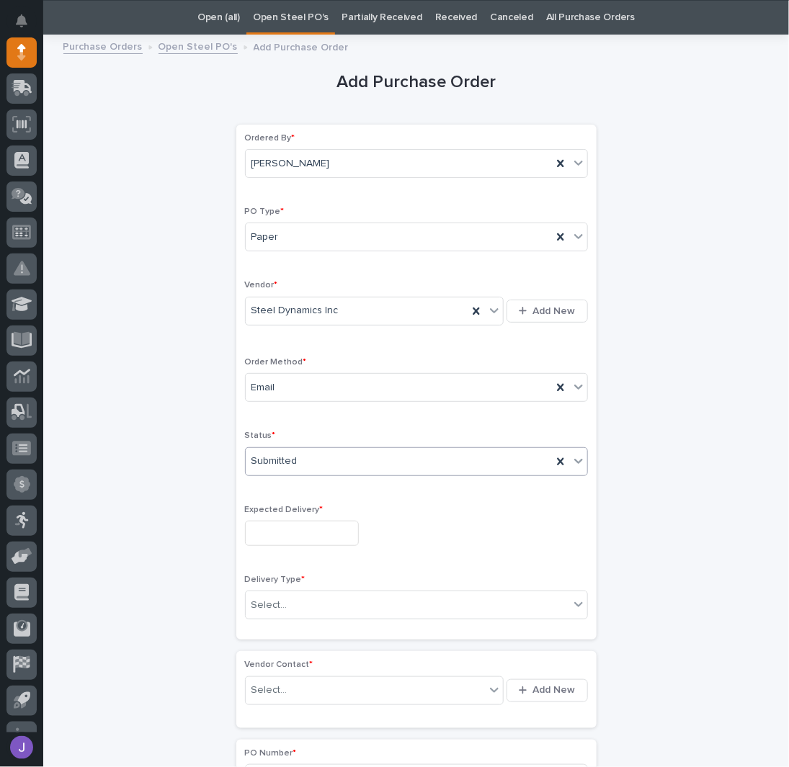
click at [278, 526] on input "text" at bounding box center [302, 533] width 114 height 25
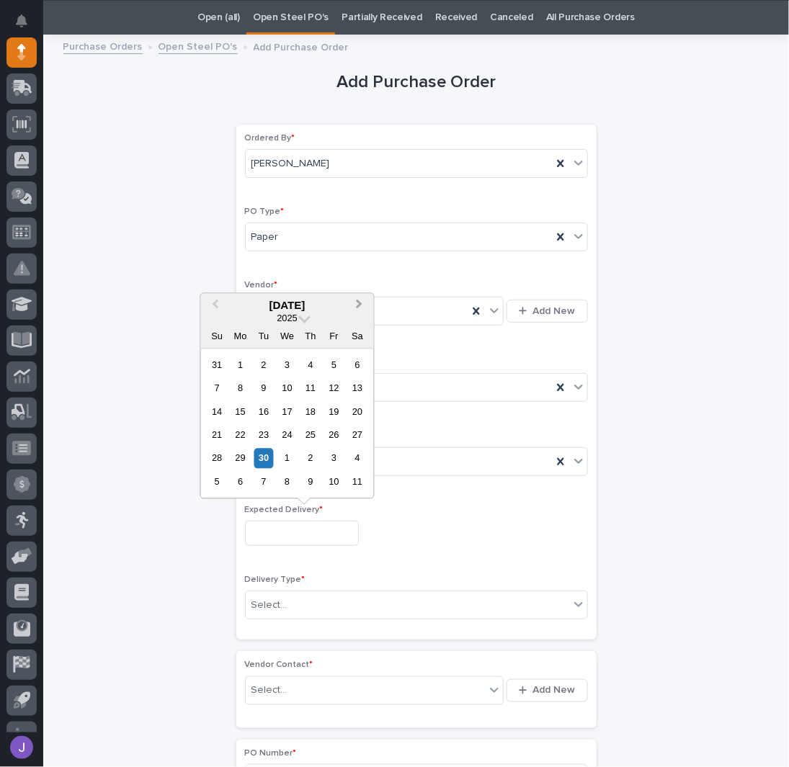
click at [359, 306] on span "Next Month" at bounding box center [359, 305] width 0 height 19
click at [286, 459] on div "31" at bounding box center [286, 458] width 19 height 19
type input "**********"
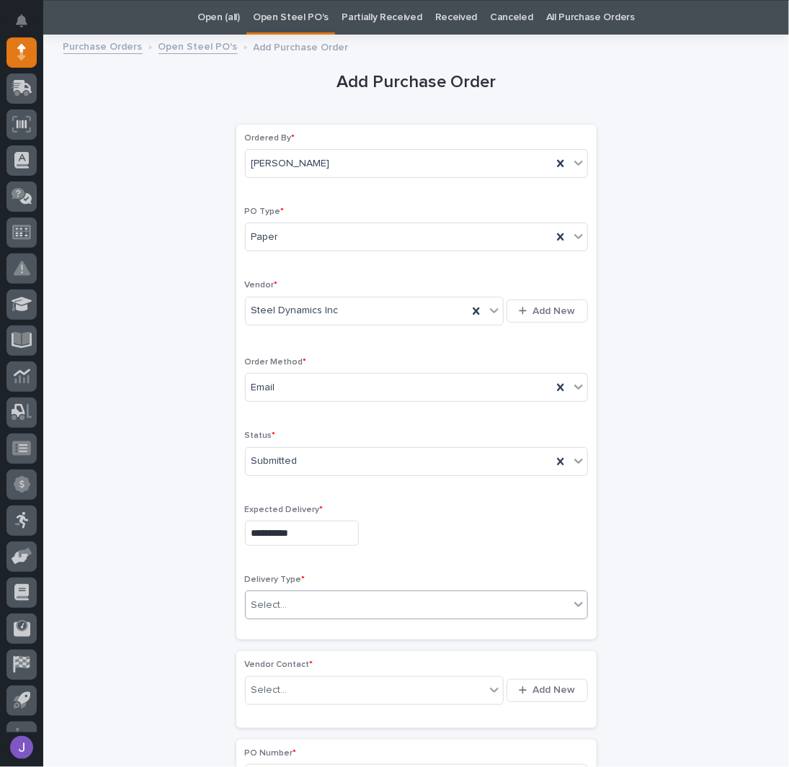
click at [302, 593] on div "Select..." at bounding box center [407, 605] width 323 height 24
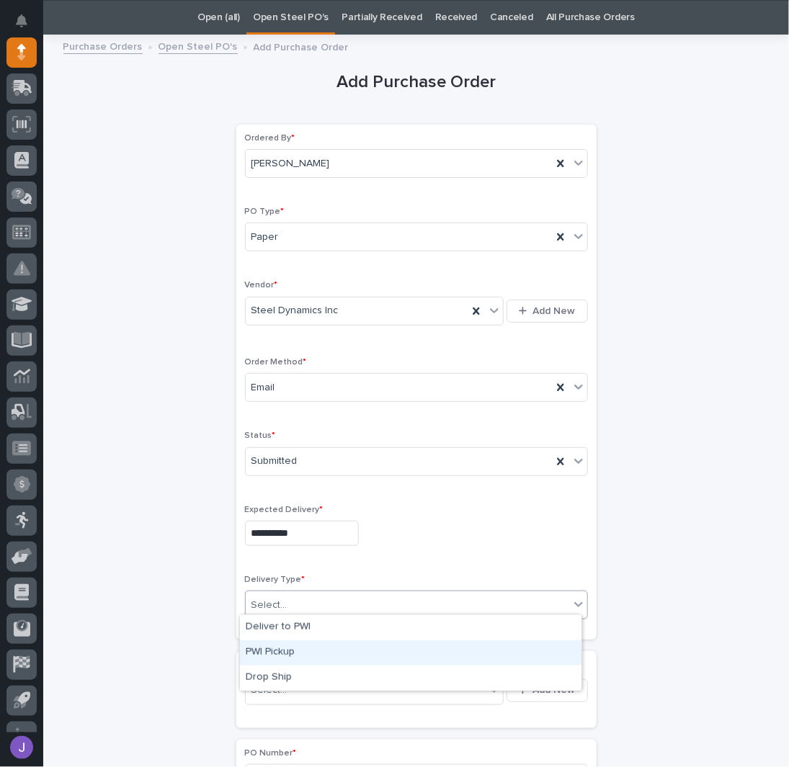
click at [277, 647] on div "PWI Pickup" at bounding box center [410, 652] width 341 height 25
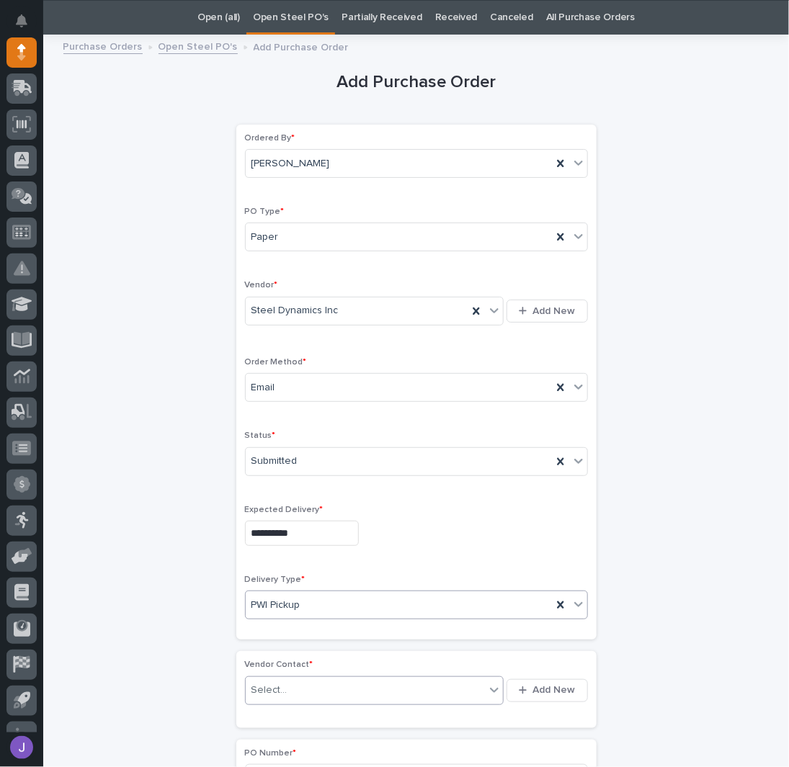
click at [267, 685] on div "Select..." at bounding box center [269, 690] width 36 height 15
type input "******"
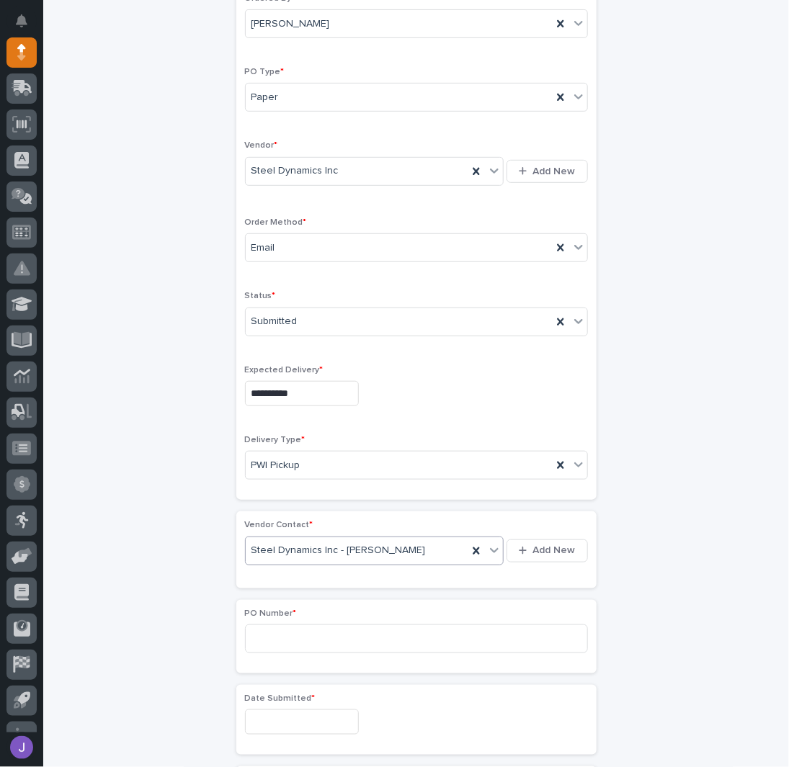
scroll to position [333, 0]
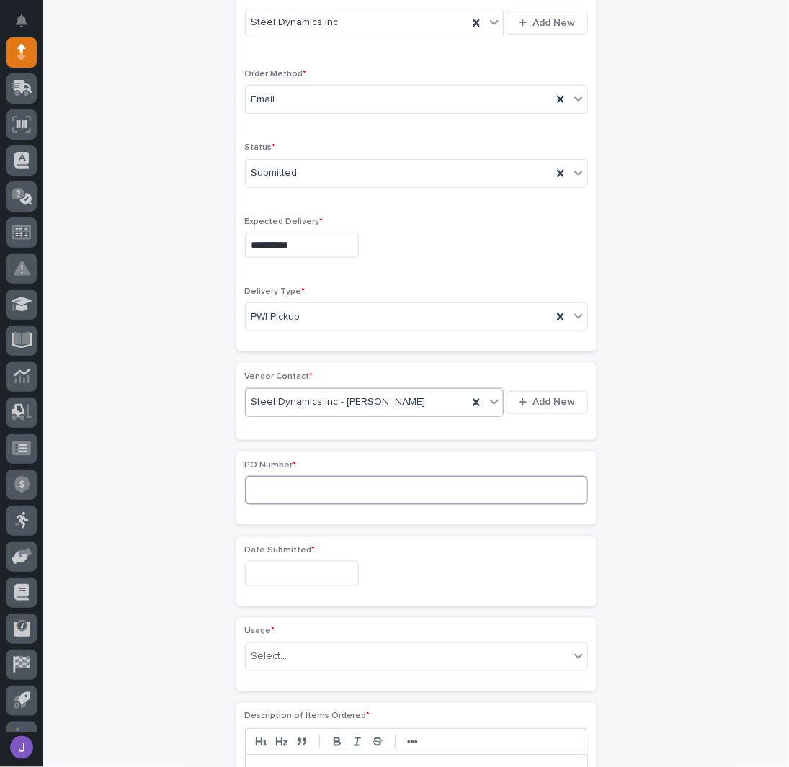
click at [295, 487] on input at bounding box center [416, 490] width 343 height 29
type input "2937J"
click at [288, 572] on input "text" at bounding box center [302, 573] width 114 height 25
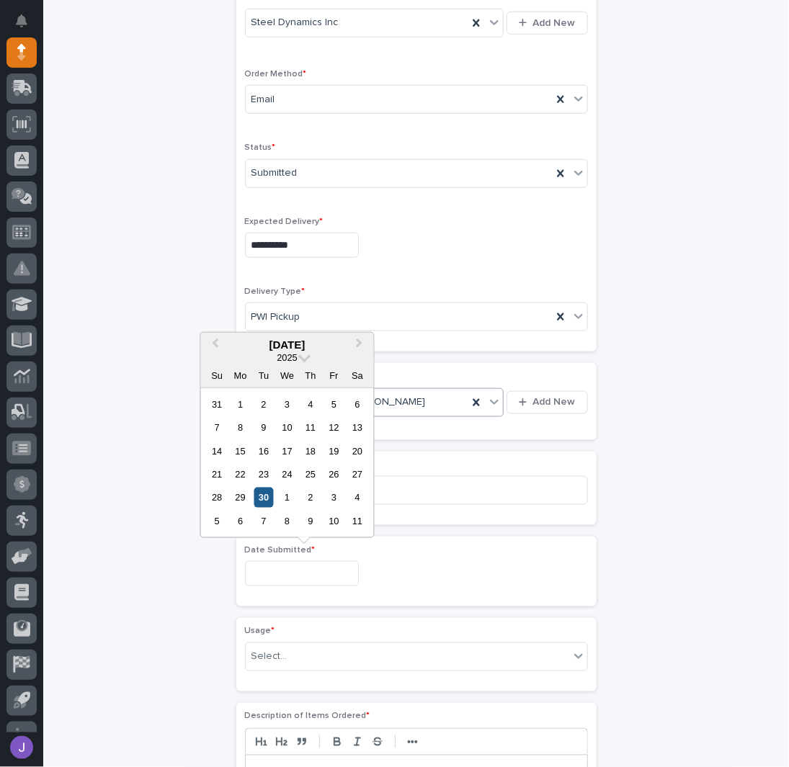
click at [263, 502] on div "30" at bounding box center [262, 497] width 19 height 19
type input "**********"
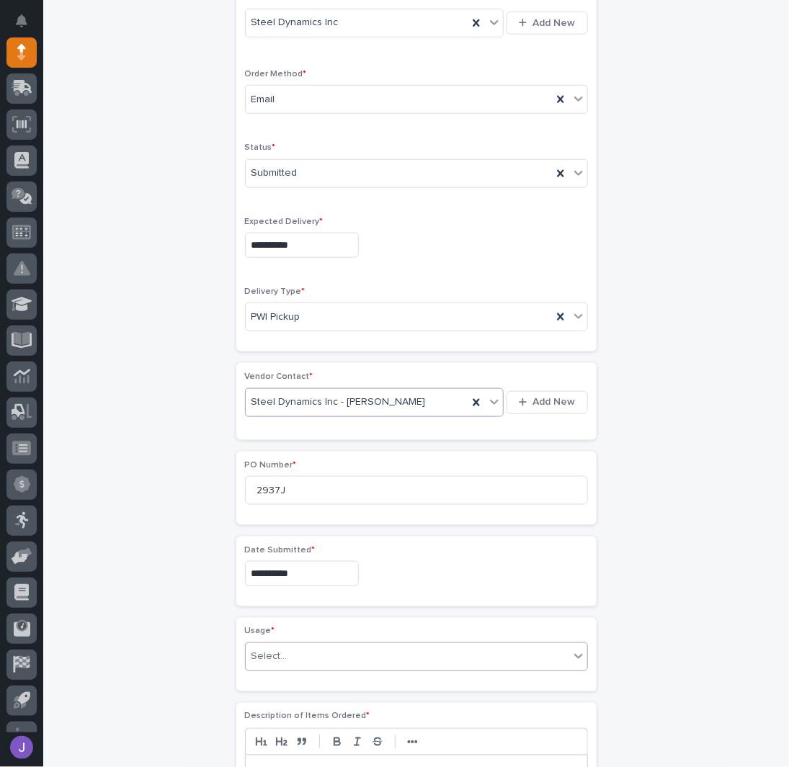
click at [289, 655] on div "Select..." at bounding box center [407, 657] width 323 height 24
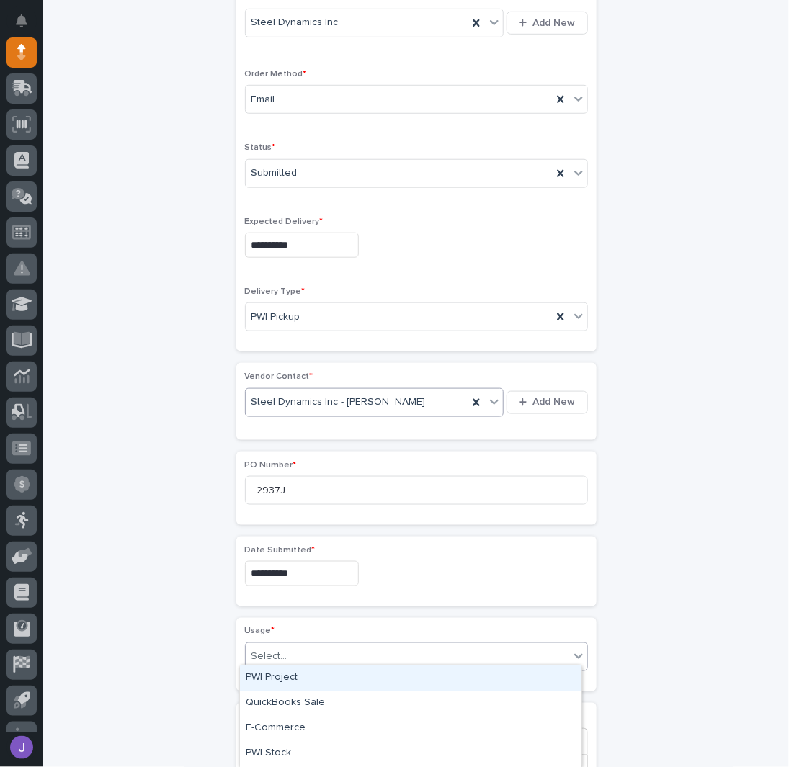
click at [268, 668] on div "PWI Project" at bounding box center [410, 677] width 341 height 25
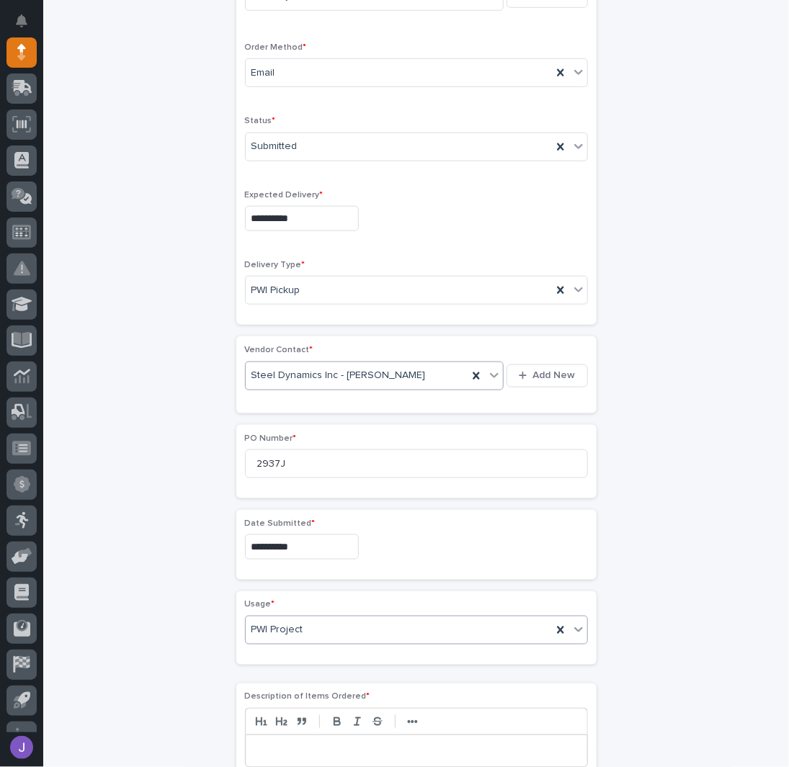
click at [151, 637] on div "**********" at bounding box center [416, 492] width 706 height 1526
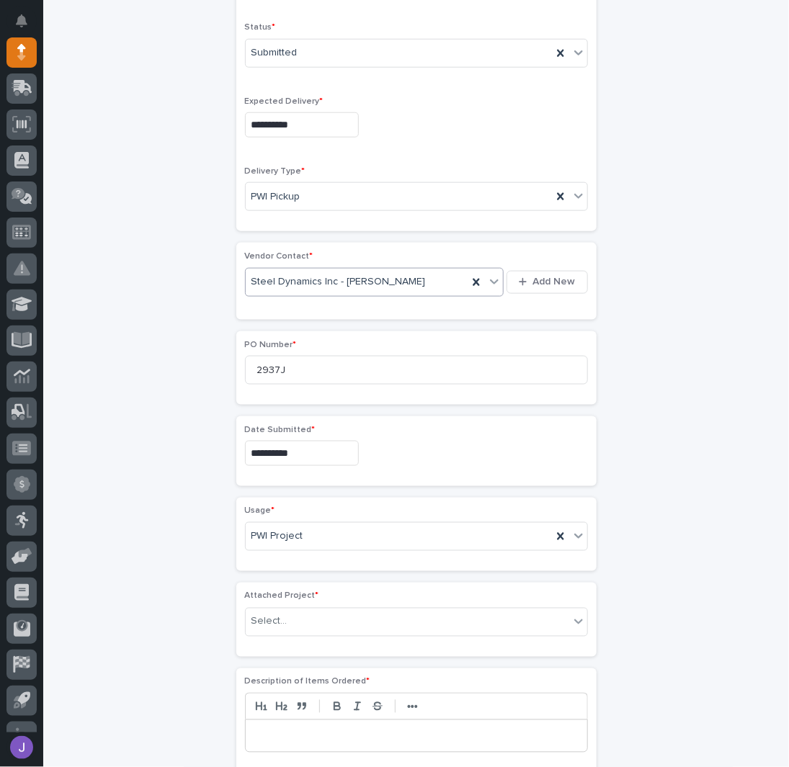
scroll to position [568, 0]
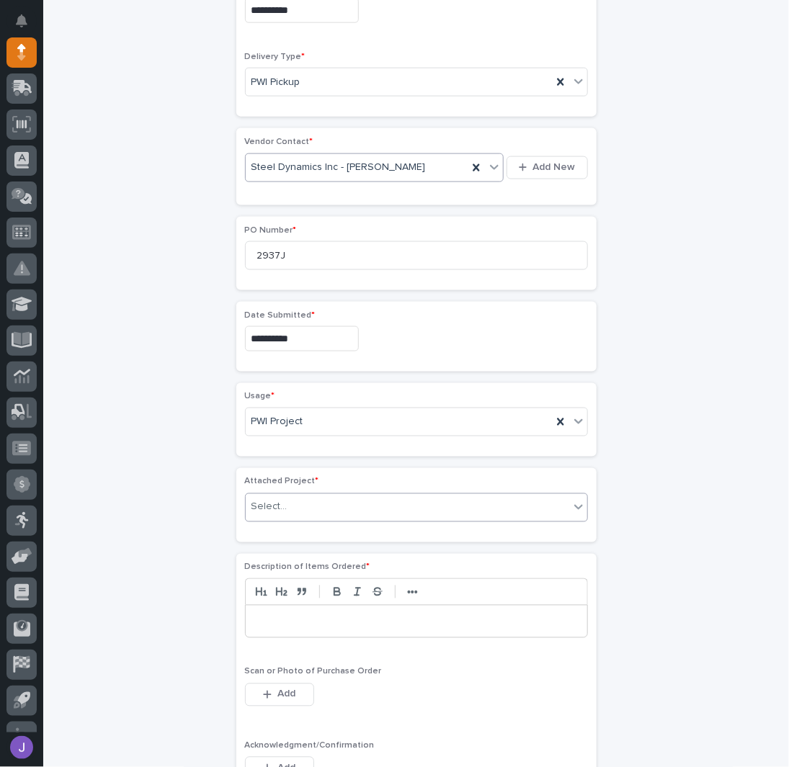
click at [262, 509] on div "Select..." at bounding box center [407, 507] width 323 height 24
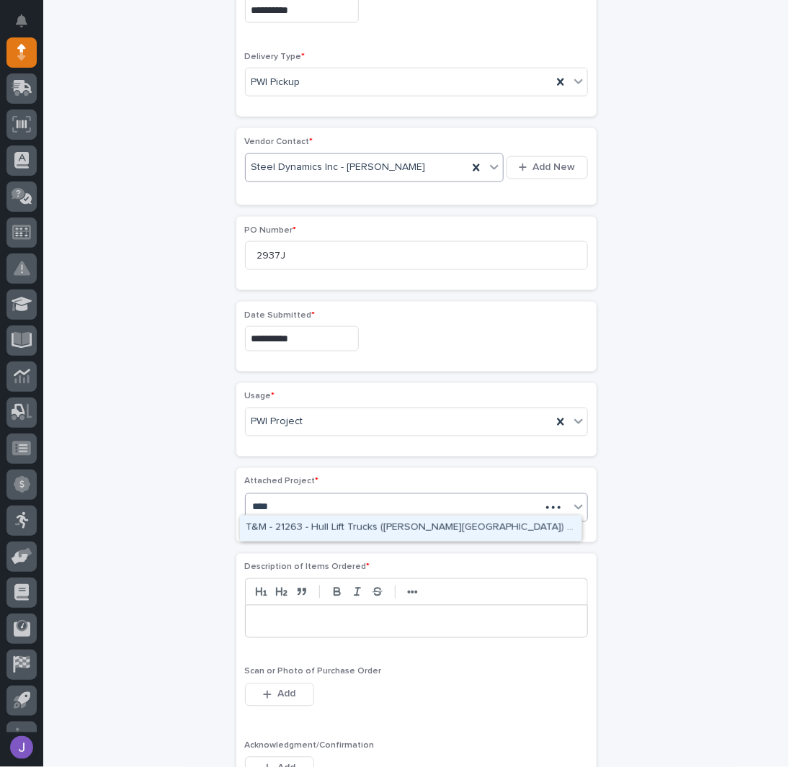
type input "*****"
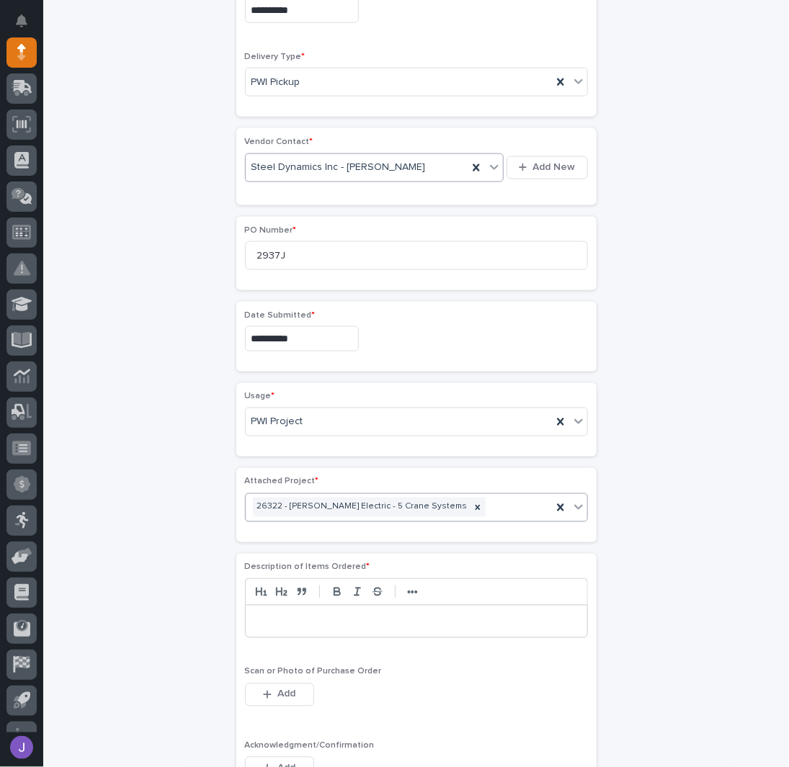
click at [141, 467] on div "**********" at bounding box center [416, 322] width 706 height 1604
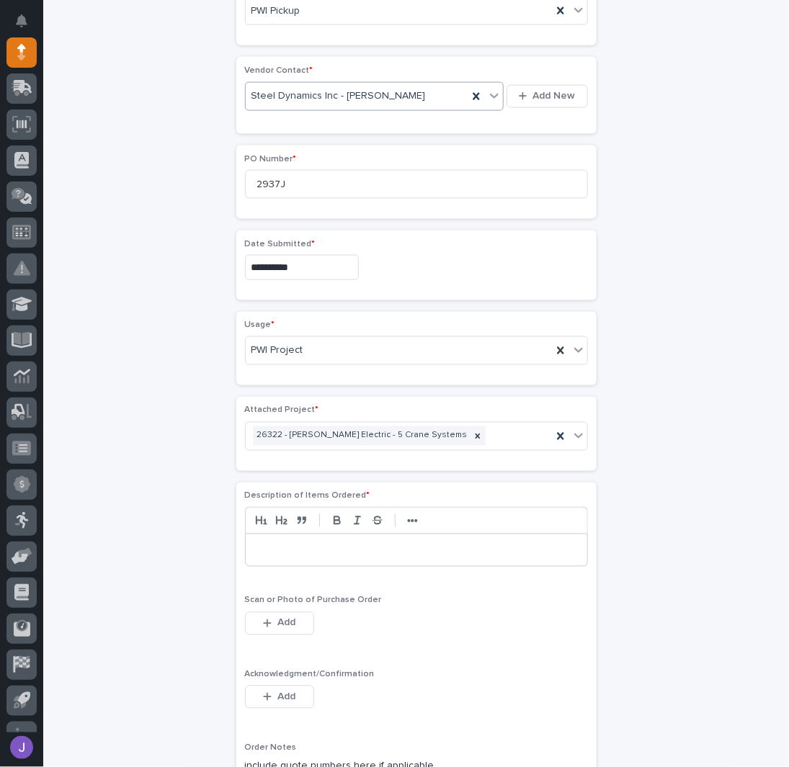
scroll to position [856, 0]
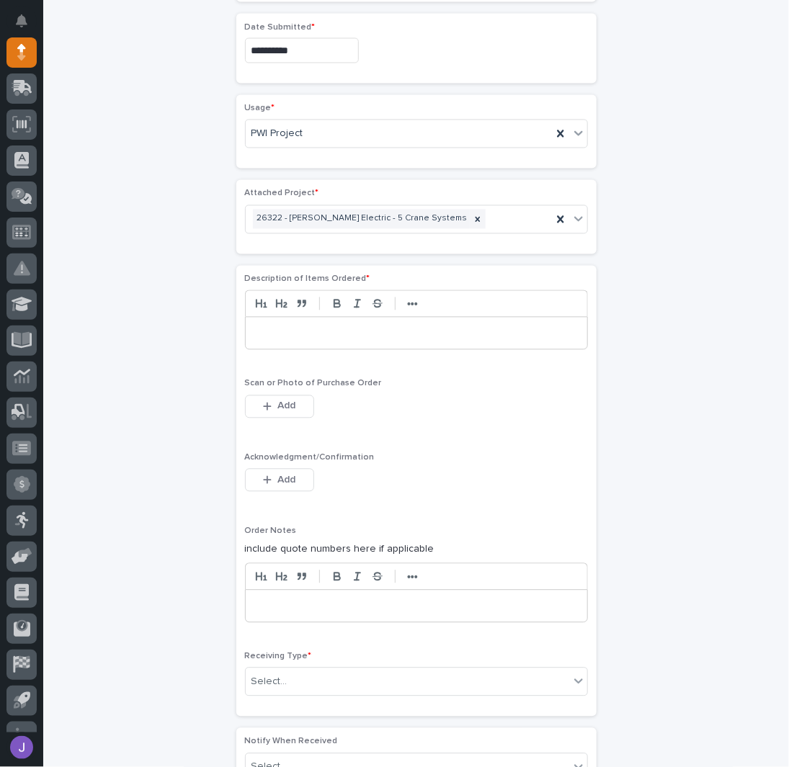
click at [290, 331] on p at bounding box center [416, 333] width 320 height 14
click at [277, 474] on span "Add" at bounding box center [286, 480] width 18 height 13
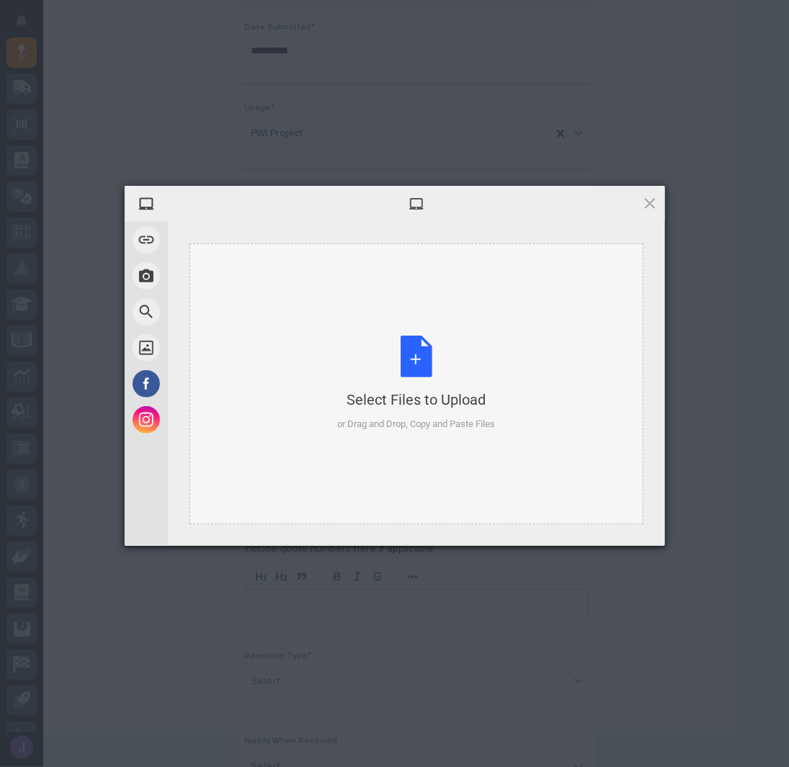
click at [450, 357] on div "Select Files to Upload or Drag and Drop, Copy and Paste Files" at bounding box center [416, 384] width 158 height 96
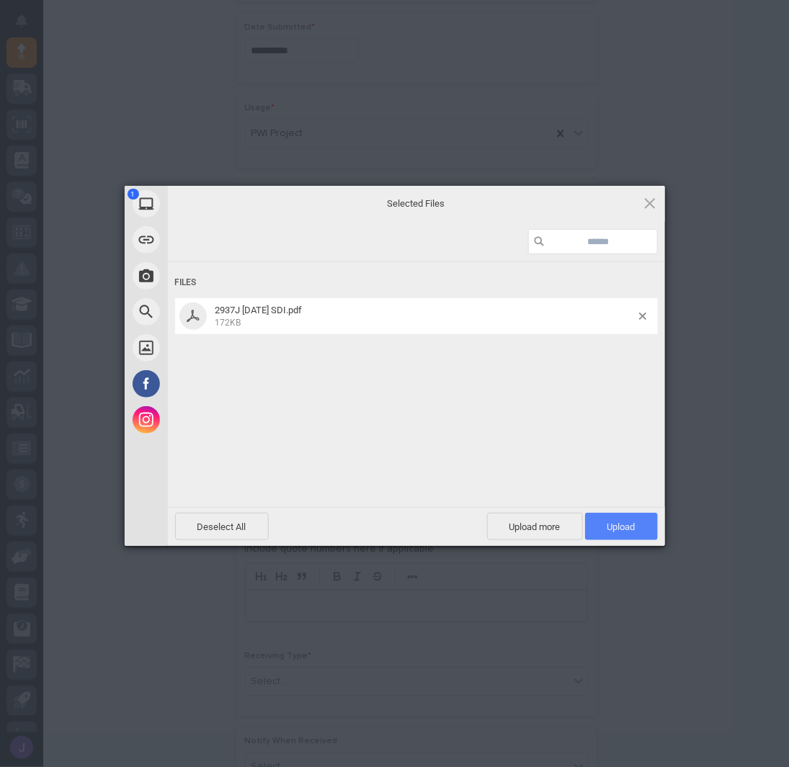
click at [617, 531] on span "Upload 1" at bounding box center [621, 526] width 28 height 11
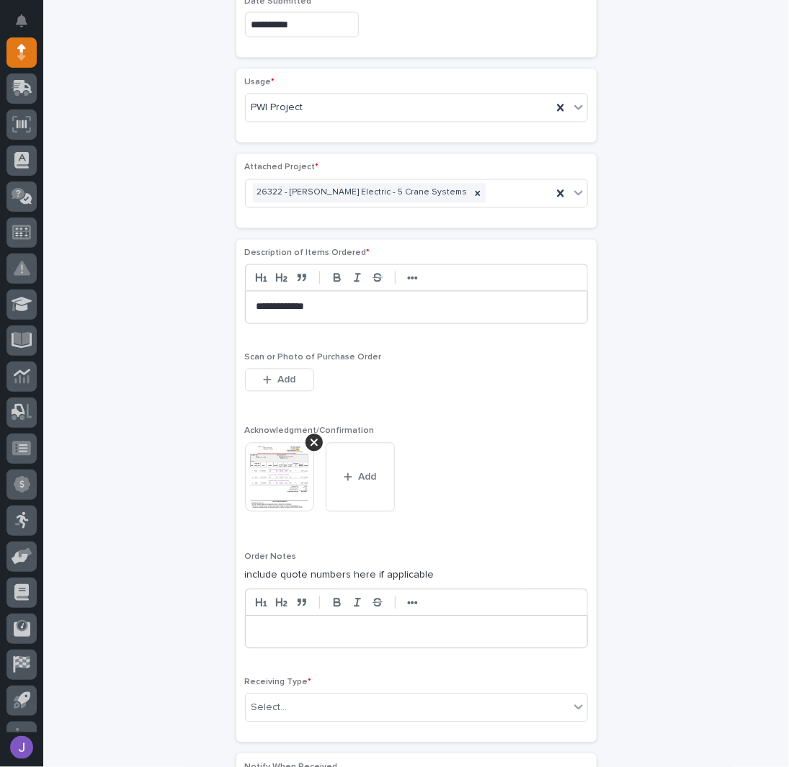
scroll to position [1080, 0]
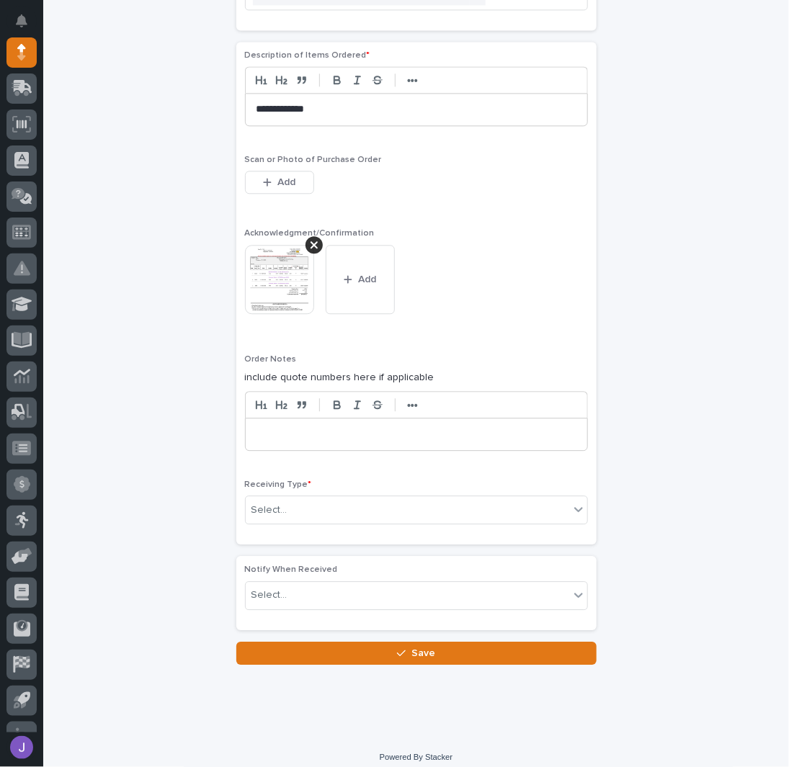
click at [272, 519] on div "Receiving Type * Select..." at bounding box center [416, 508] width 343 height 56
click at [272, 508] on div "Select..." at bounding box center [407, 510] width 323 height 24
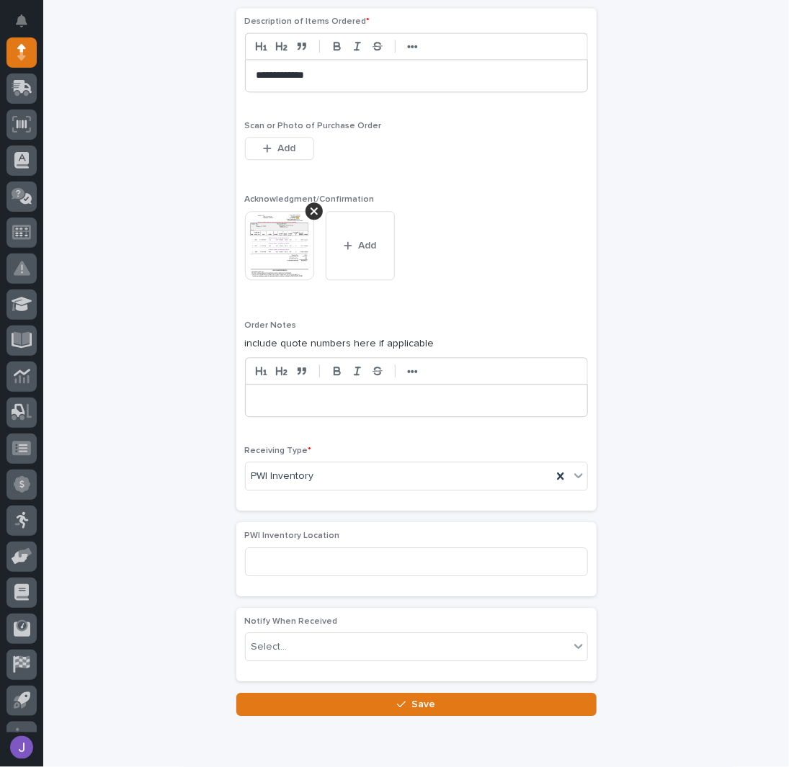
scroll to position [1141, 0]
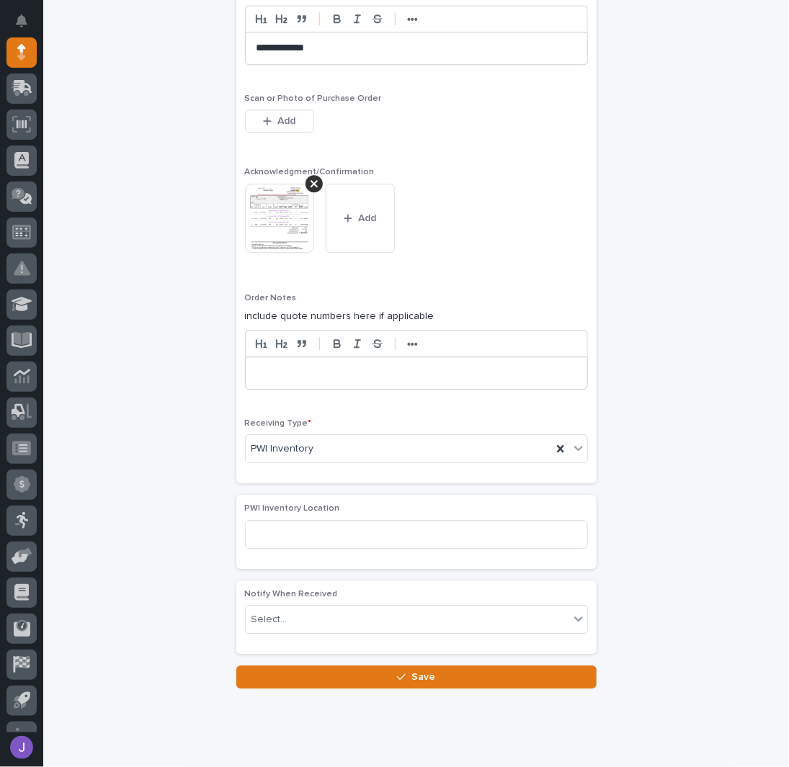
click at [315, 665] on button "Save" at bounding box center [416, 676] width 360 height 23
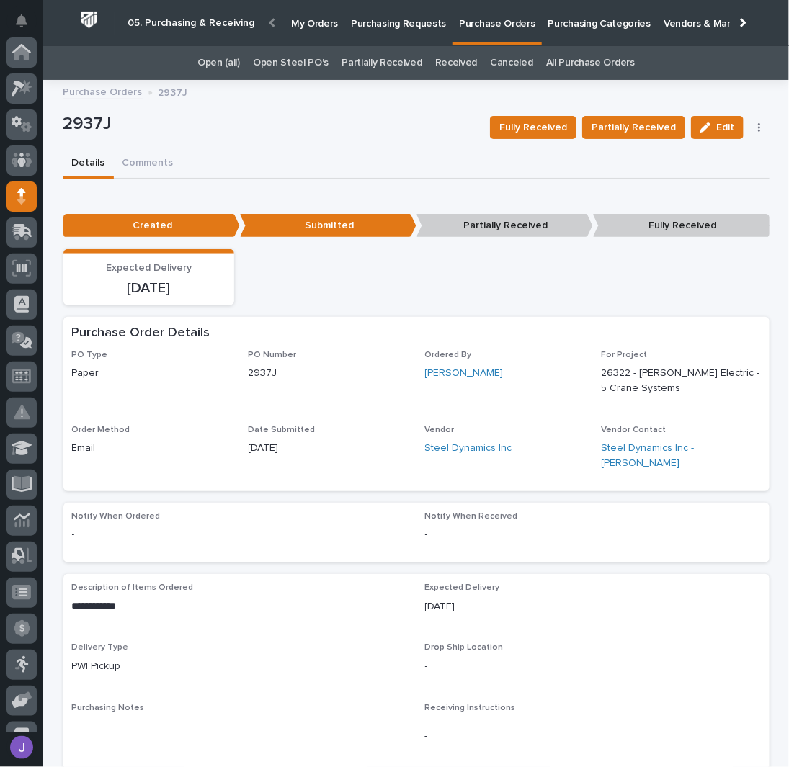
scroll to position [144, 0]
click at [397, 26] on p "Purchasing Requests" at bounding box center [398, 15] width 95 height 30
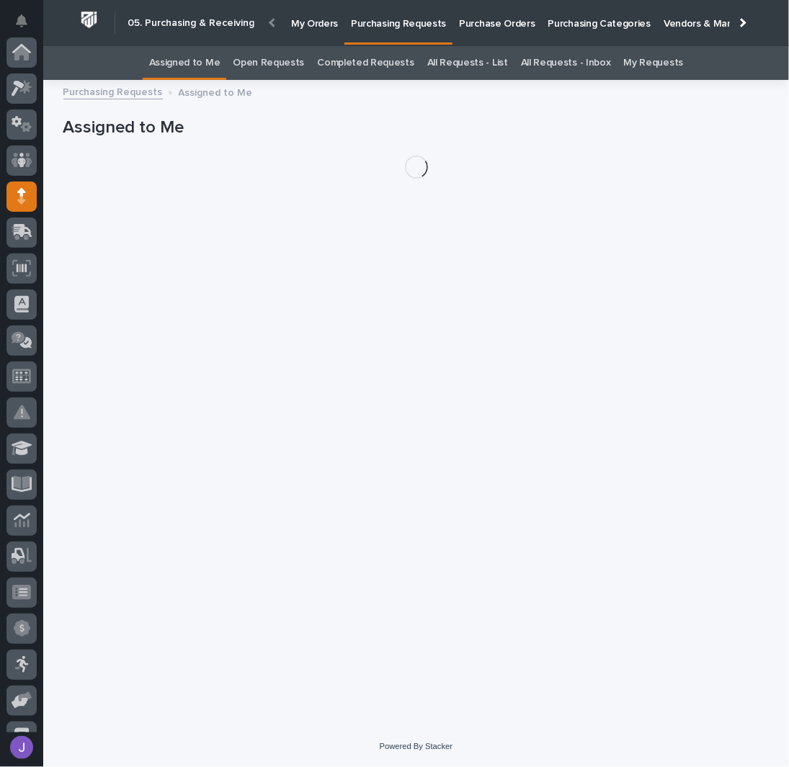
scroll to position [144, 0]
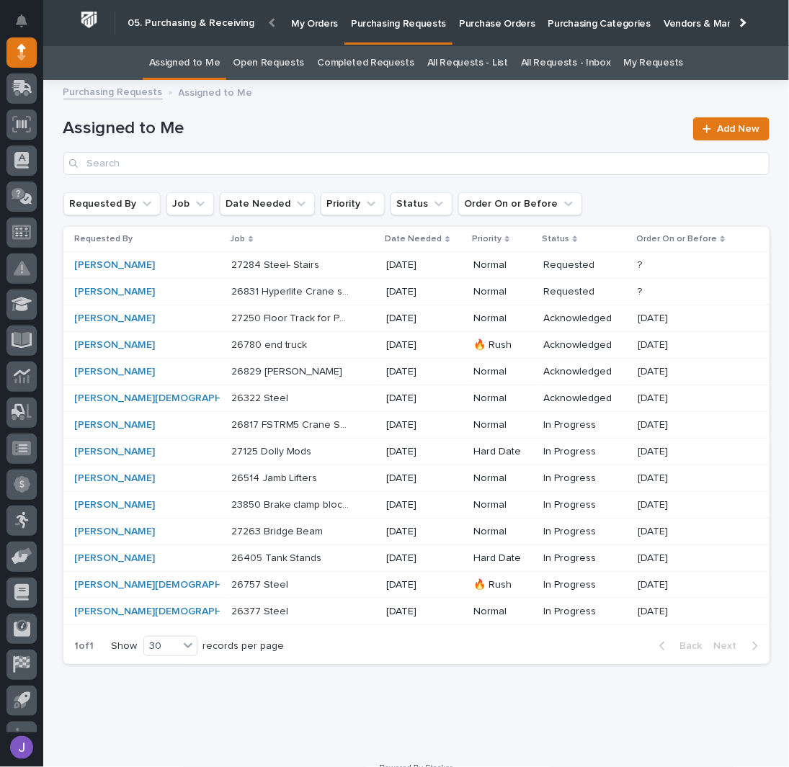
click at [302, 396] on p at bounding box center [291, 398] width 120 height 12
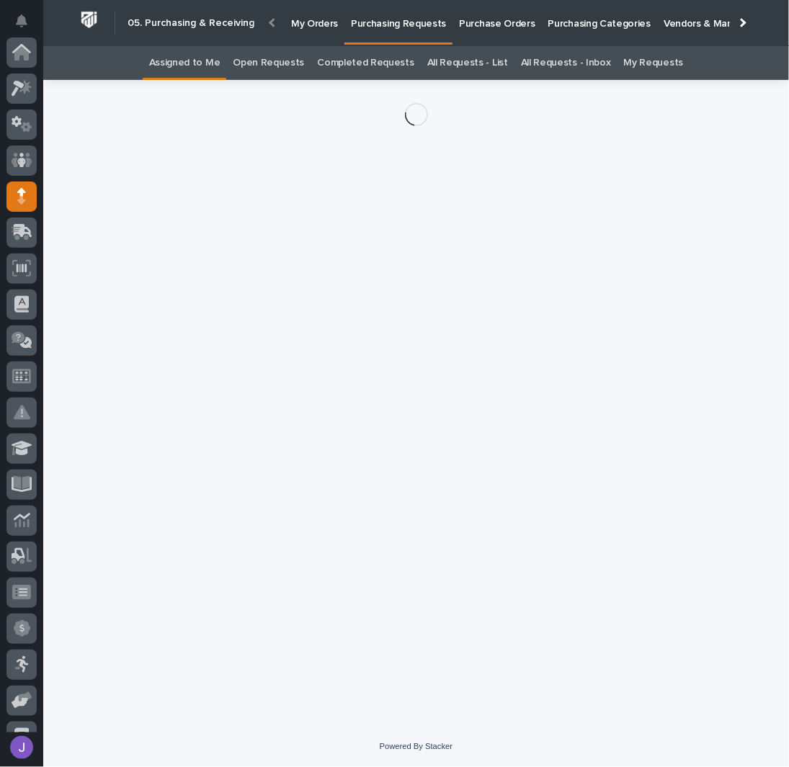
scroll to position [144, 0]
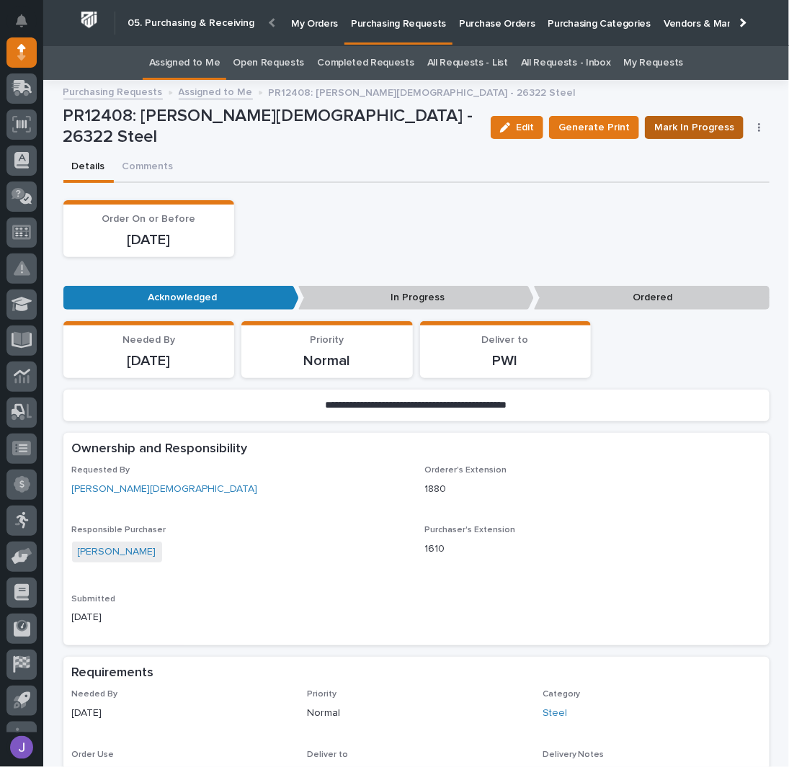
click at [686, 129] on span "Mark In Progress" at bounding box center [694, 127] width 80 height 17
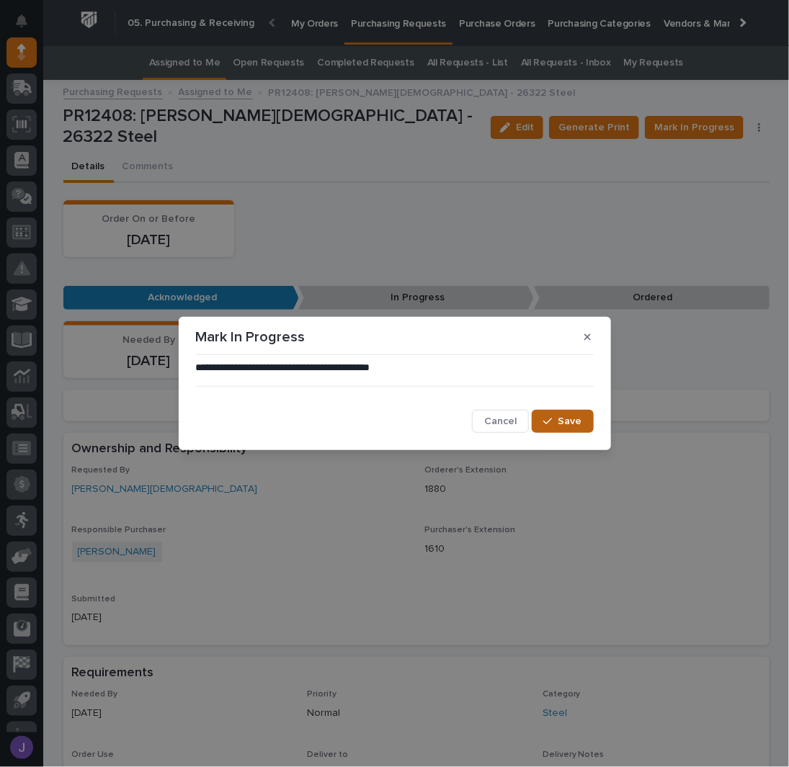
click at [551, 426] on icon "button" at bounding box center [547, 421] width 9 height 10
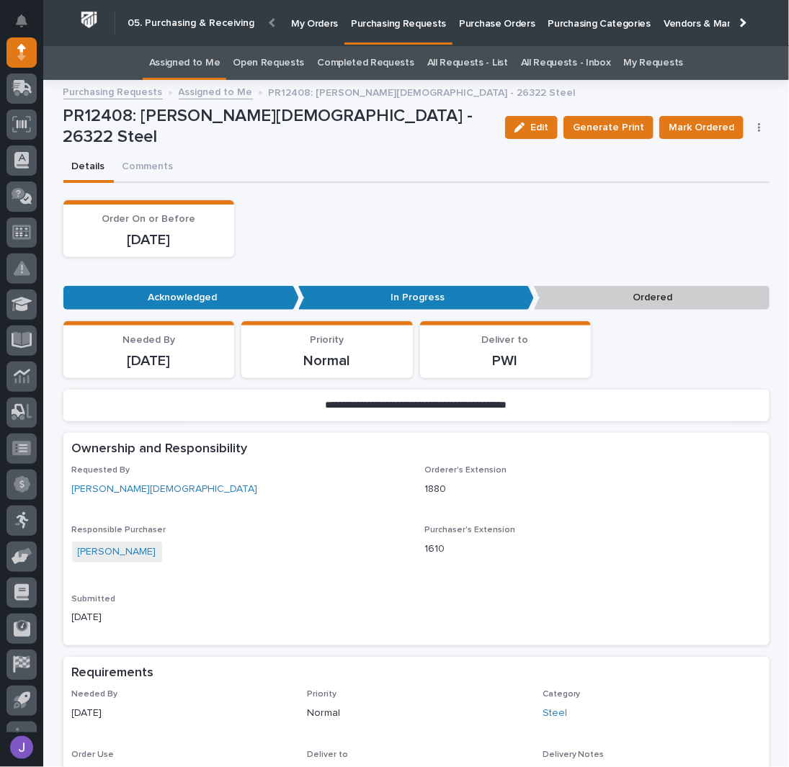
click at [751, 128] on button "button" at bounding box center [759, 127] width 20 height 10
click at [701, 178] on span "Edit Linked PO's" at bounding box center [712, 179] width 73 height 17
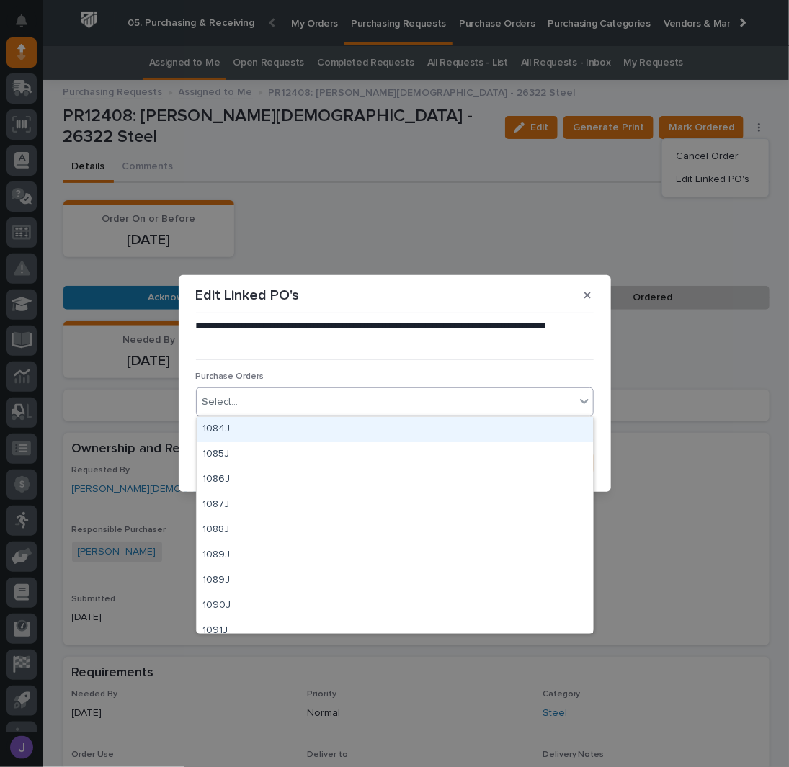
click at [304, 405] on div "Select..." at bounding box center [386, 402] width 378 height 24
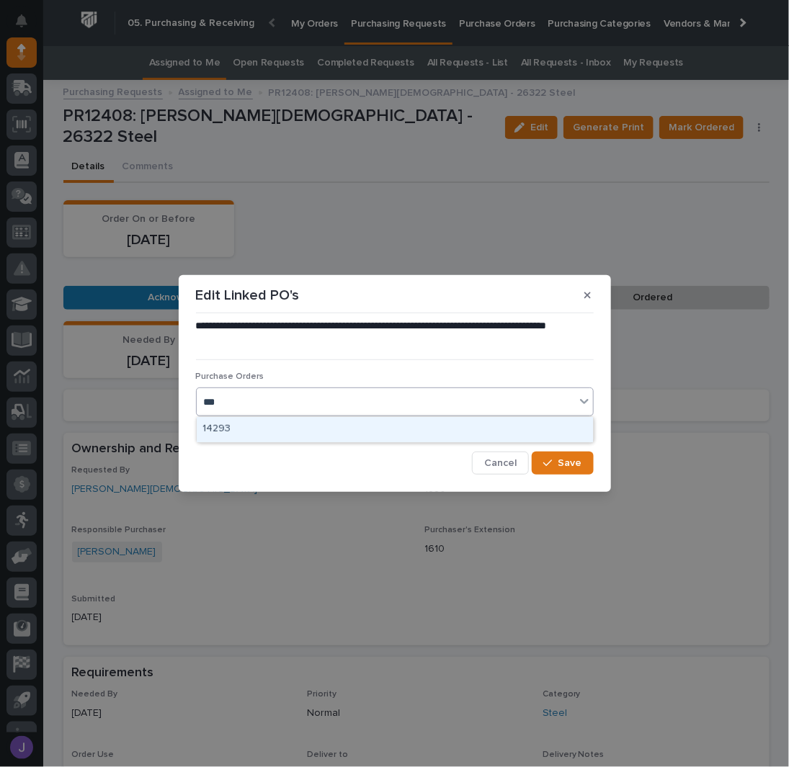
type input "****"
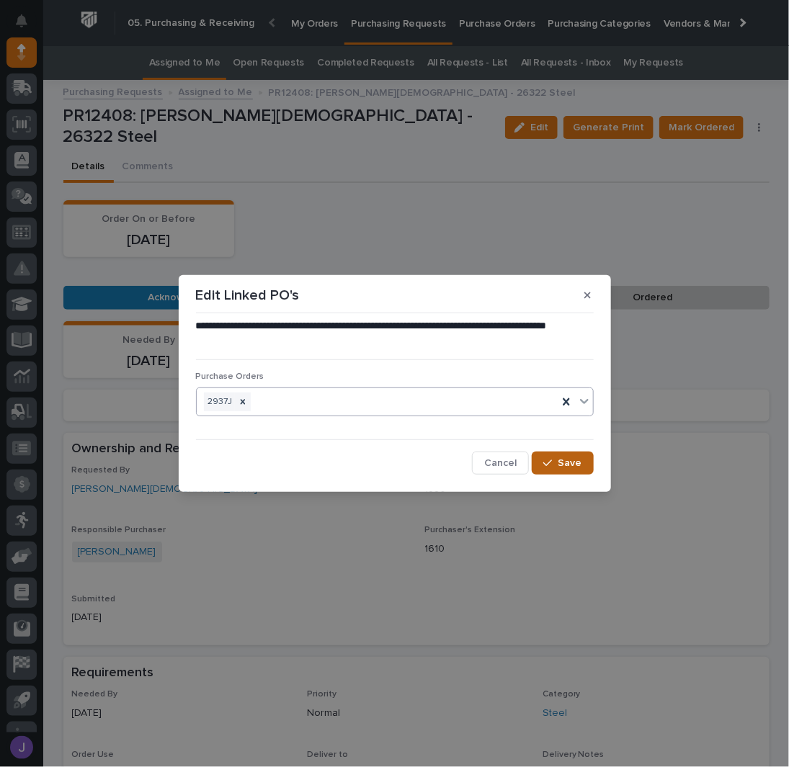
click at [559, 462] on span "Save" at bounding box center [570, 463] width 24 height 13
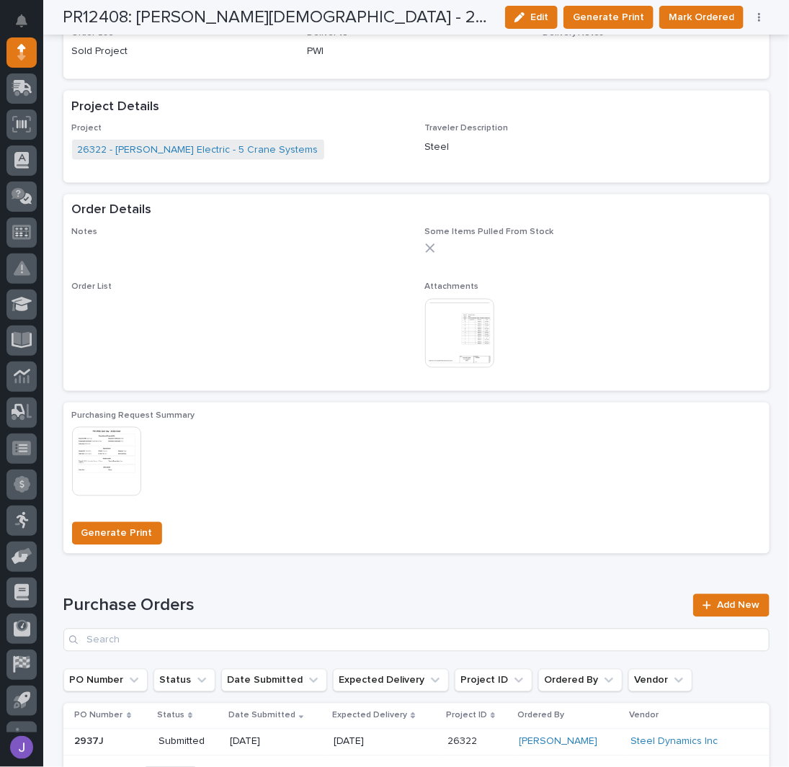
scroll to position [576, 0]
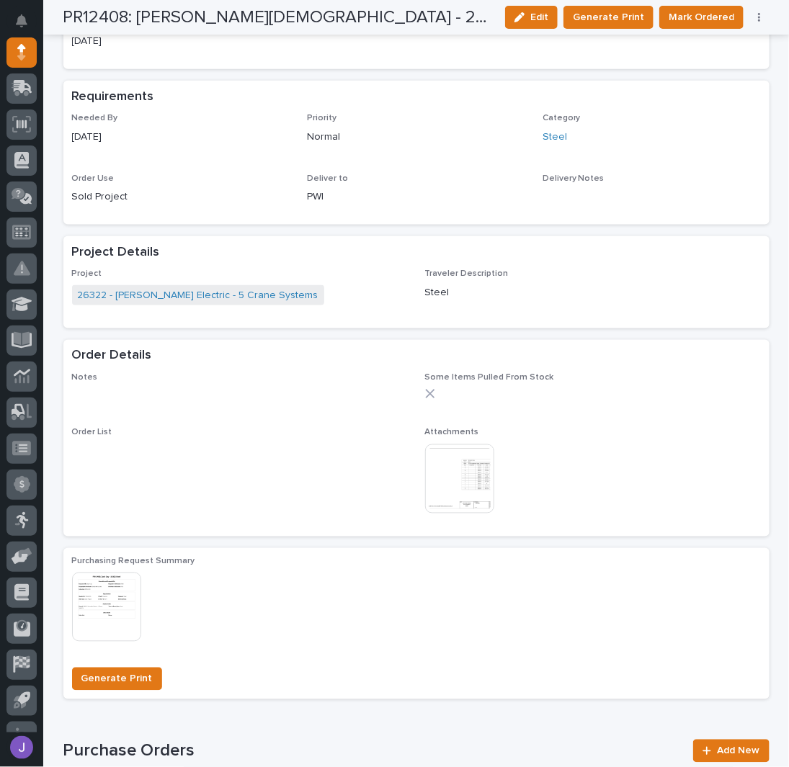
click at [442, 460] on img at bounding box center [459, 478] width 69 height 69
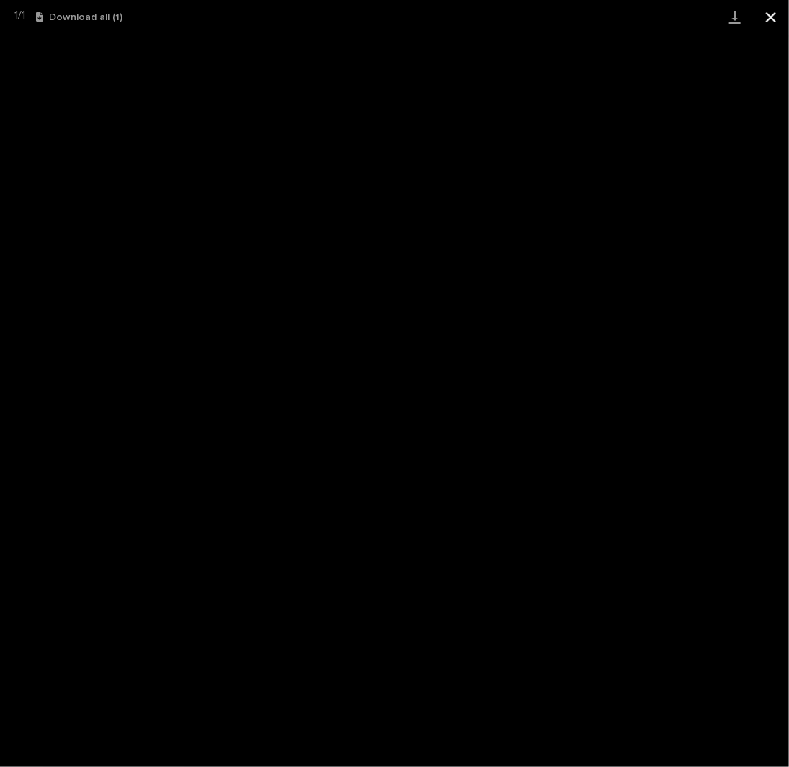
click at [772, 9] on button "Close gallery" at bounding box center [771, 17] width 36 height 34
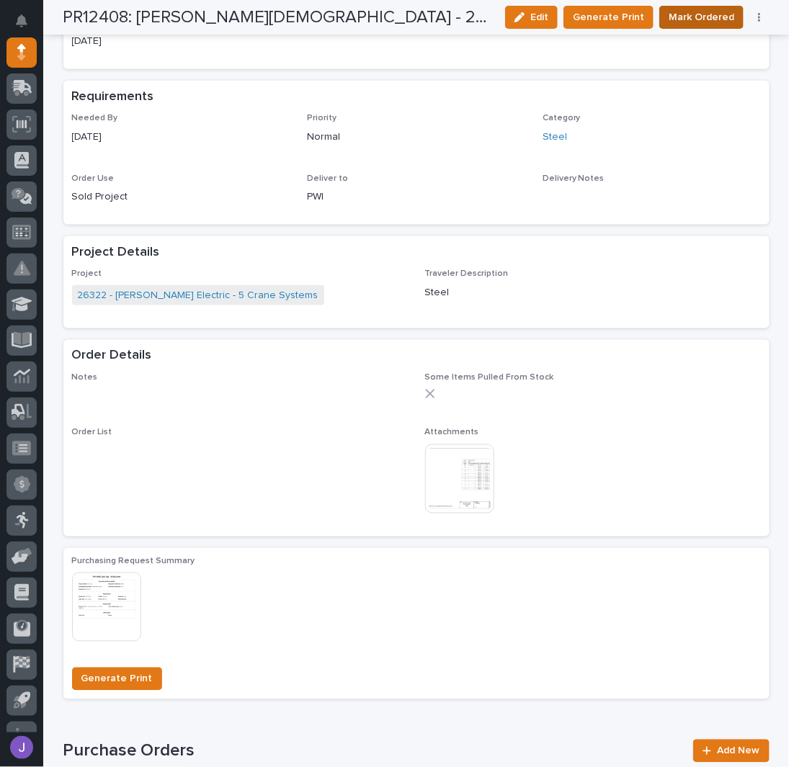
click at [722, 15] on span "Mark Ordered" at bounding box center [701, 17] width 66 height 17
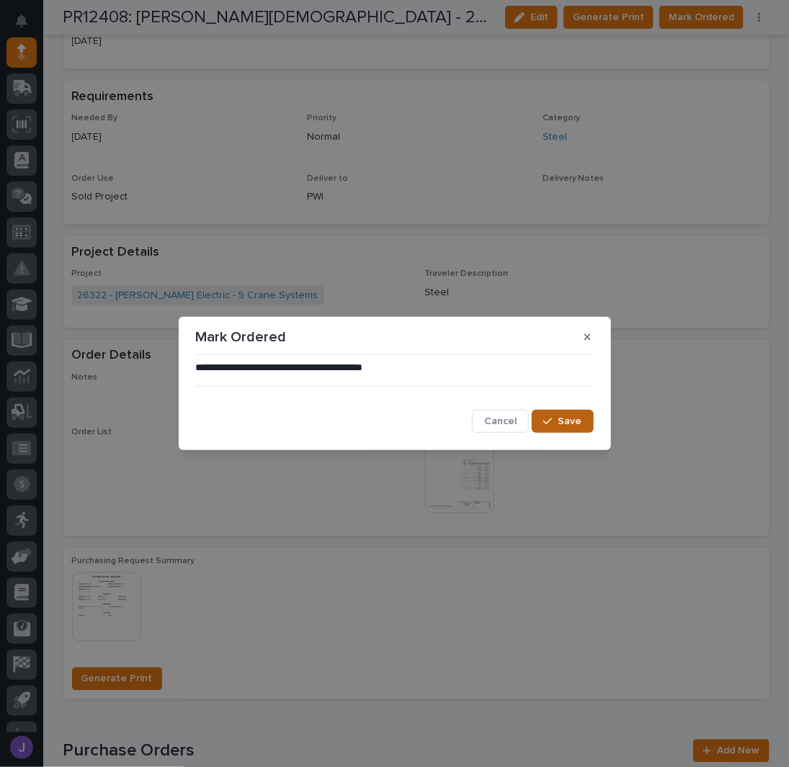
click at [576, 421] on span "Save" at bounding box center [570, 421] width 24 height 13
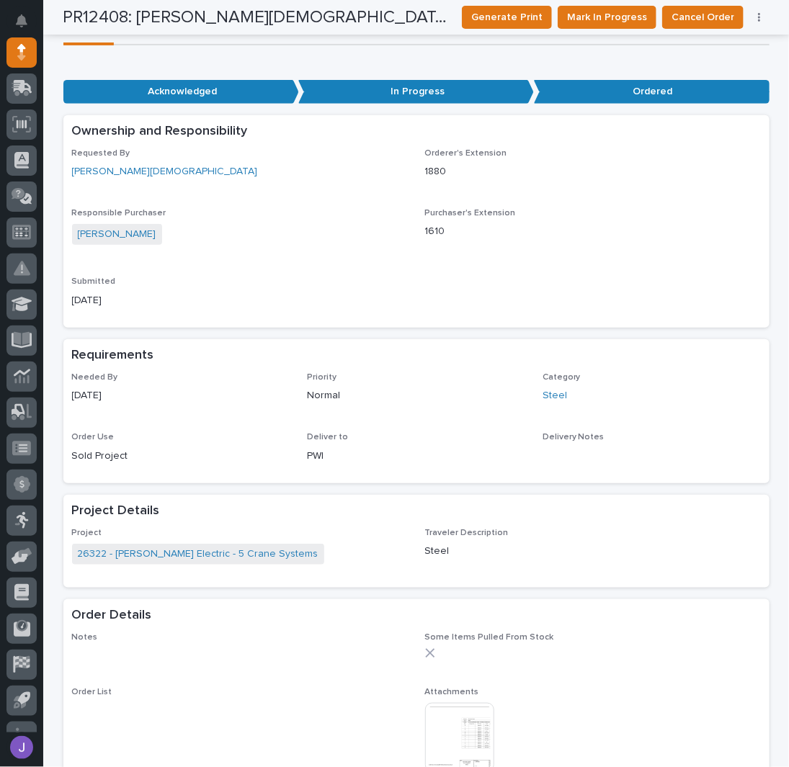
scroll to position [0, 0]
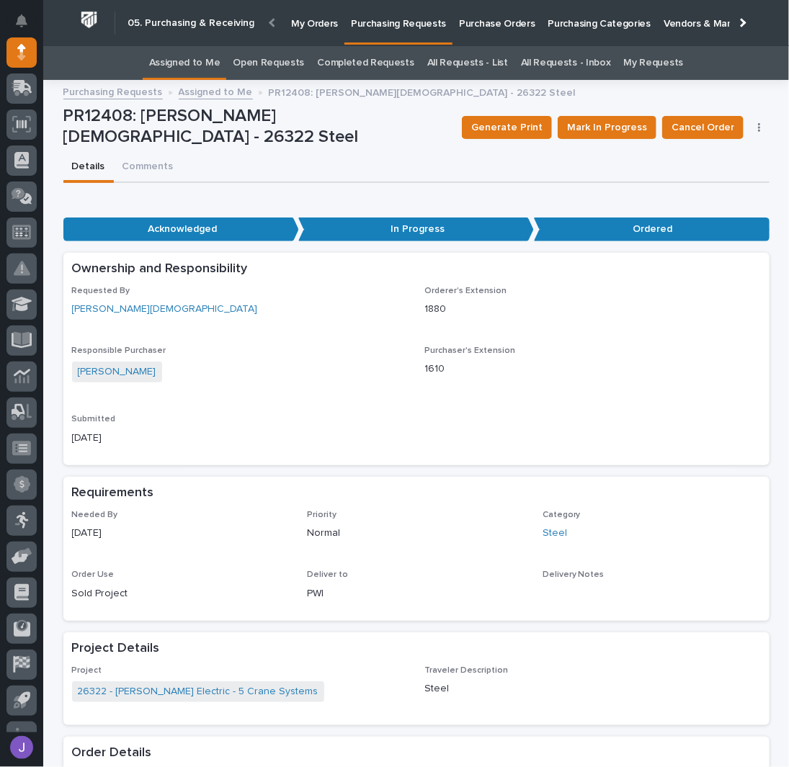
click at [209, 73] on link "Assigned to Me" at bounding box center [184, 63] width 71 height 34
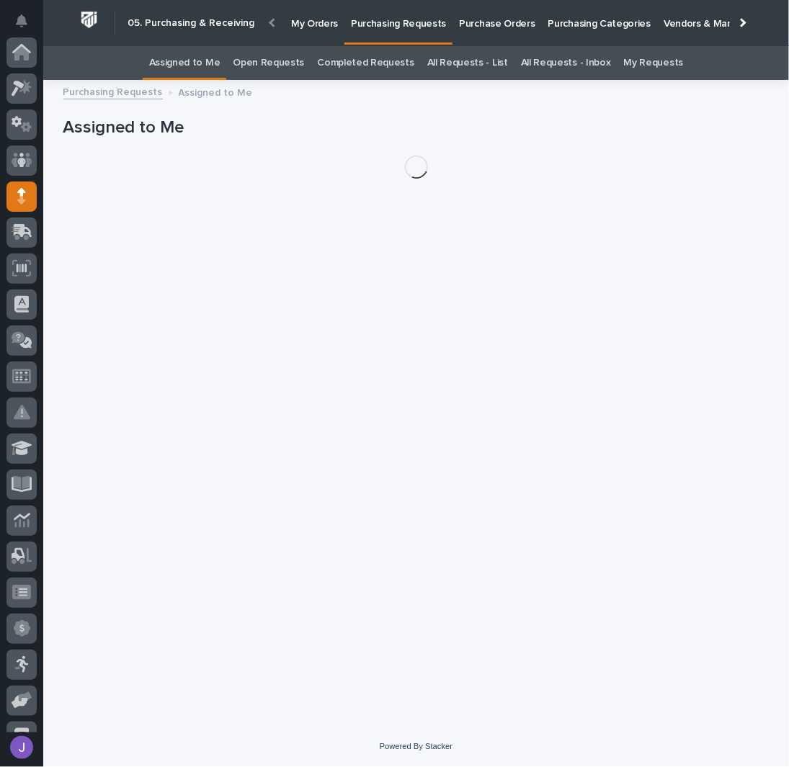
scroll to position [144, 0]
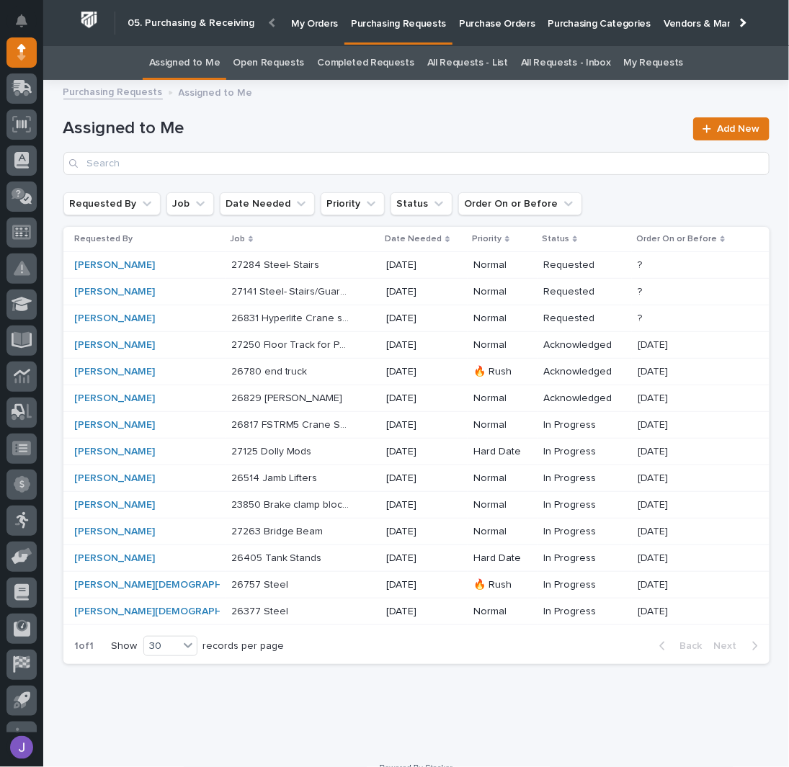
click at [349, 107] on div "Assigned to Me Add New" at bounding box center [416, 141] width 706 height 104
click at [293, 499] on p "23850 Brake clamp blocks" at bounding box center [292, 503] width 123 height 15
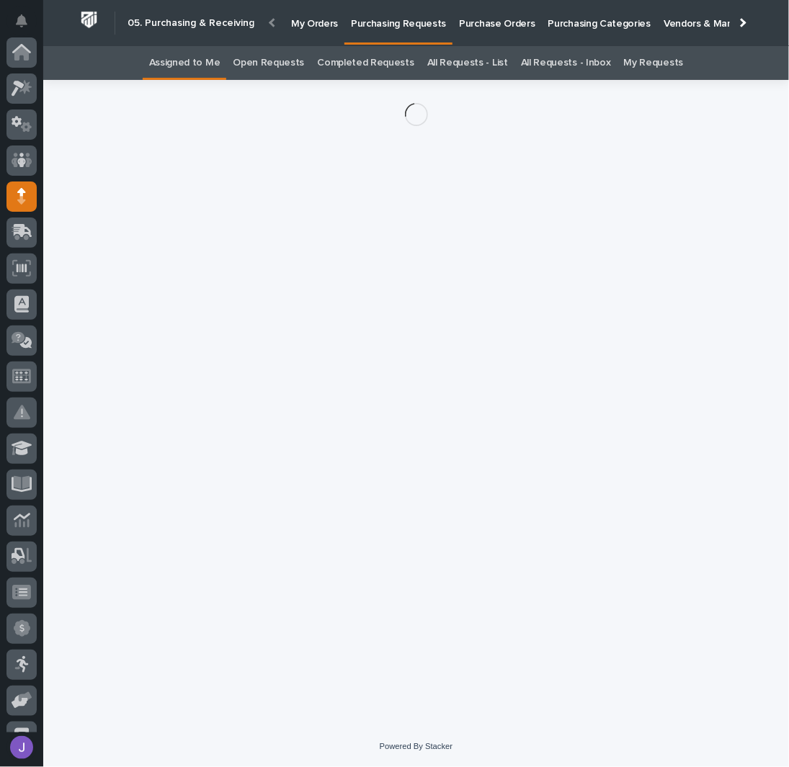
scroll to position [144, 0]
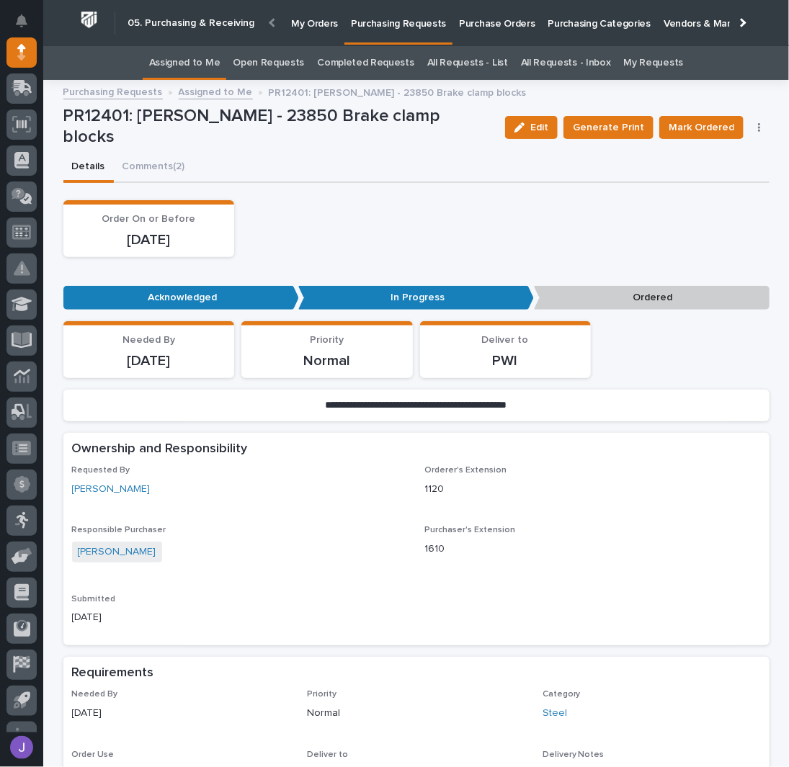
click at [752, 125] on button "button" at bounding box center [759, 127] width 20 height 10
click at [726, 179] on span "Edit Linked PO's" at bounding box center [712, 179] width 73 height 17
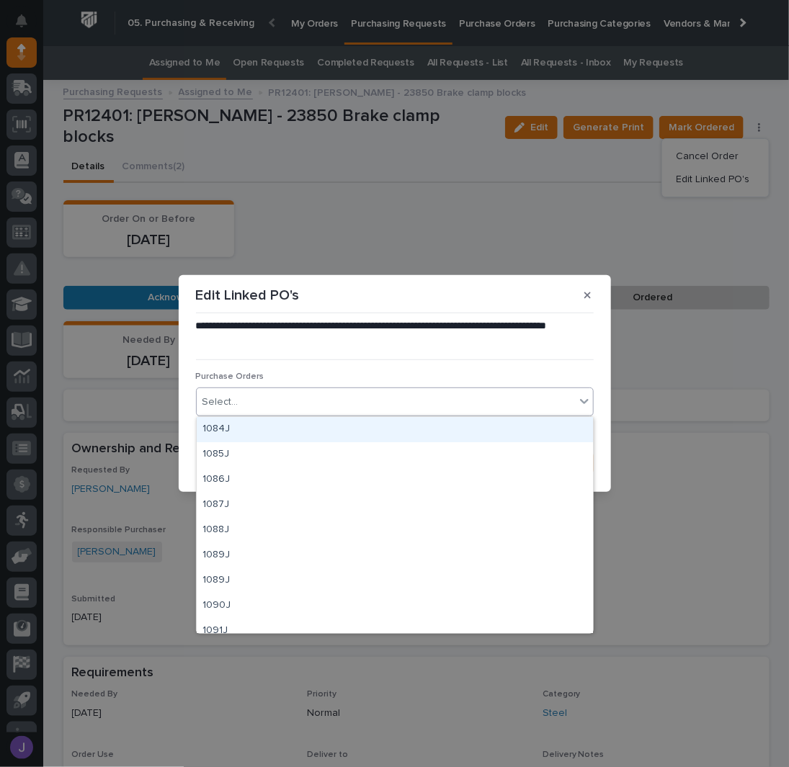
click at [403, 406] on div "Select..." at bounding box center [386, 402] width 378 height 24
type input "****"
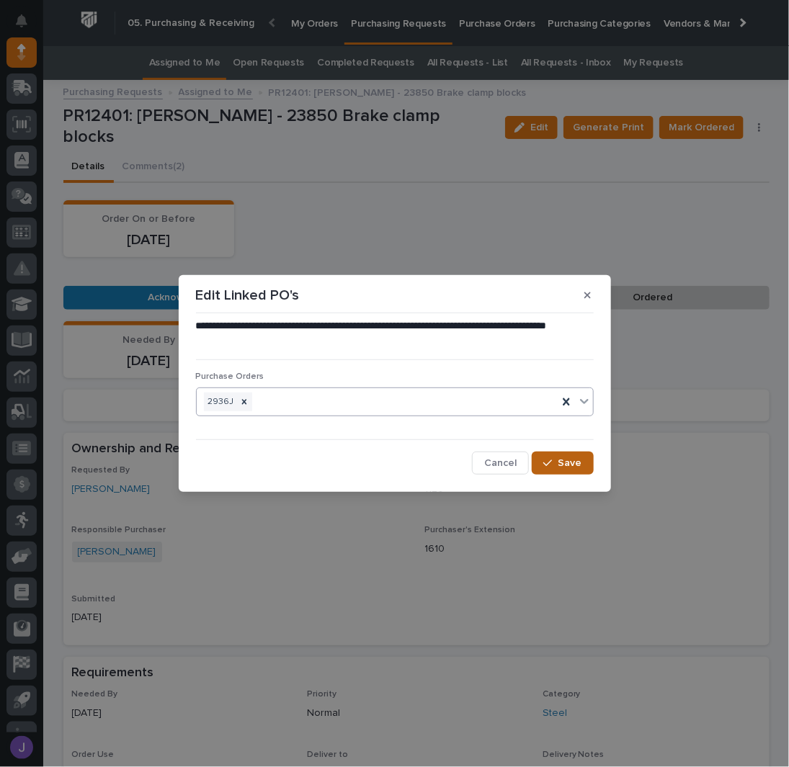
click at [569, 455] on button "Save" at bounding box center [561, 463] width 61 height 23
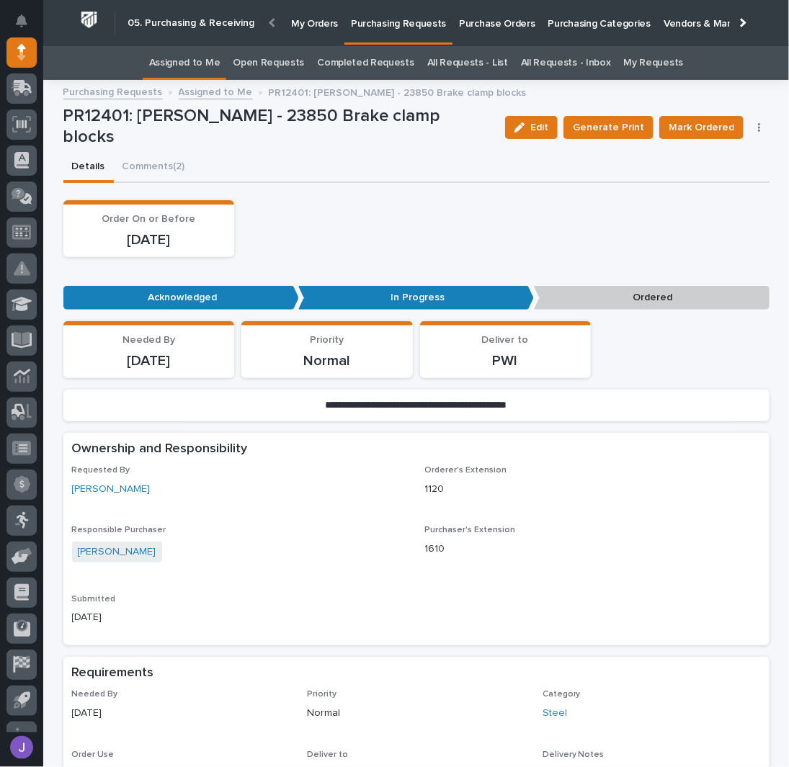
click at [698, 130] on span "Mark Ordered" at bounding box center [701, 127] width 66 height 17
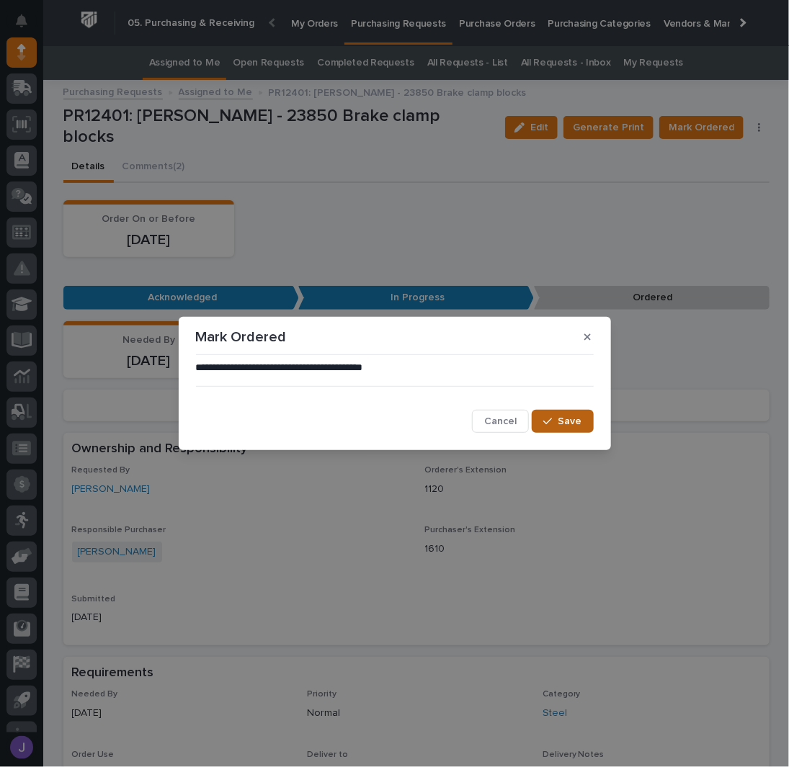
click at [565, 418] on span "Save" at bounding box center [570, 421] width 24 height 13
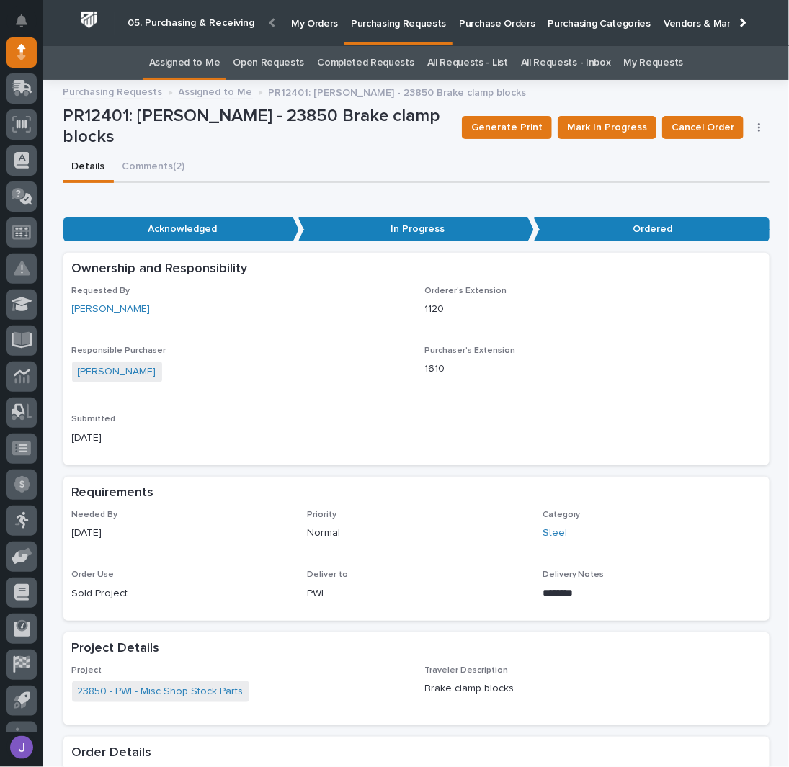
click at [213, 60] on link "Assigned to Me" at bounding box center [184, 63] width 71 height 34
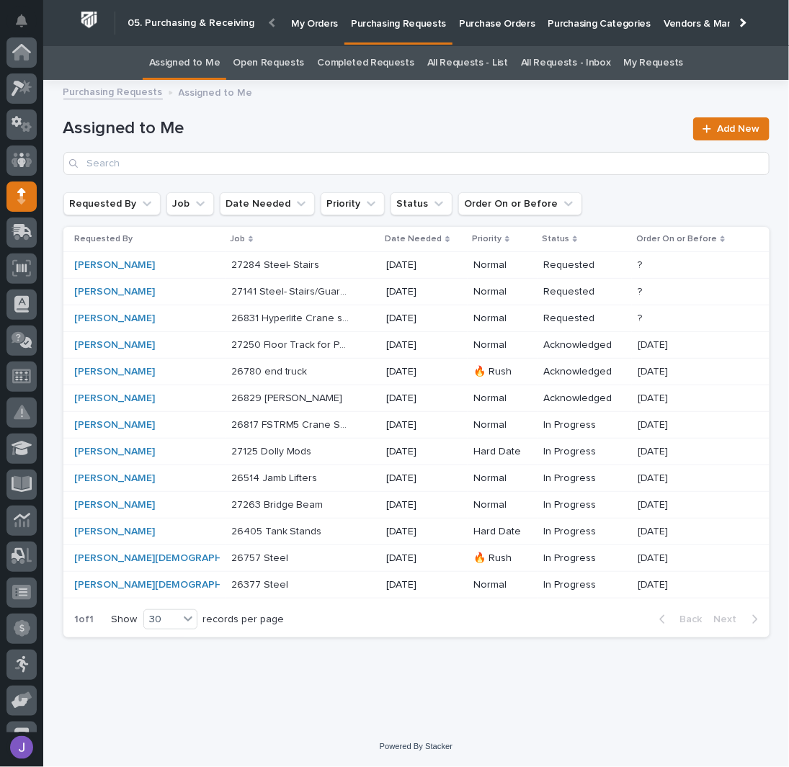
scroll to position [144, 0]
click at [183, 421] on div "[PERSON_NAME]" at bounding box center [135, 425] width 120 height 12
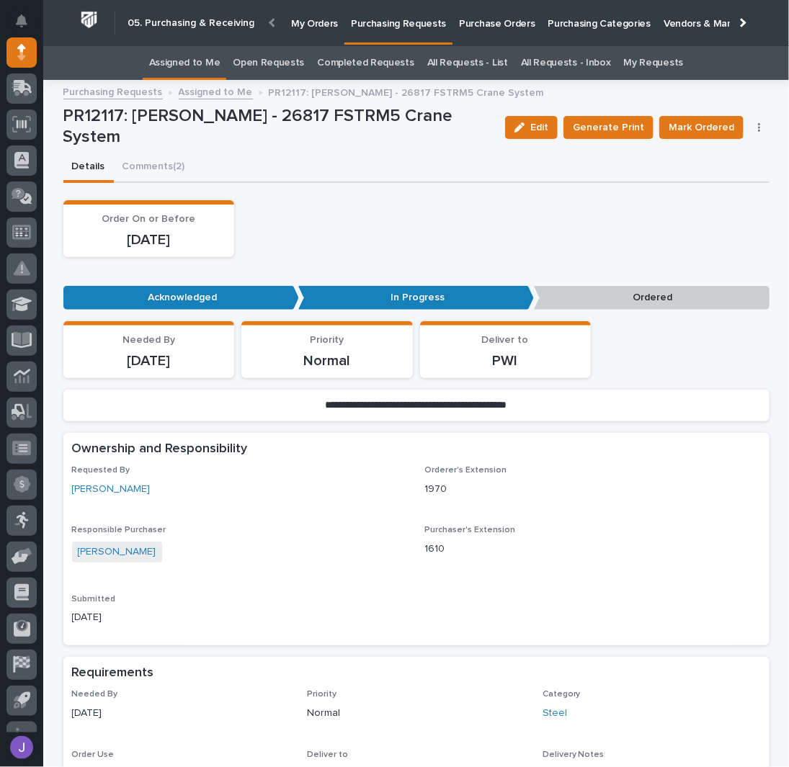
click at [485, 27] on p "Purchase Orders" at bounding box center [497, 15] width 76 height 30
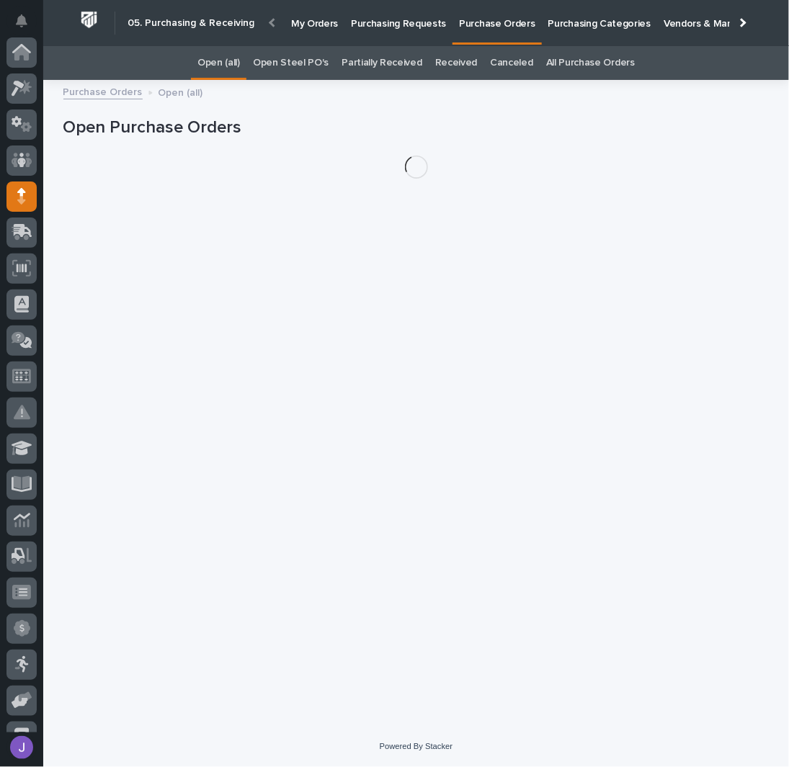
scroll to position [144, 0]
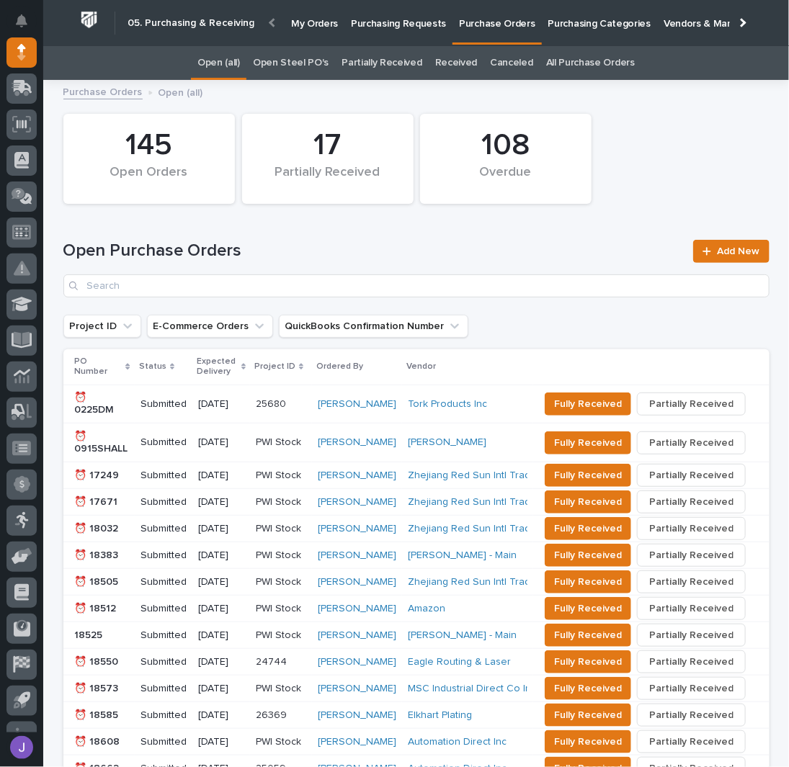
click at [311, 62] on link "Open Steel PO's" at bounding box center [291, 63] width 76 height 34
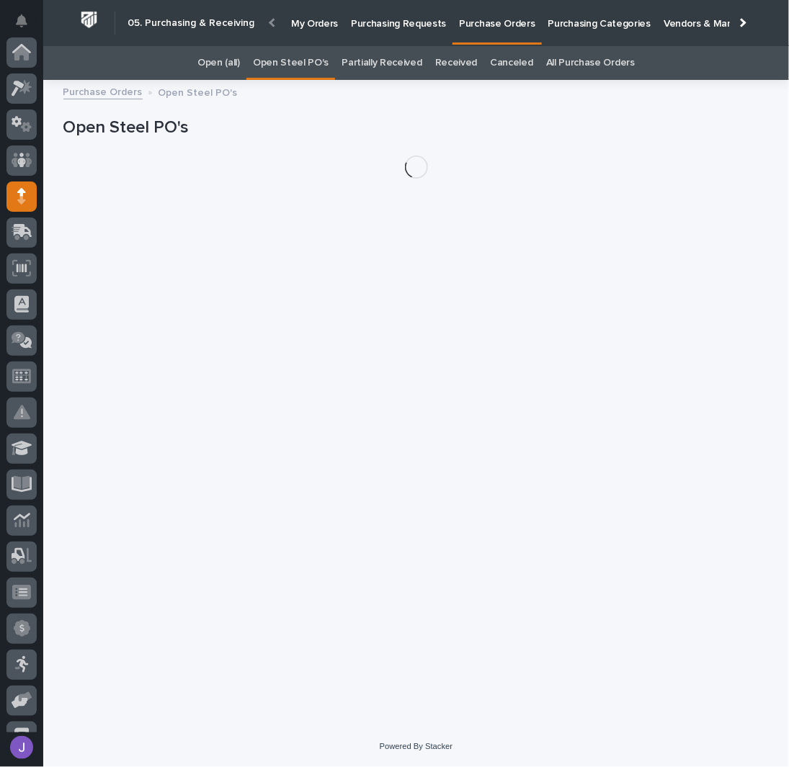
scroll to position [144, 0]
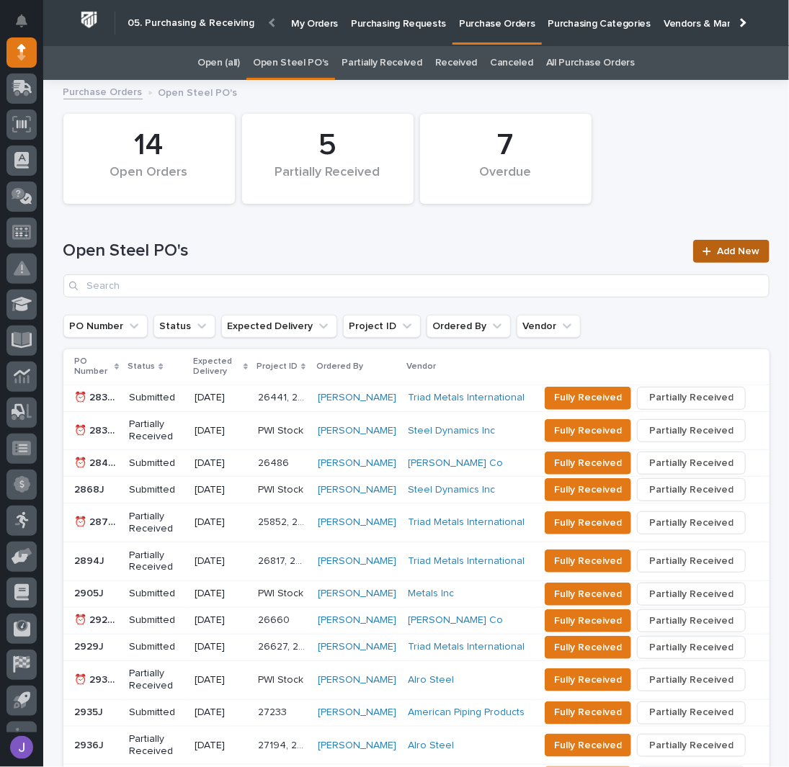
click at [709, 254] on div at bounding box center [709, 251] width 14 height 10
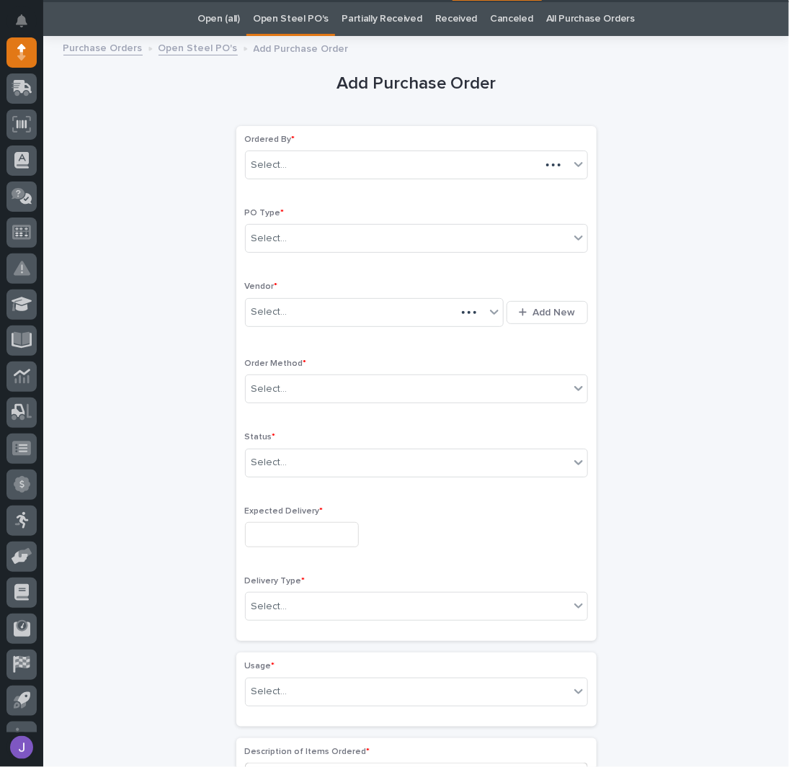
scroll to position [45, 0]
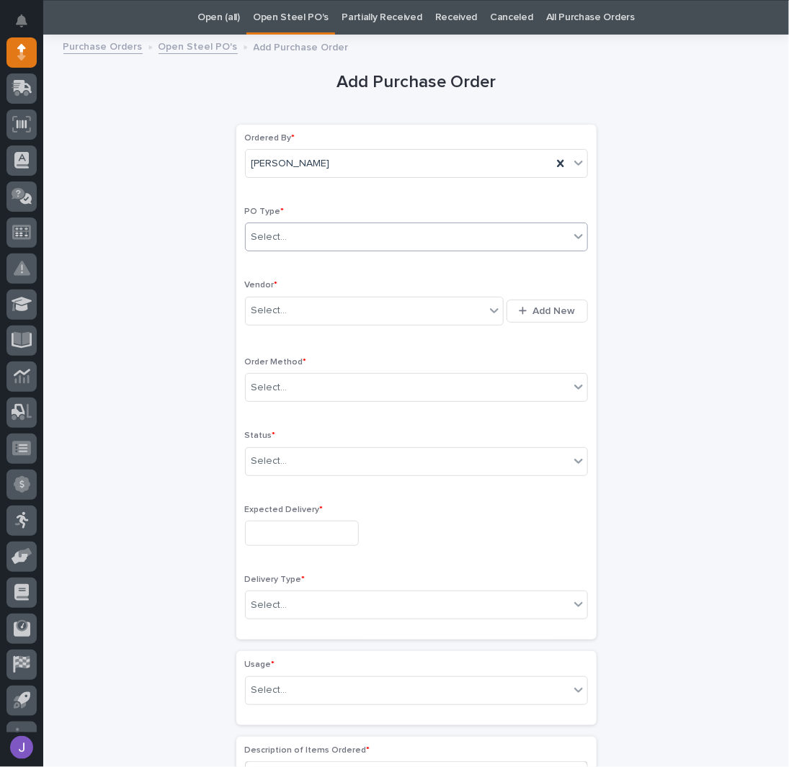
click at [286, 230] on div "Select..." at bounding box center [407, 237] width 323 height 24
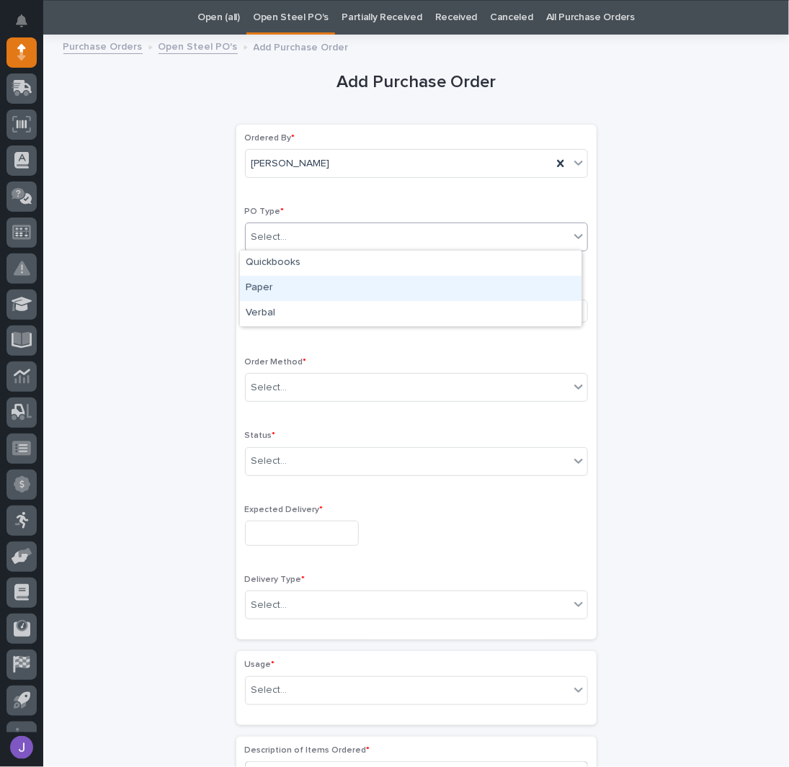
click at [276, 289] on div "Paper" at bounding box center [410, 288] width 341 height 25
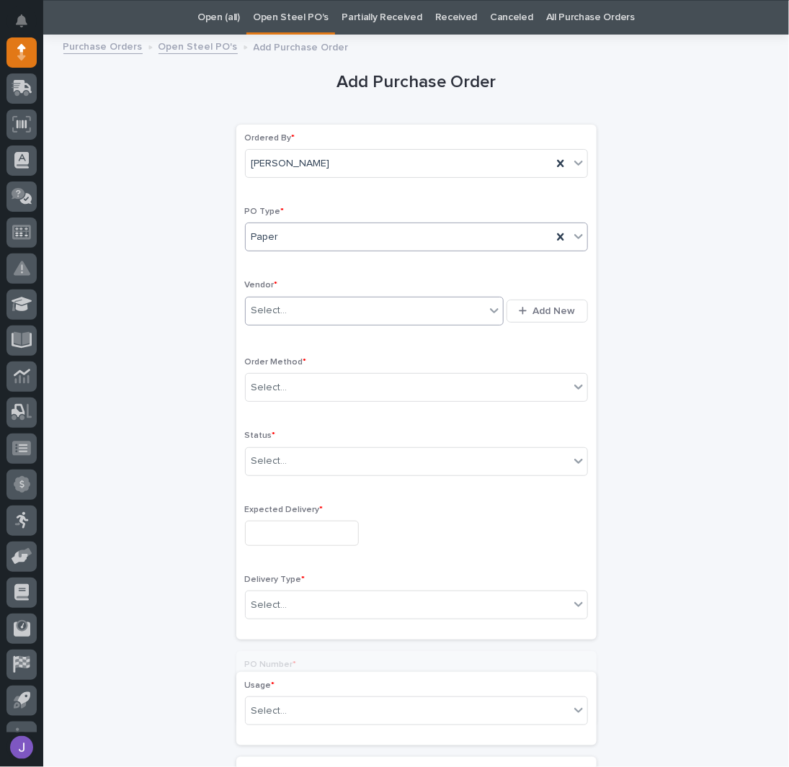
click at [277, 307] on div "Select..." at bounding box center [269, 310] width 36 height 15
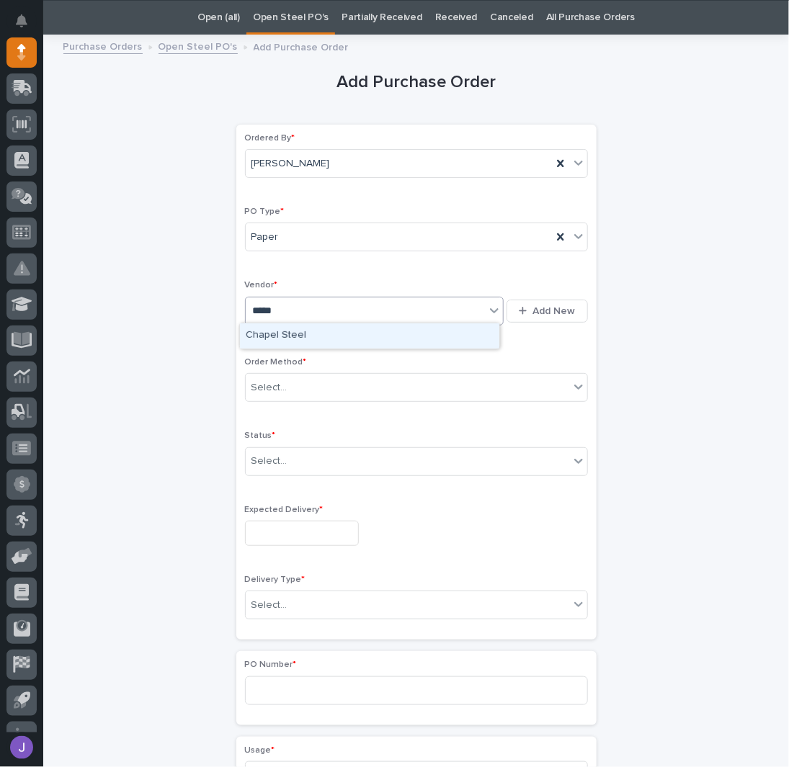
type input "******"
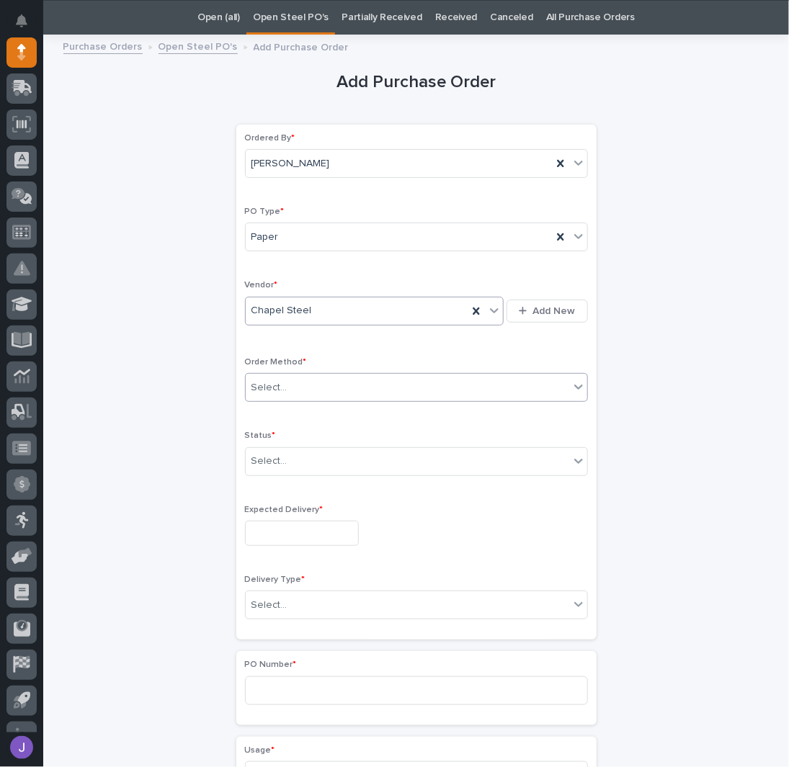
click at [289, 381] on div "Select..." at bounding box center [407, 388] width 323 height 24
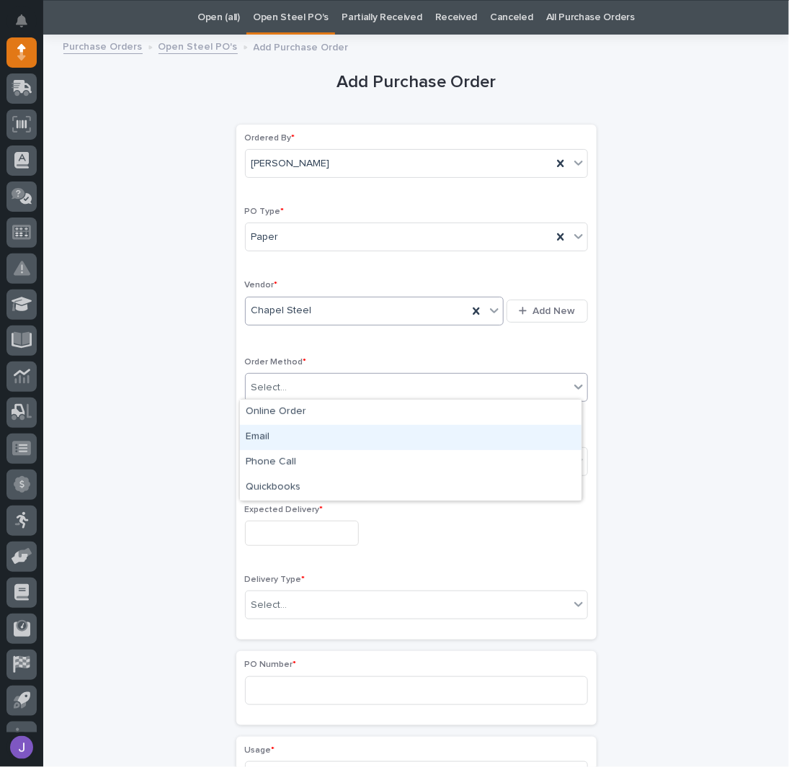
click at [277, 433] on div "Email" at bounding box center [410, 437] width 341 height 25
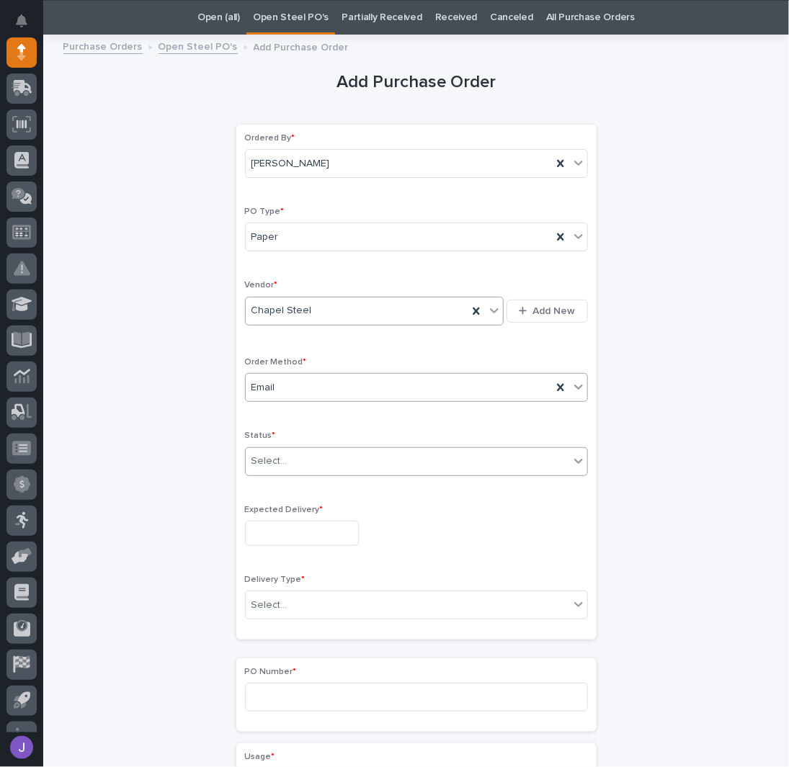
click at [277, 458] on div "Select..." at bounding box center [269, 461] width 36 height 15
click at [284, 528] on input "text" at bounding box center [302, 533] width 114 height 25
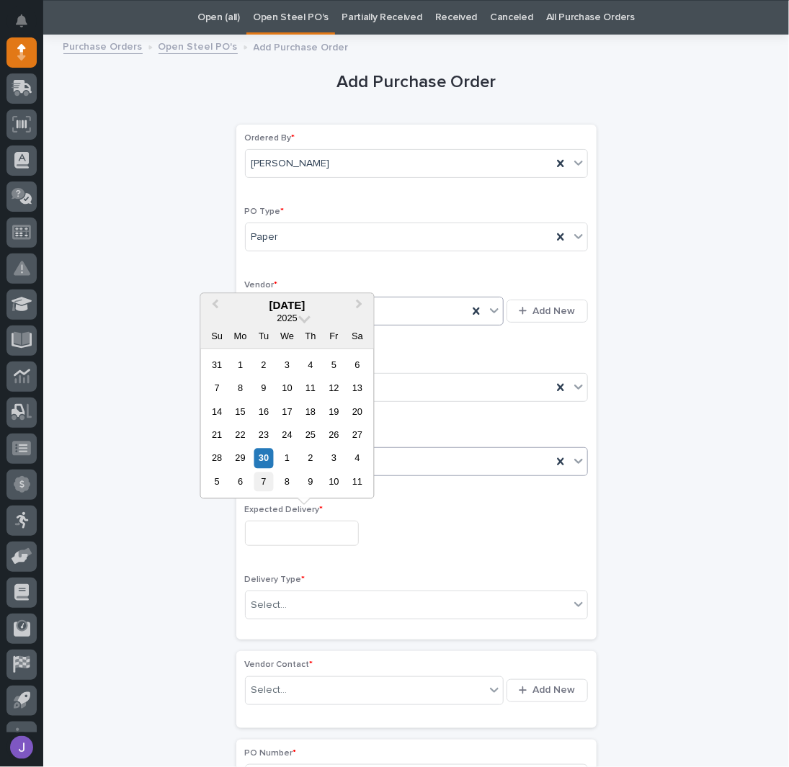
click at [264, 485] on div "7" at bounding box center [262, 481] width 19 height 19
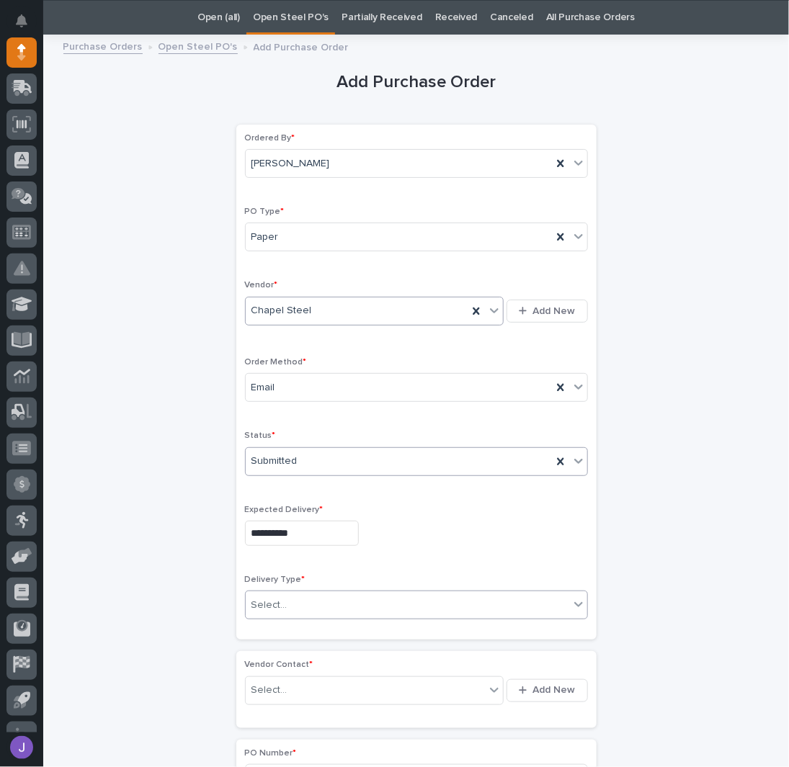
click at [271, 603] on div "Select..." at bounding box center [269, 605] width 36 height 15
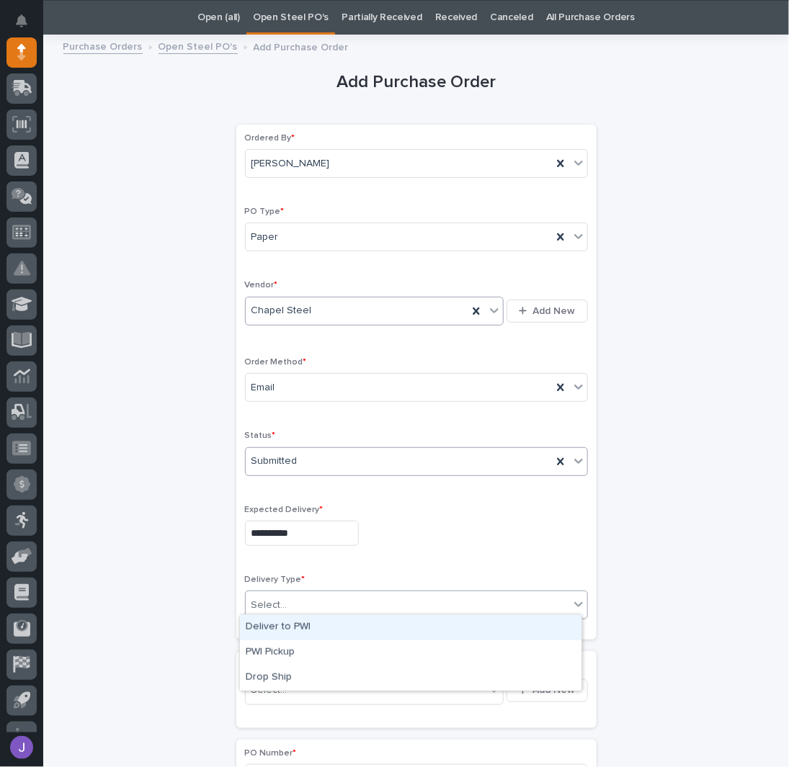
click at [270, 628] on div "Deliver to PWI" at bounding box center [410, 627] width 341 height 25
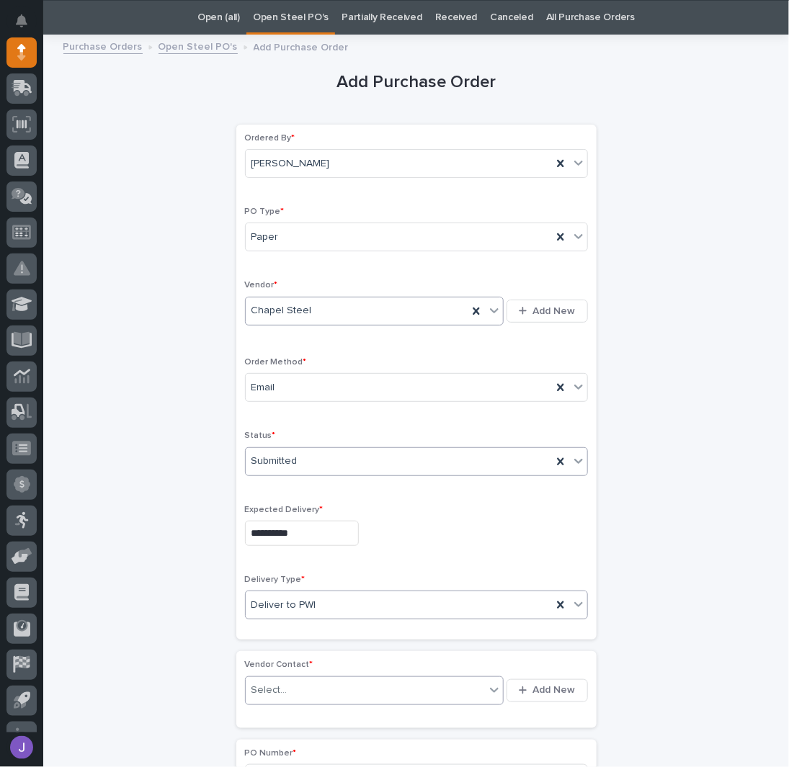
click at [278, 683] on div "Select..." at bounding box center [269, 690] width 36 height 15
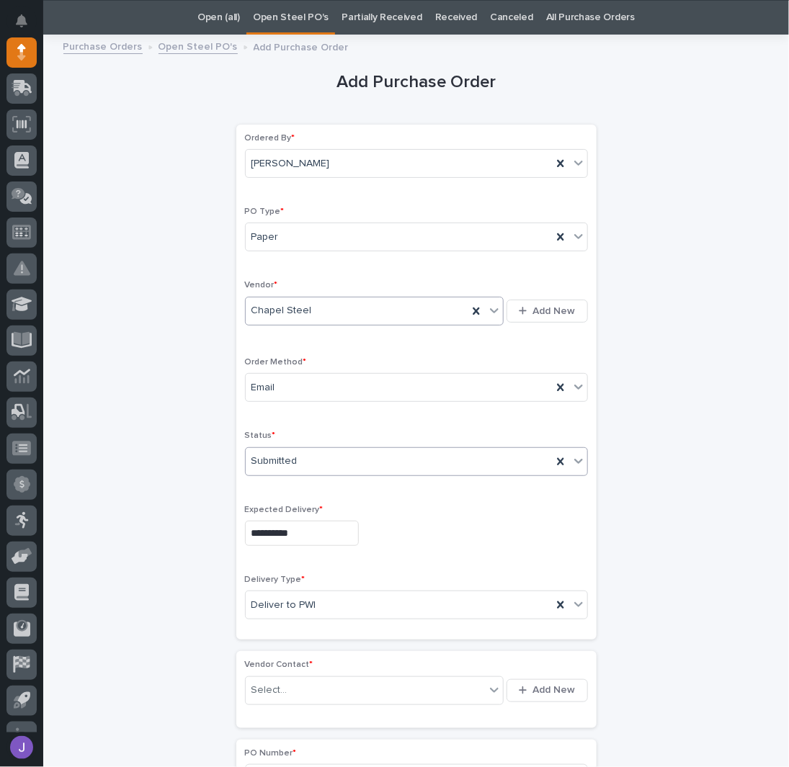
click at [280, 536] on input "**********" at bounding box center [302, 533] width 114 height 25
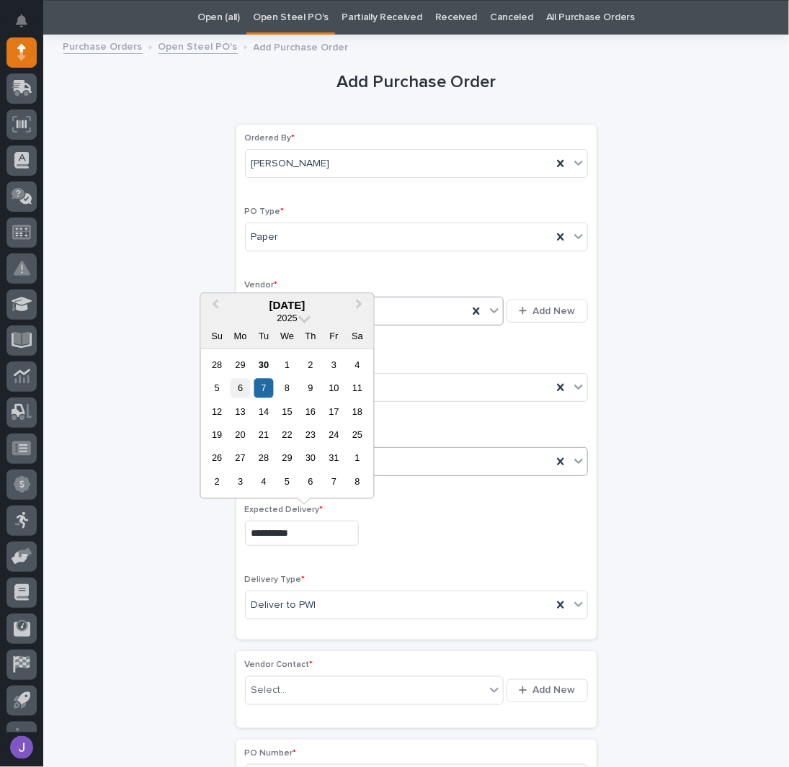
click at [243, 392] on div "6" at bounding box center [239, 388] width 19 height 19
type input "**********"
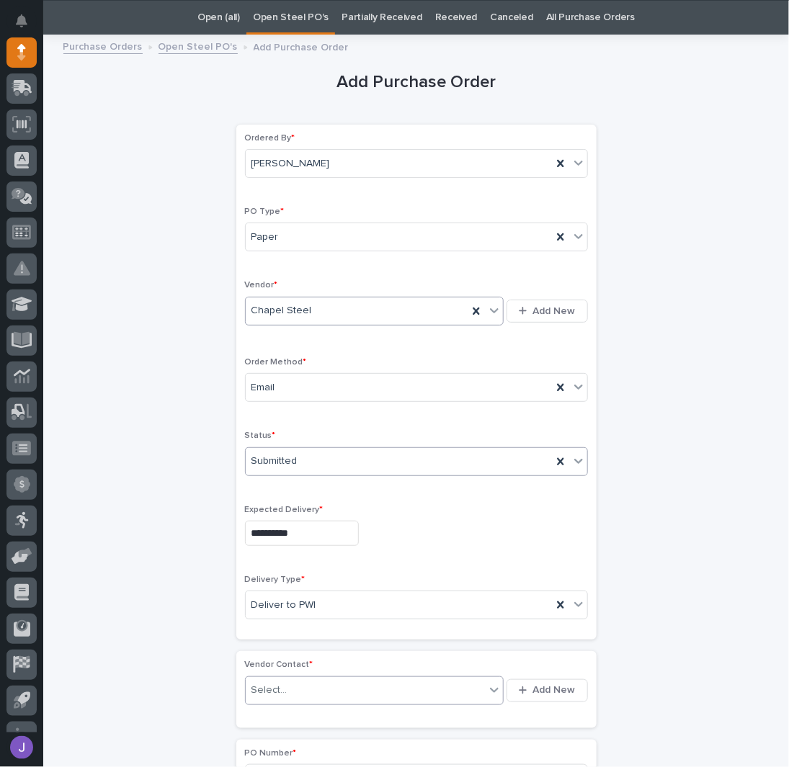
click at [299, 686] on div "Select..." at bounding box center [366, 690] width 240 height 24
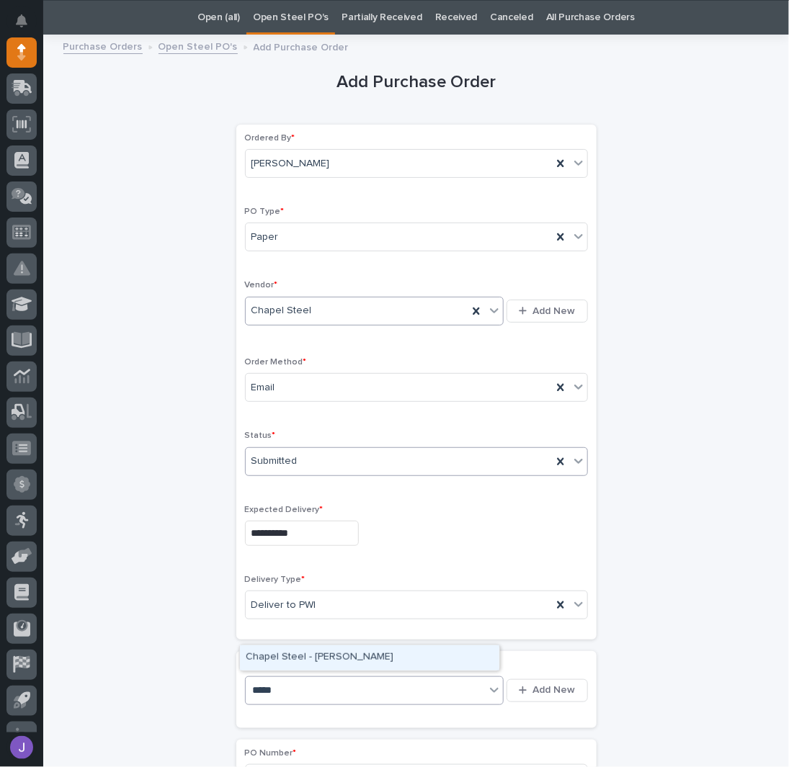
type input "******"
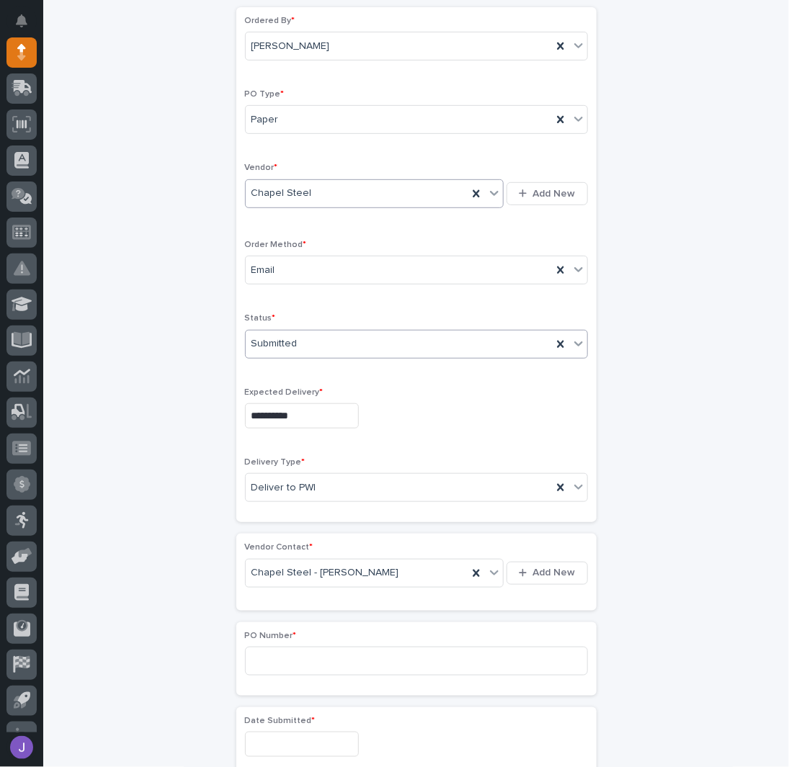
scroll to position [238, 0]
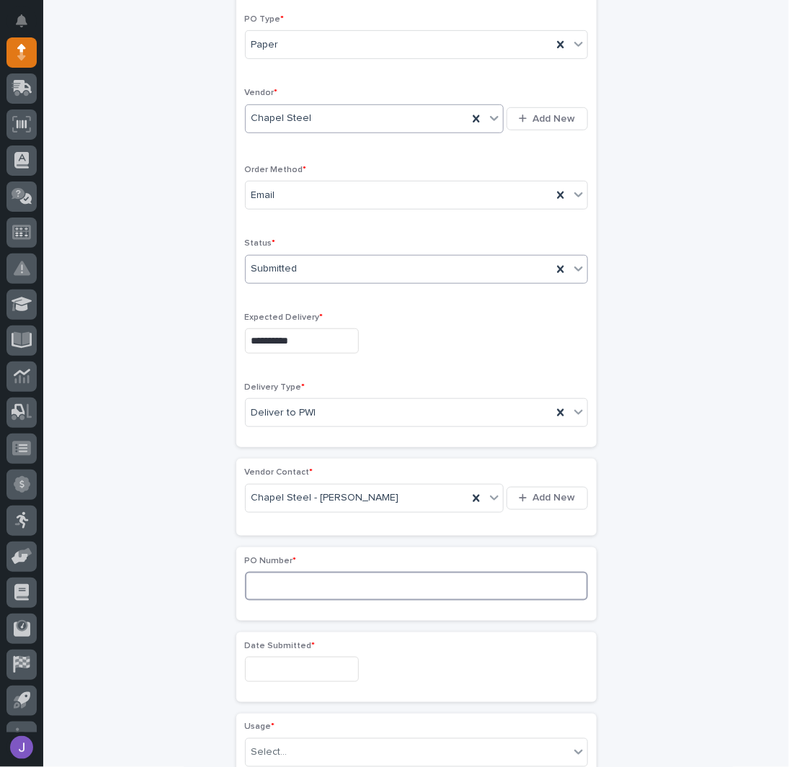
click at [267, 588] on input at bounding box center [416, 586] width 343 height 29
type input "2938J"
click at [213, 491] on div "**********" at bounding box center [416, 610] width 706 height 1519
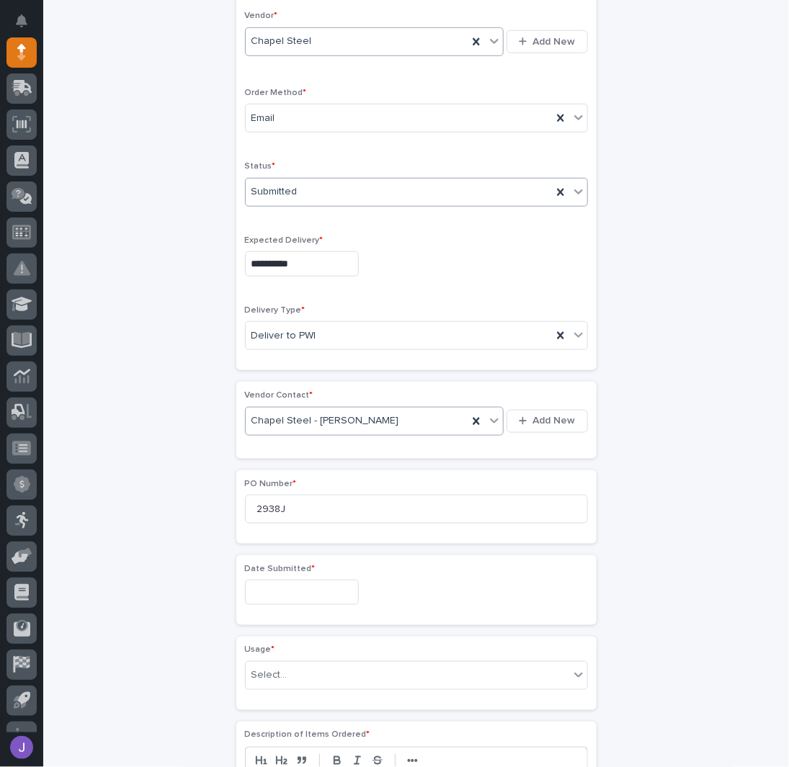
scroll to position [333, 0]
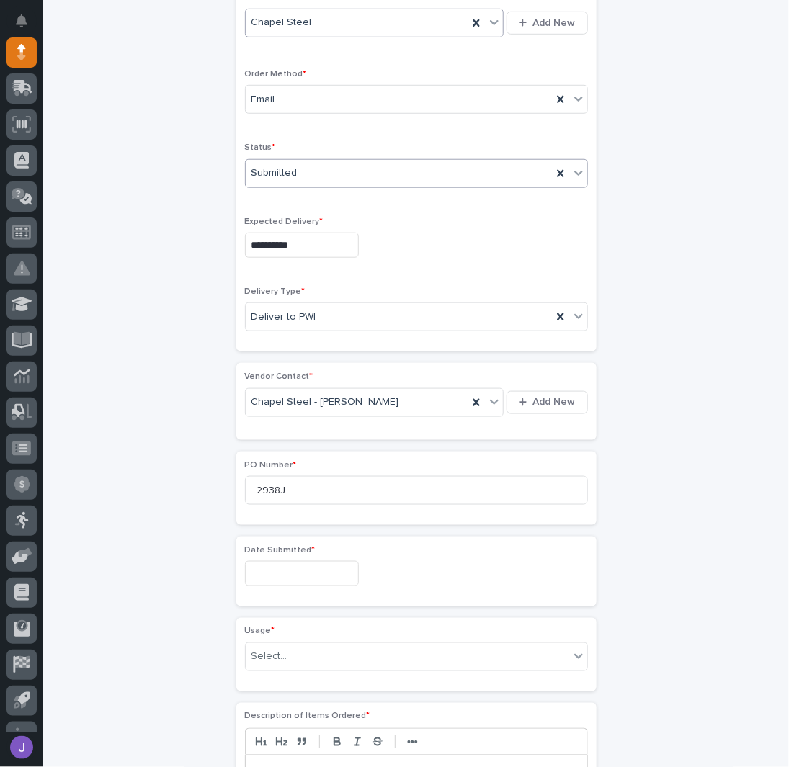
click at [269, 564] on input "text" at bounding box center [302, 573] width 114 height 25
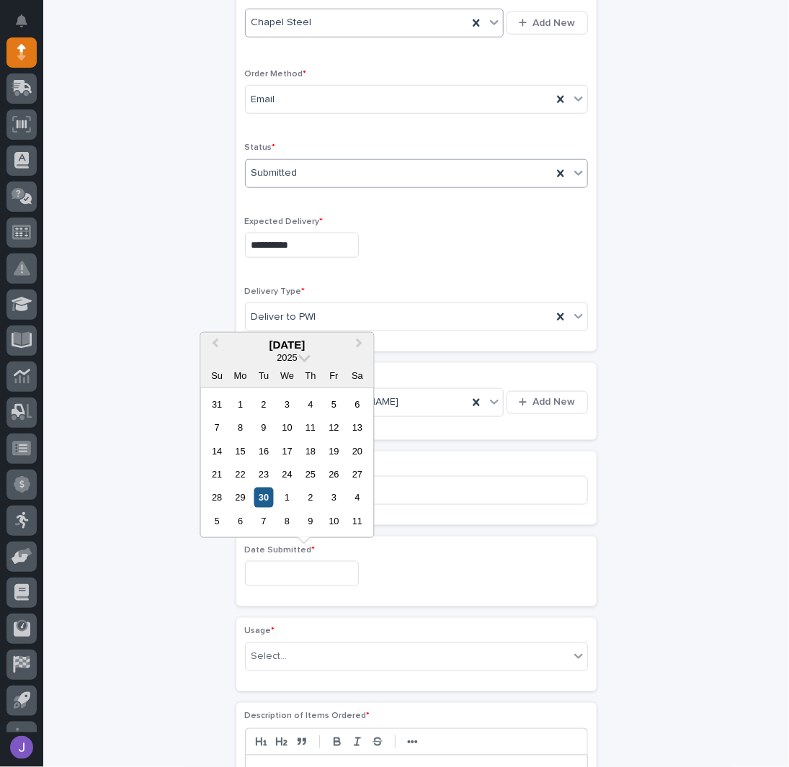
click at [262, 495] on div "30" at bounding box center [262, 497] width 19 height 19
type input "**********"
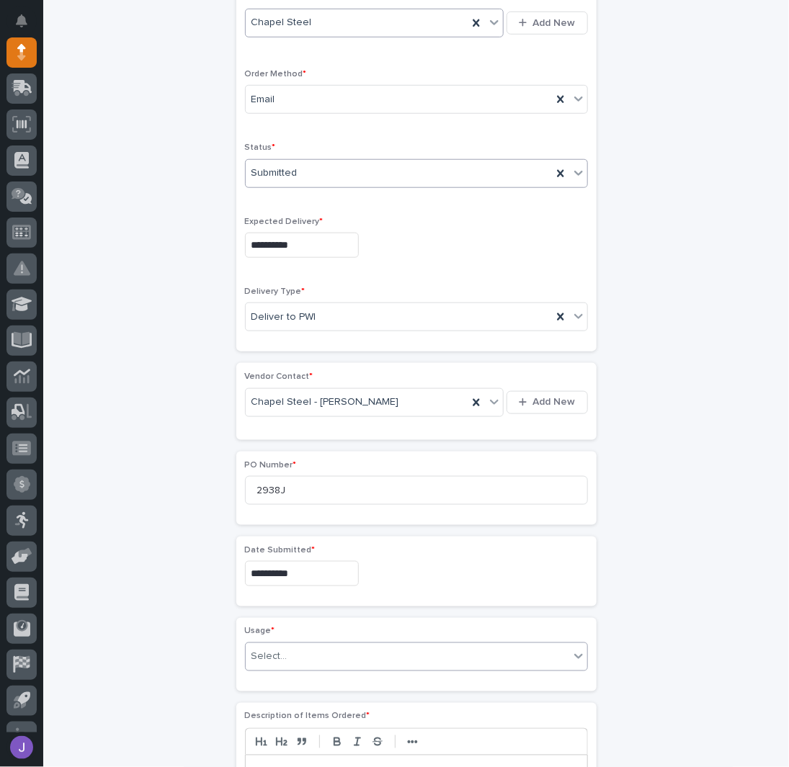
click at [266, 650] on div "Select..." at bounding box center [269, 657] width 36 height 15
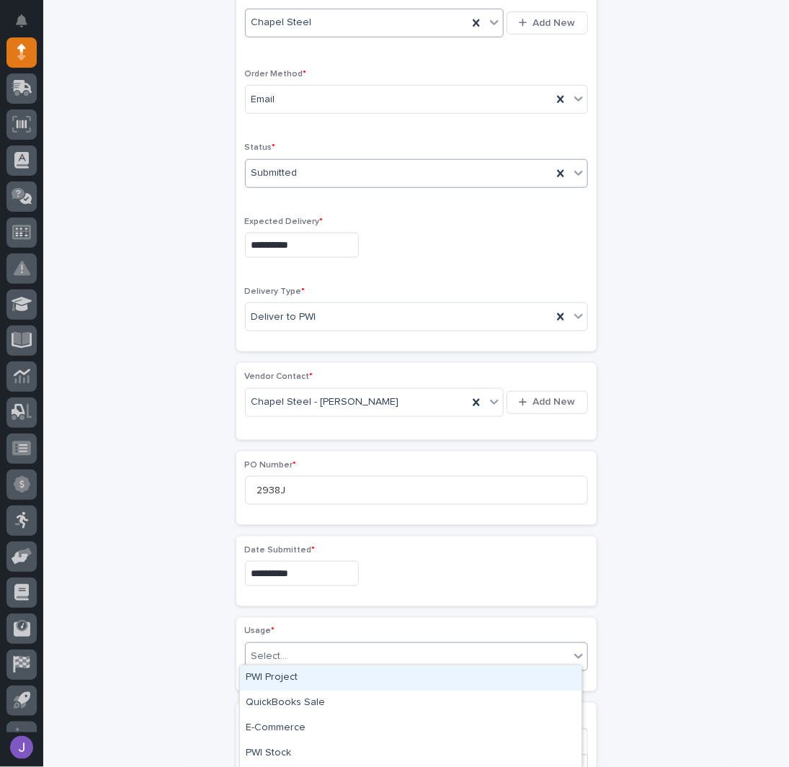
click at [285, 676] on div "PWI Project" at bounding box center [410, 677] width 341 height 25
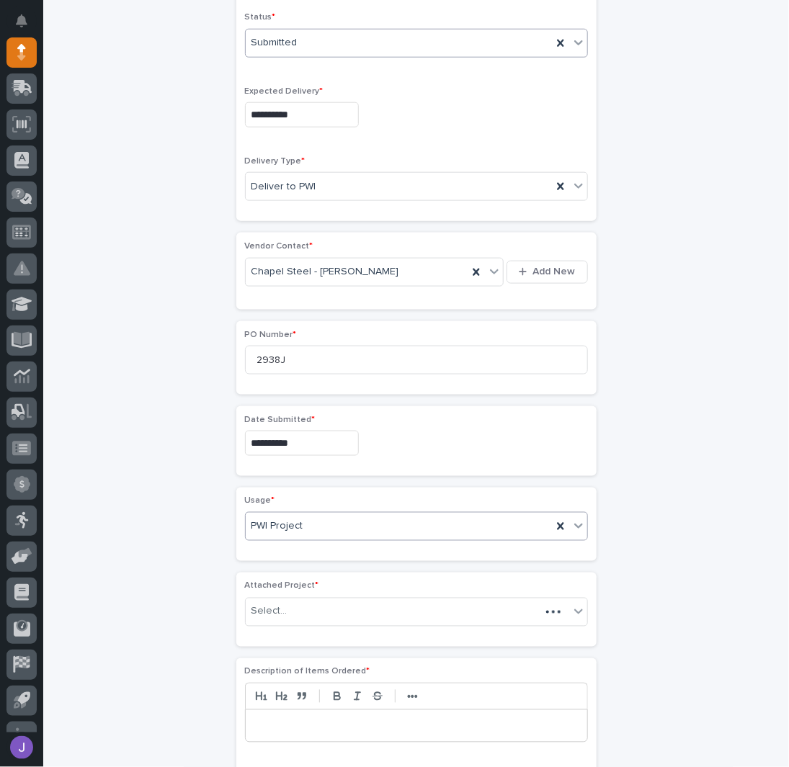
scroll to position [472, 0]
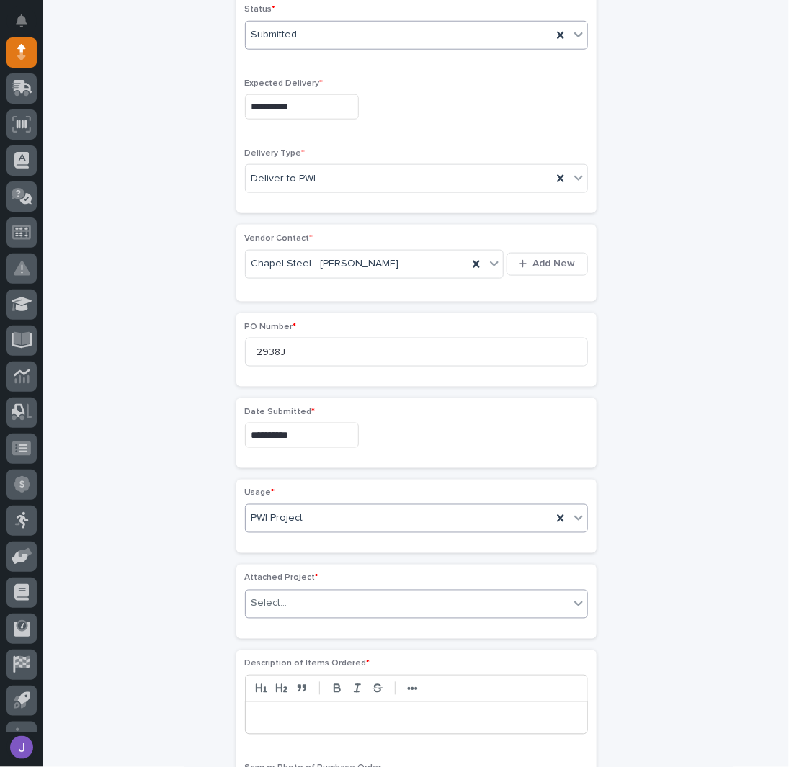
click at [285, 598] on div "Select..." at bounding box center [407, 604] width 323 height 24
type input "*****"
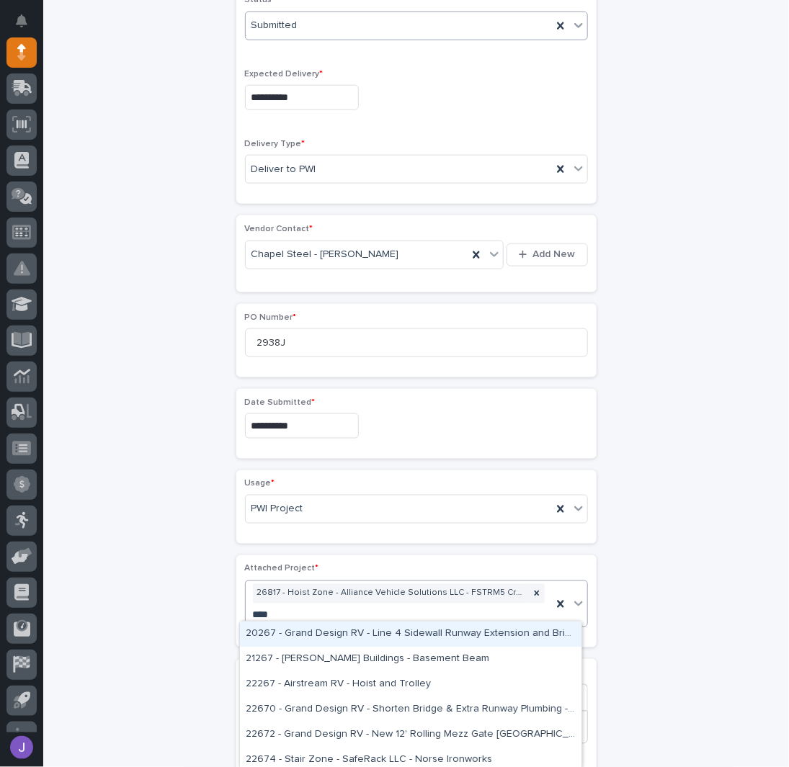
type input "*****"
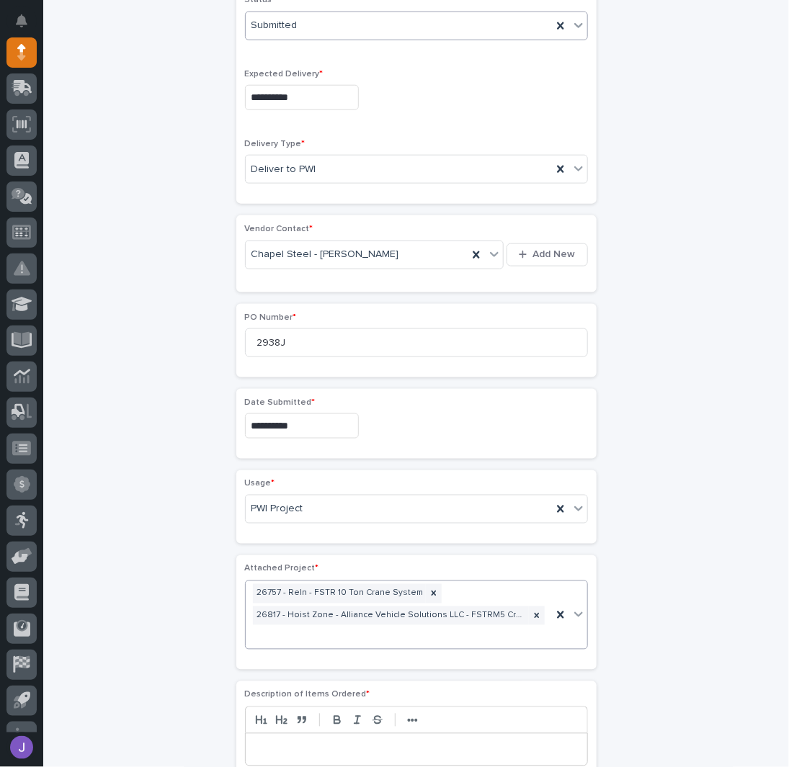
scroll to position [492, 0]
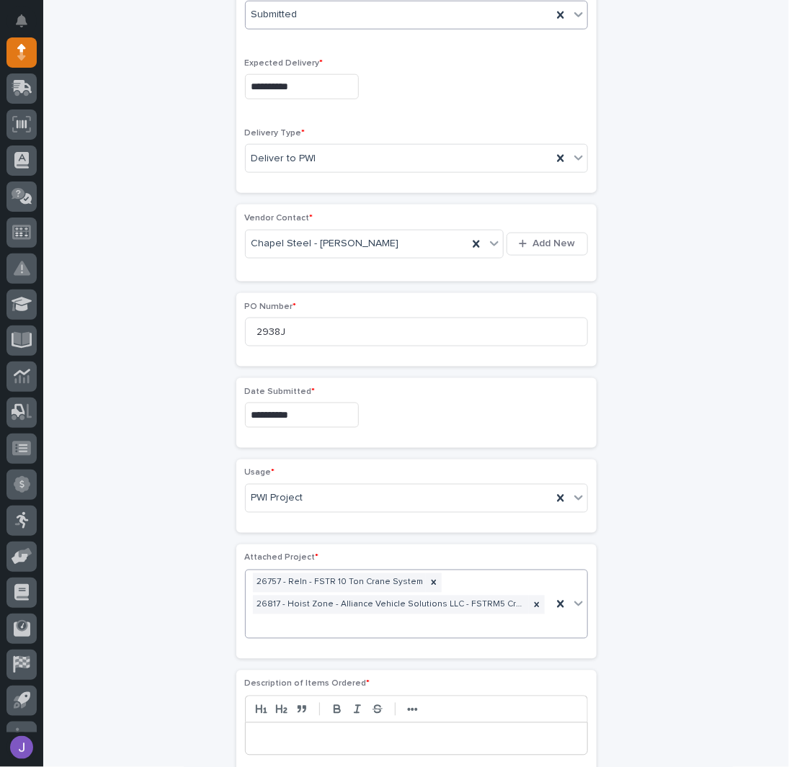
click at [184, 561] on div "**********" at bounding box center [416, 419] width 706 height 1645
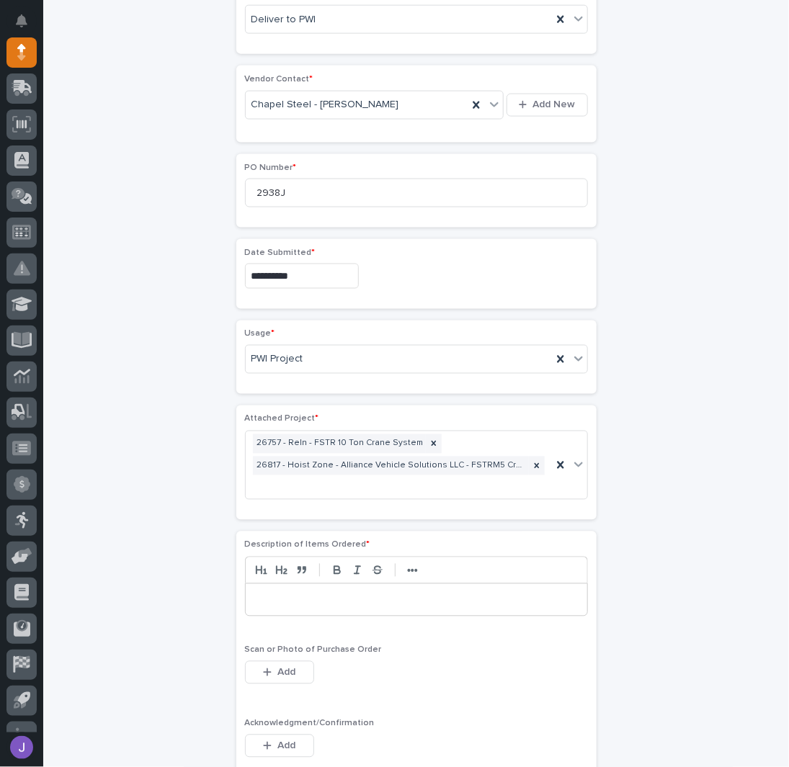
scroll to position [684, 0]
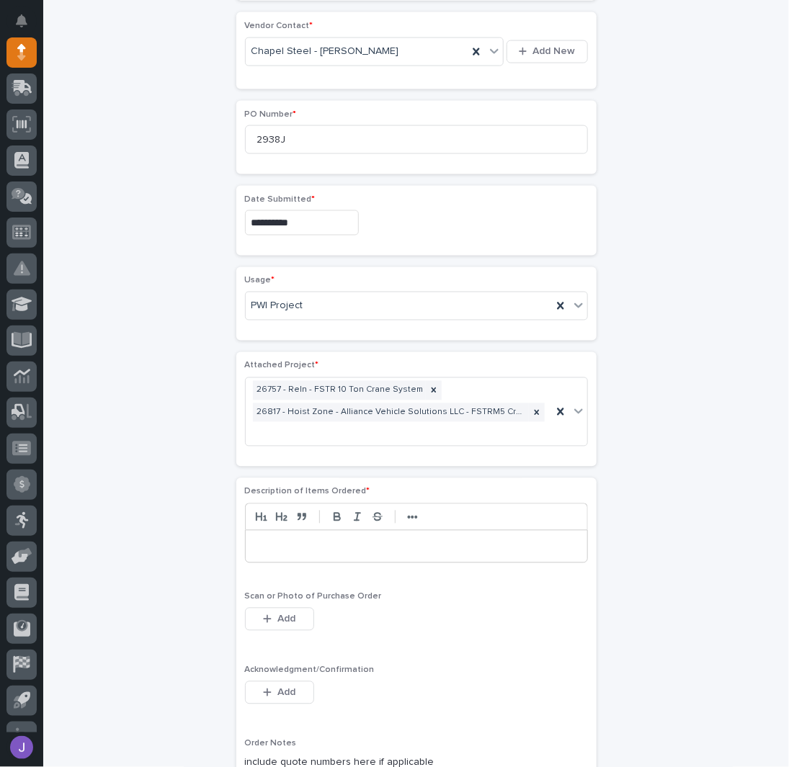
click at [277, 539] on p at bounding box center [416, 546] width 320 height 14
click at [291, 691] on button "Add" at bounding box center [279, 692] width 69 height 23
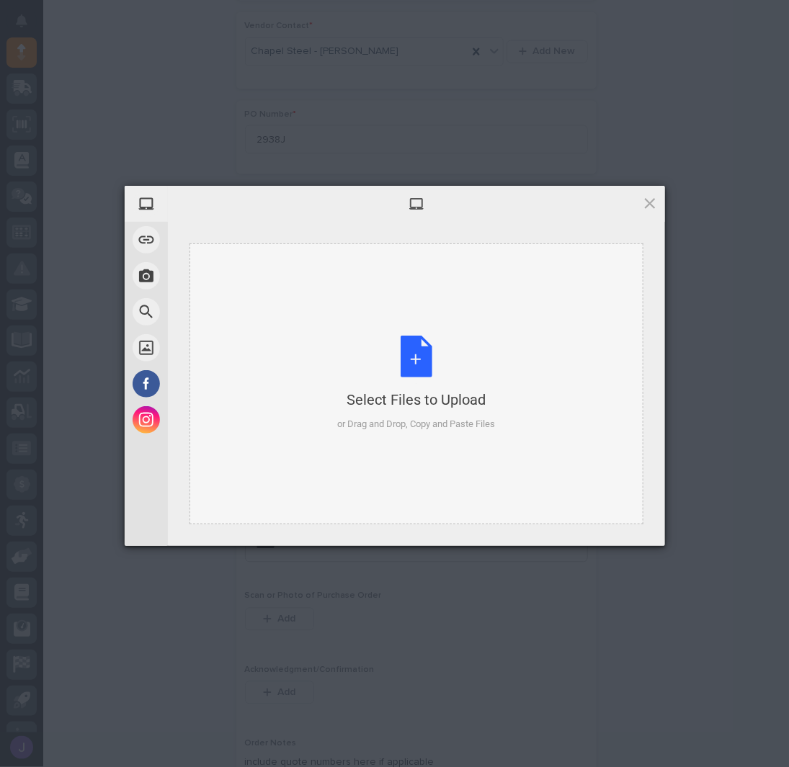
click at [412, 369] on div "Select Files to Upload or Drag and Drop, Copy and Paste Files" at bounding box center [416, 384] width 158 height 96
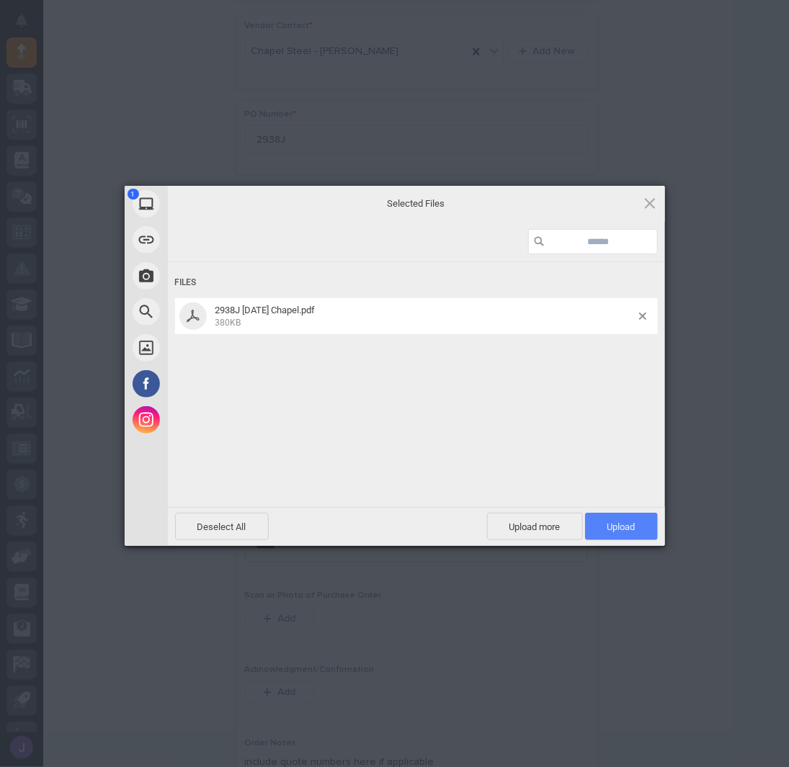
click at [628, 527] on span "Upload 1" at bounding box center [621, 526] width 28 height 11
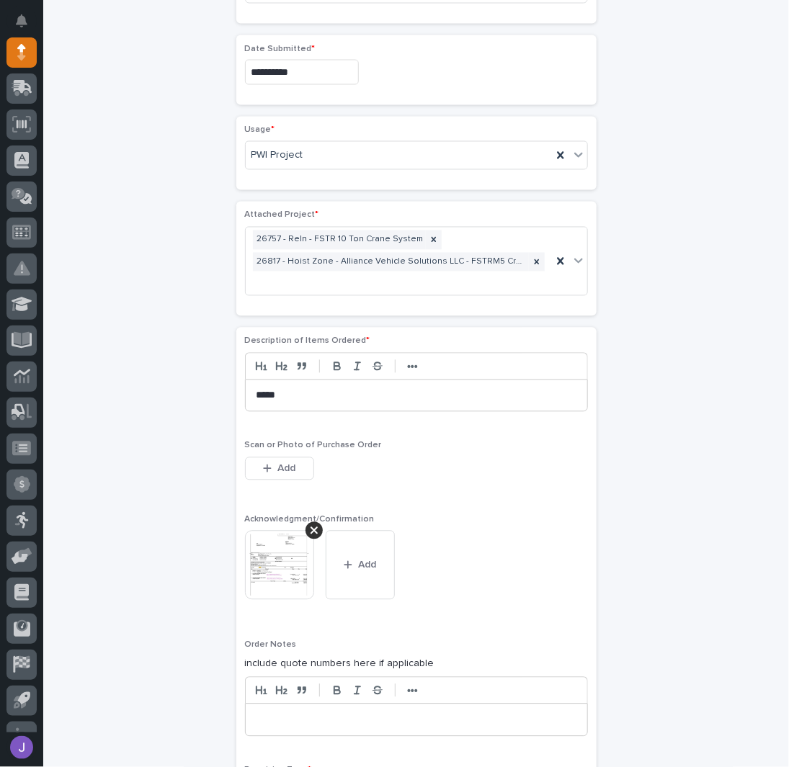
scroll to position [998, 0]
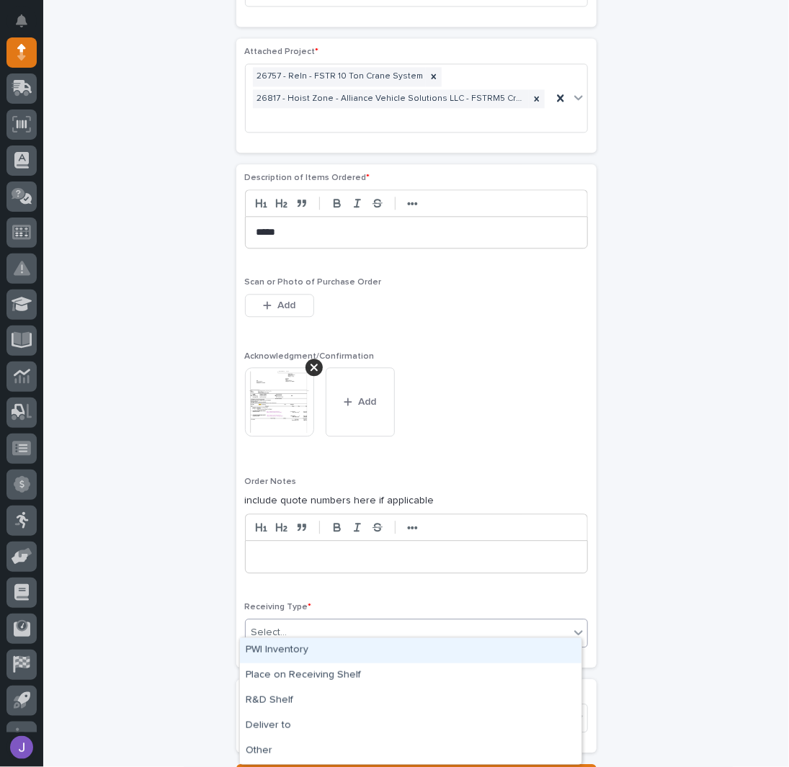
click at [285, 627] on div "Select..." at bounding box center [407, 633] width 323 height 24
click at [285, 647] on div "PWI Inventory" at bounding box center [410, 650] width 341 height 25
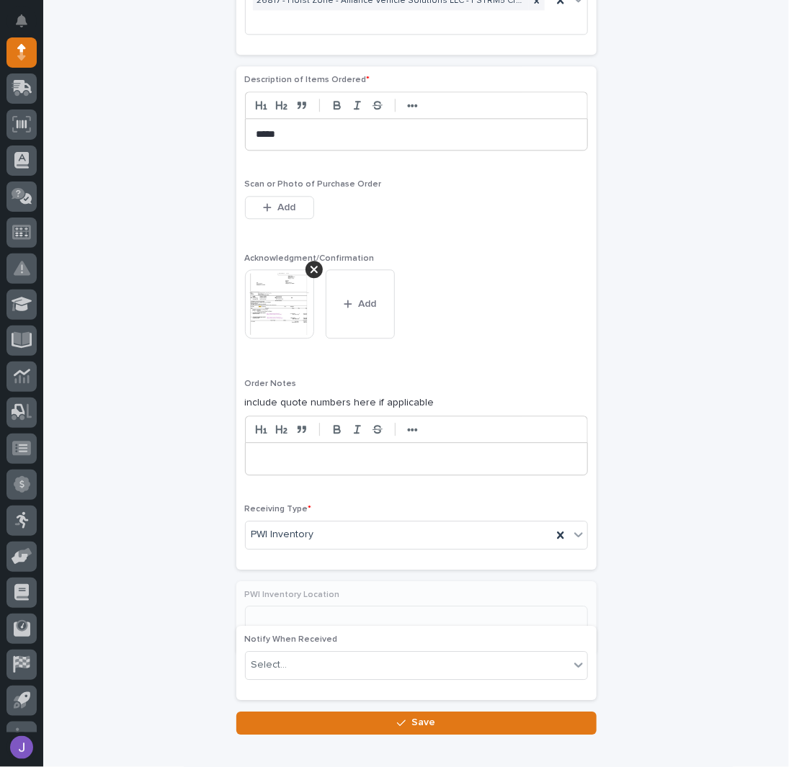
scroll to position [1154, 0]
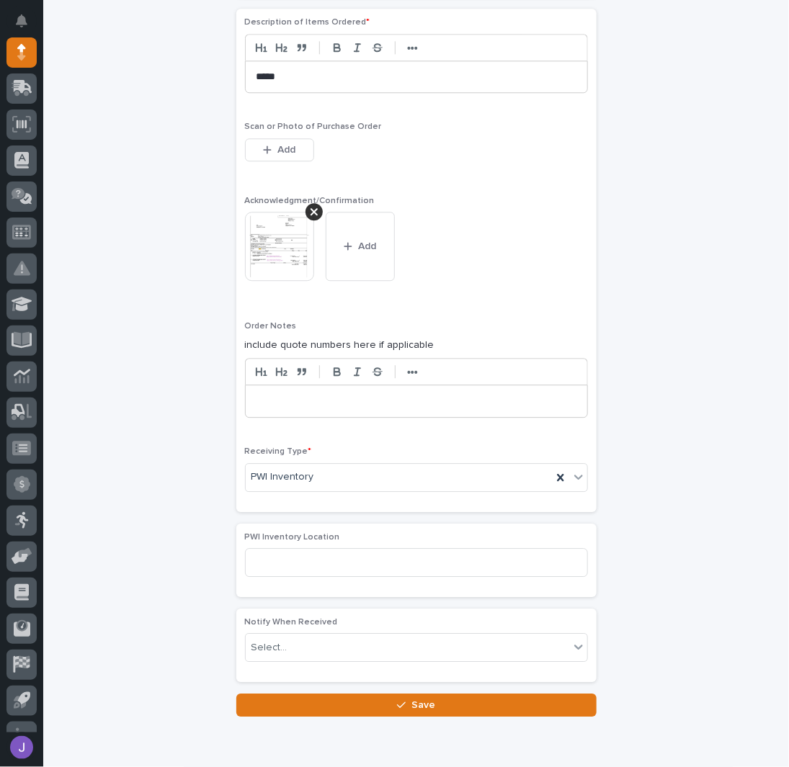
click at [294, 693] on button "Save" at bounding box center [416, 704] width 360 height 23
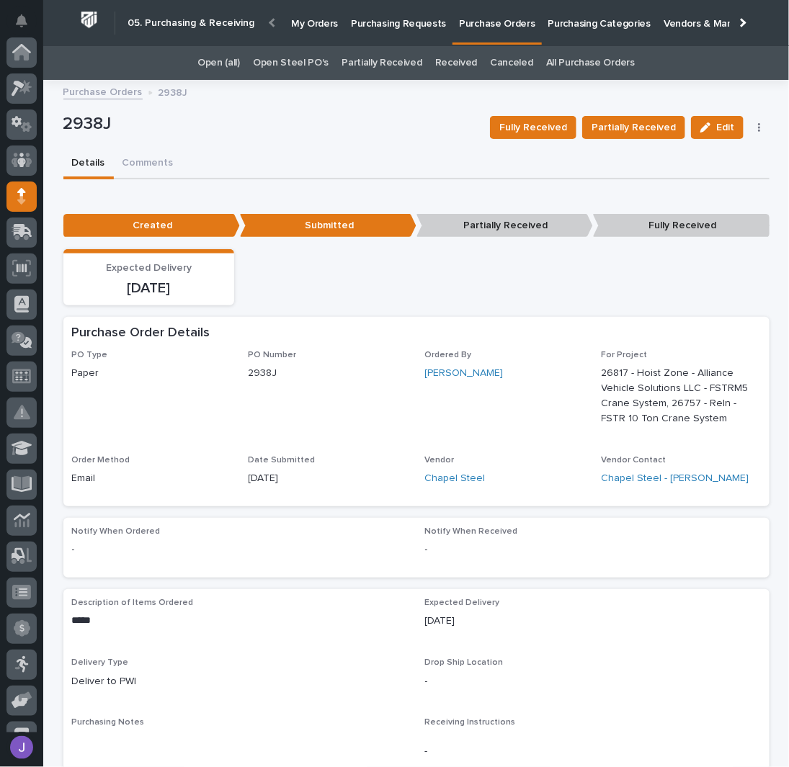
scroll to position [144, 0]
click at [386, 15] on p "Purchasing Requests" at bounding box center [398, 15] width 95 height 30
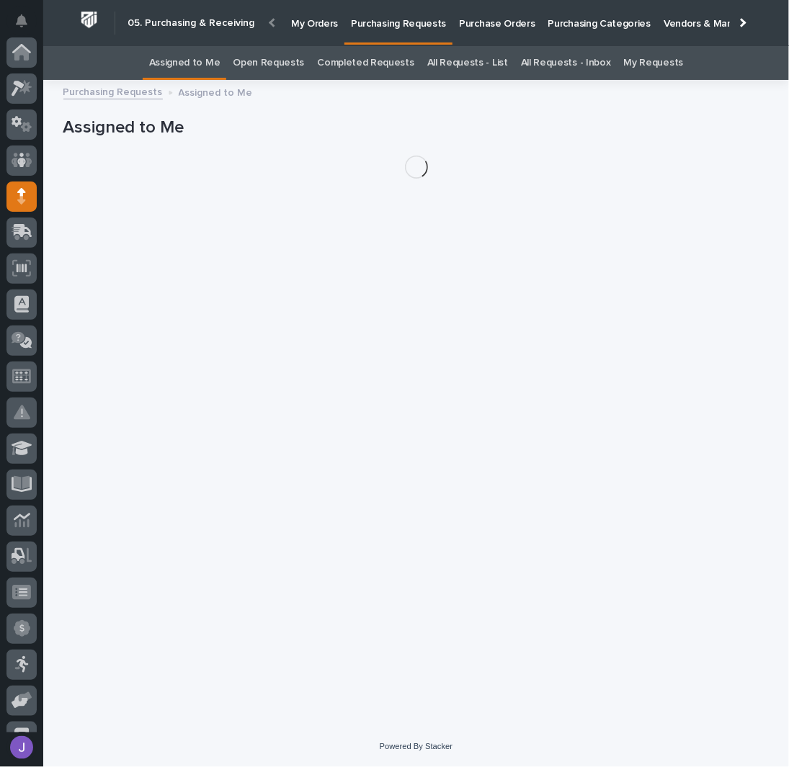
scroll to position [144, 0]
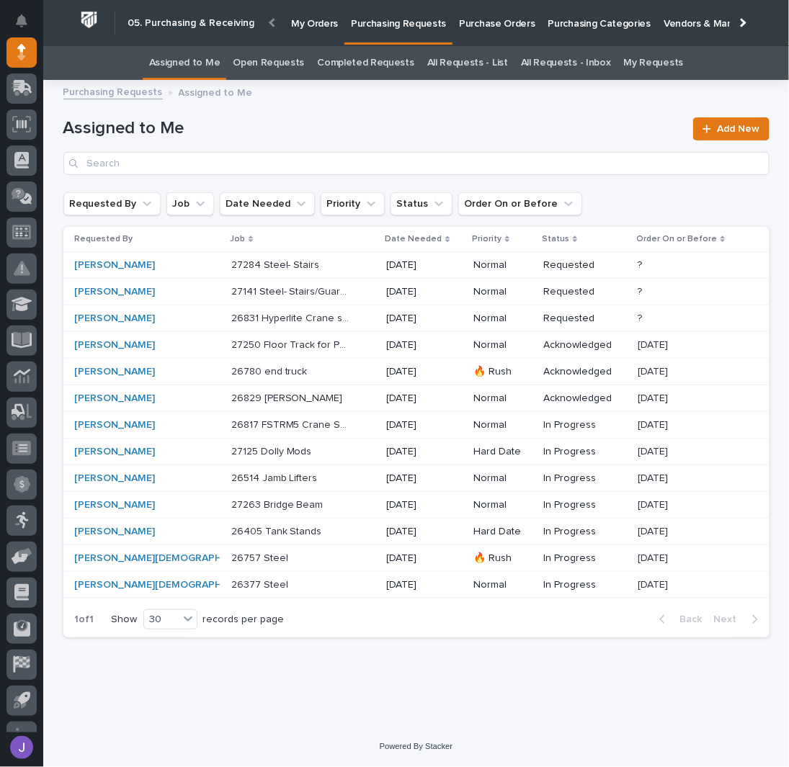
click at [164, 426] on div "[PERSON_NAME]" at bounding box center [135, 425] width 120 height 12
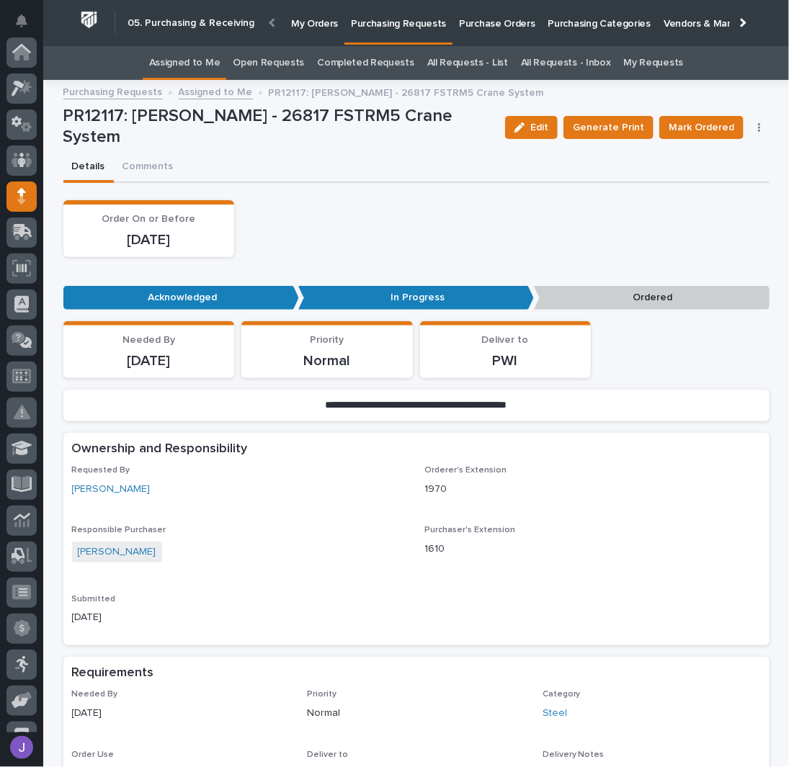
scroll to position [144, 0]
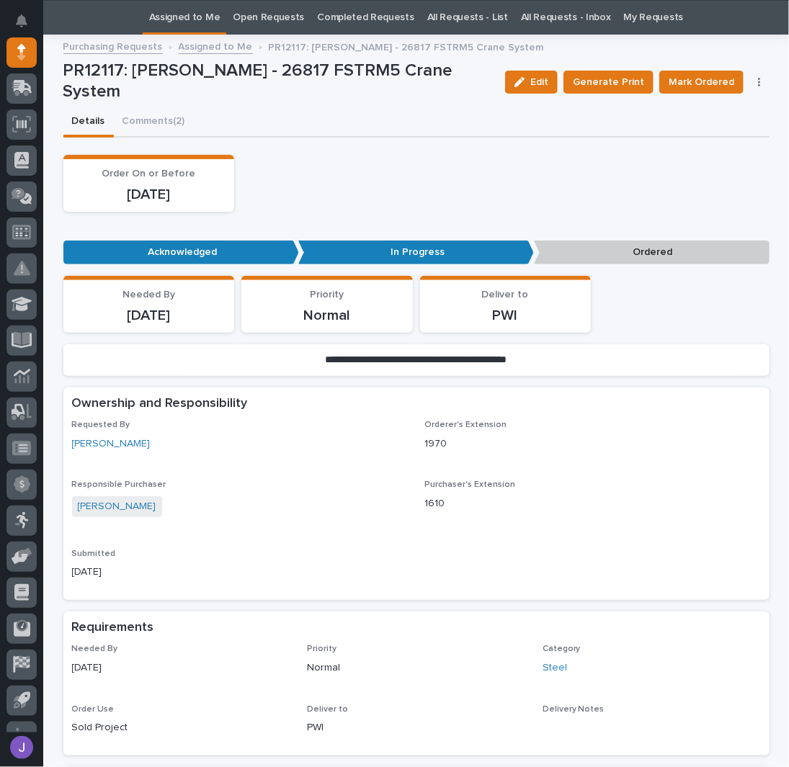
click at [756, 78] on button "button" at bounding box center [759, 82] width 20 height 10
click at [723, 130] on span "Edit Linked PO's" at bounding box center [712, 133] width 73 height 17
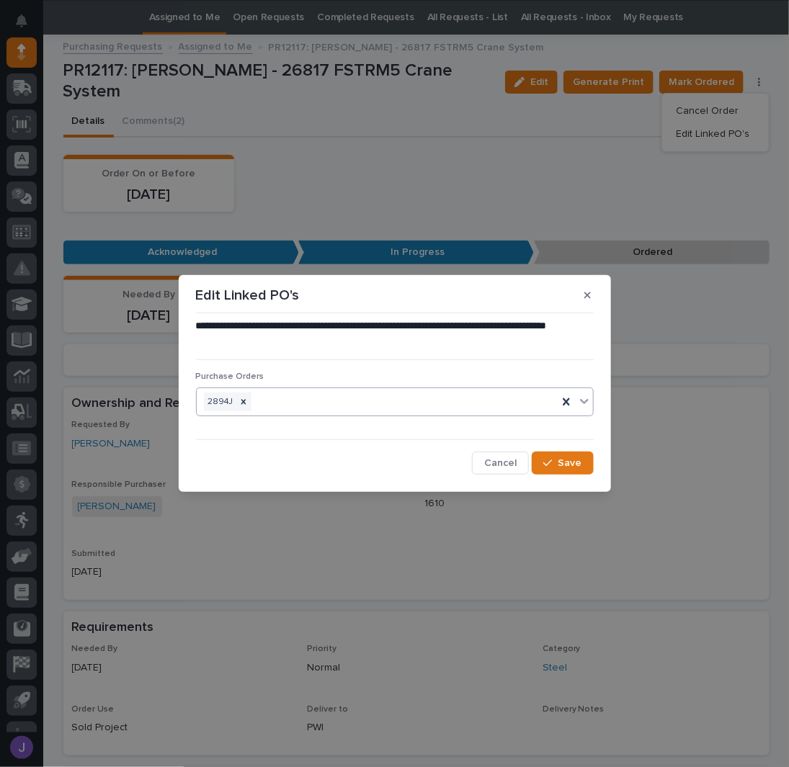
click at [330, 398] on div "2894J" at bounding box center [377, 402] width 361 height 25
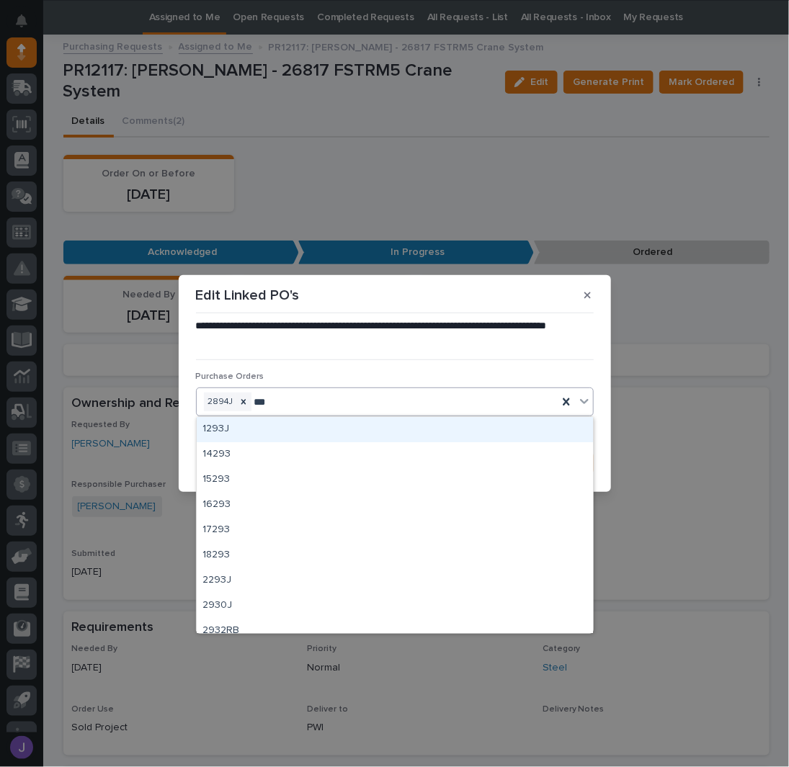
type input "****"
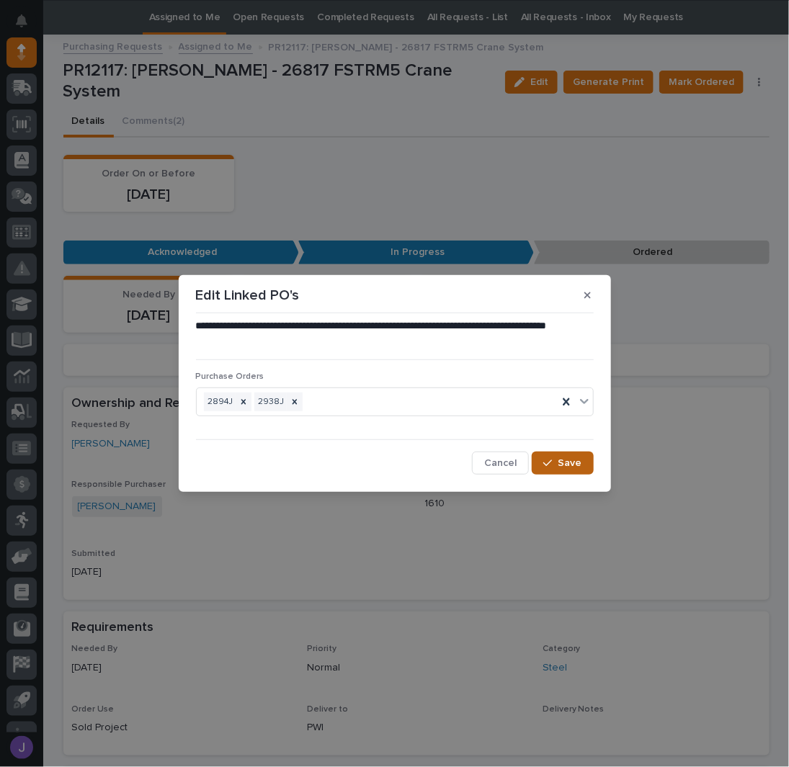
click at [580, 459] on span "Save" at bounding box center [570, 463] width 24 height 13
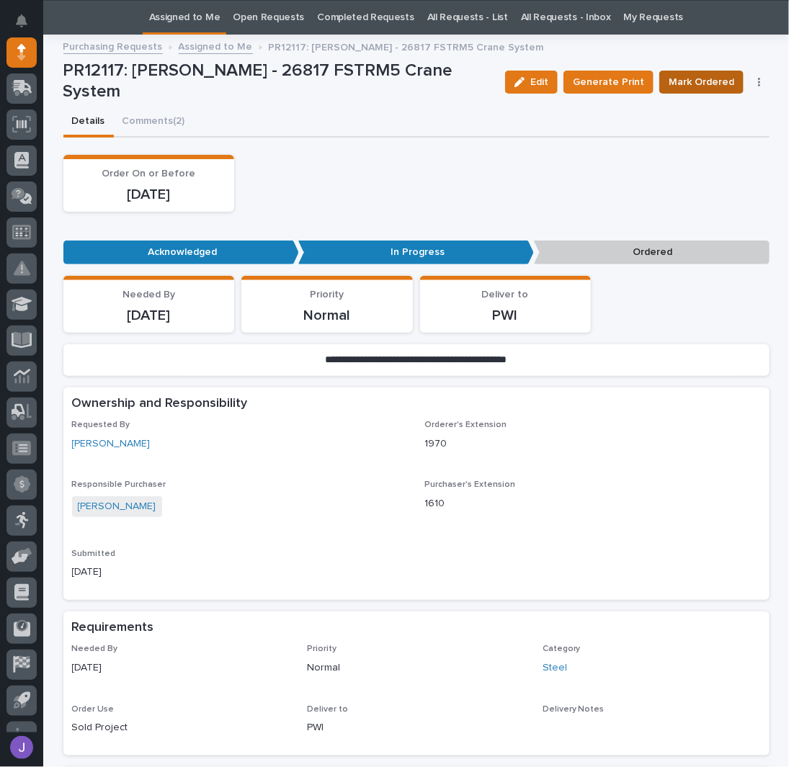
click at [683, 83] on span "Mark Ordered" at bounding box center [701, 81] width 66 height 17
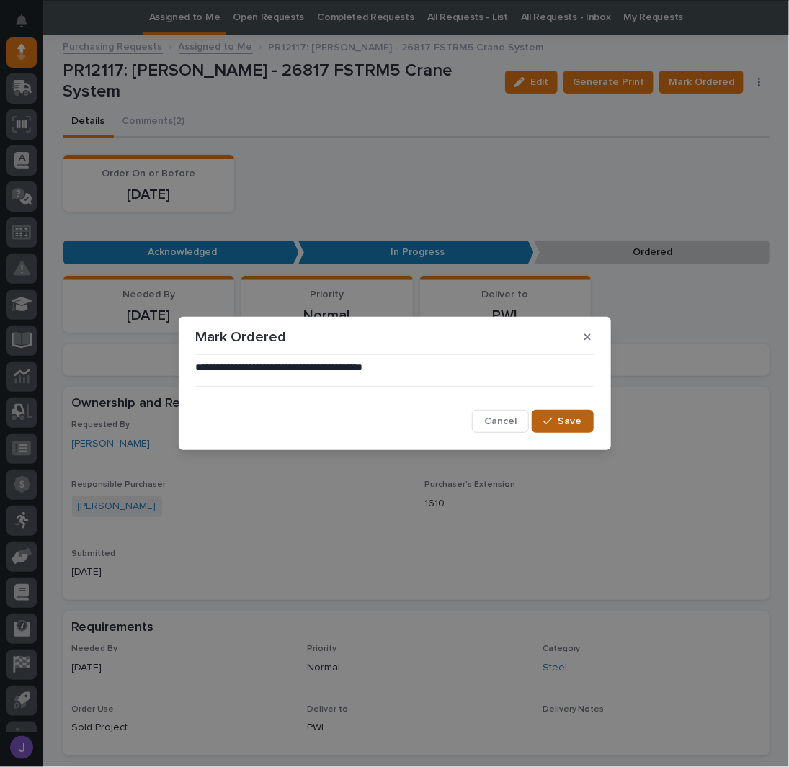
click at [560, 426] on span "Save" at bounding box center [570, 421] width 24 height 13
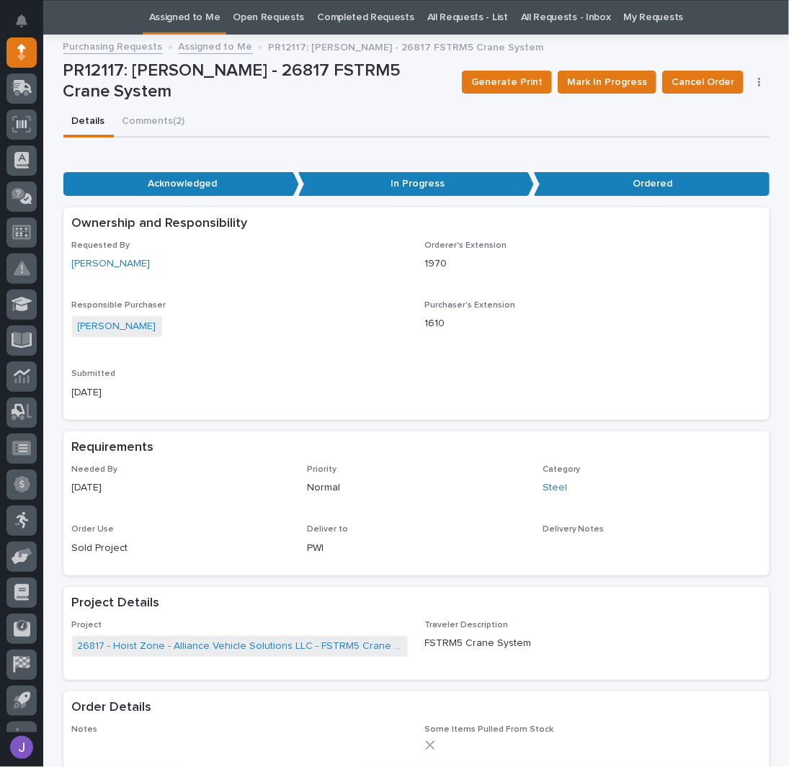
click at [220, 19] on link "Assigned to Me" at bounding box center [184, 18] width 71 height 34
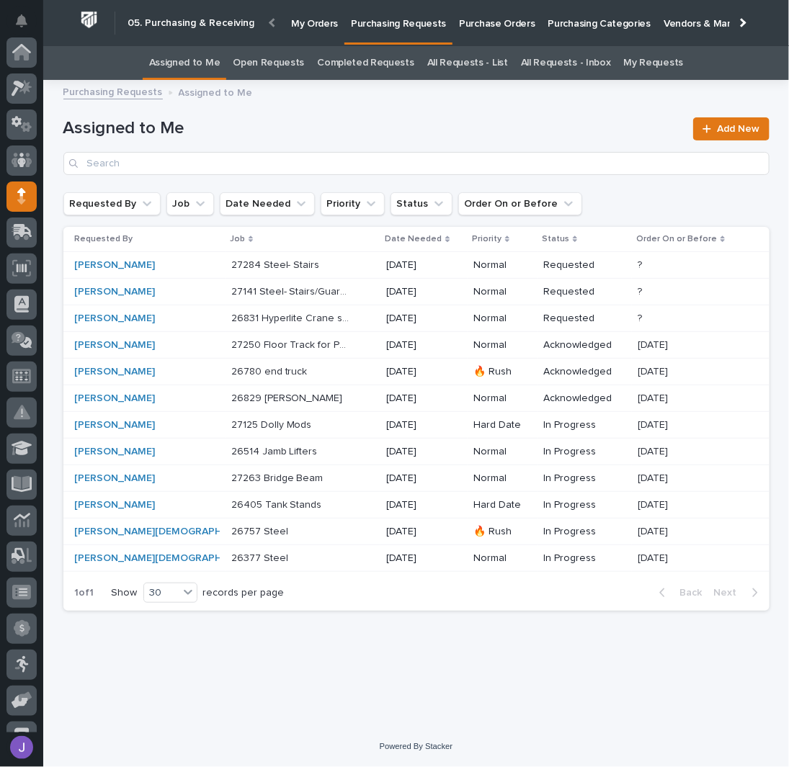
scroll to position [144, 0]
click at [295, 529] on p at bounding box center [291, 532] width 120 height 12
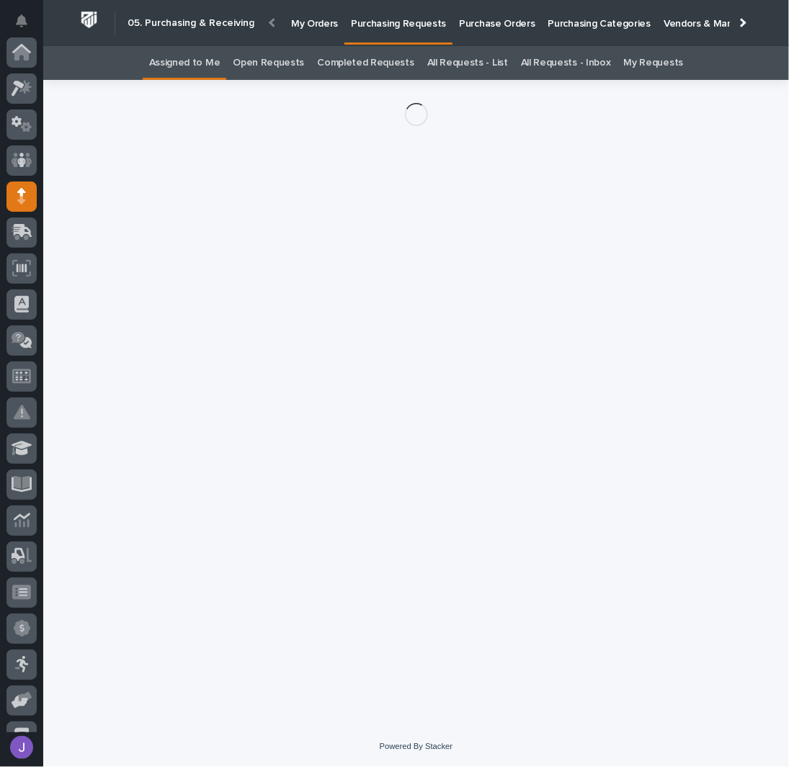
scroll to position [144, 0]
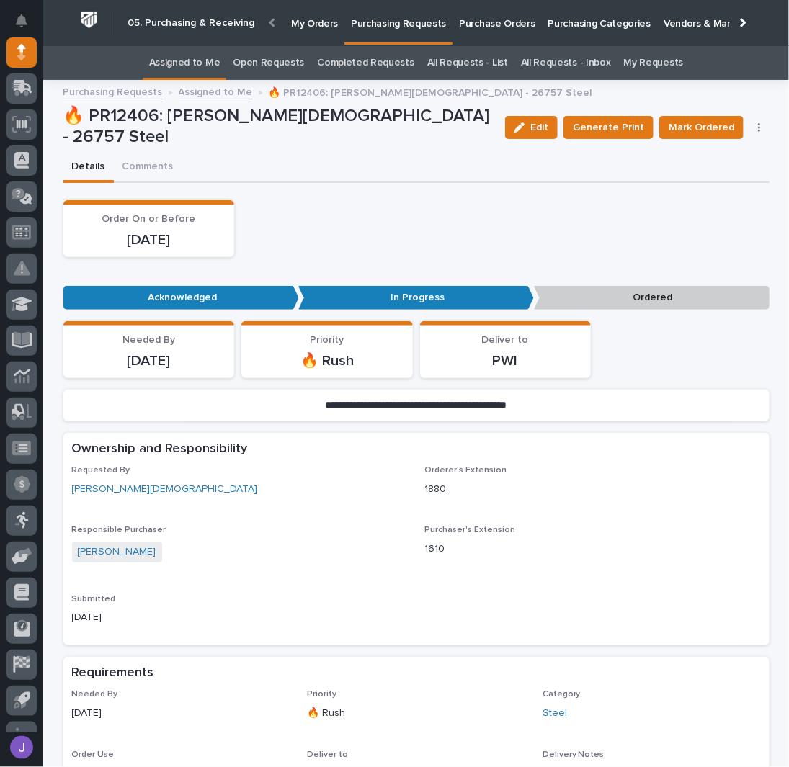
click at [758, 127] on icon "button" at bounding box center [759, 127] width 2 height 9
click at [722, 184] on span "Edit Linked PO's" at bounding box center [712, 179] width 73 height 17
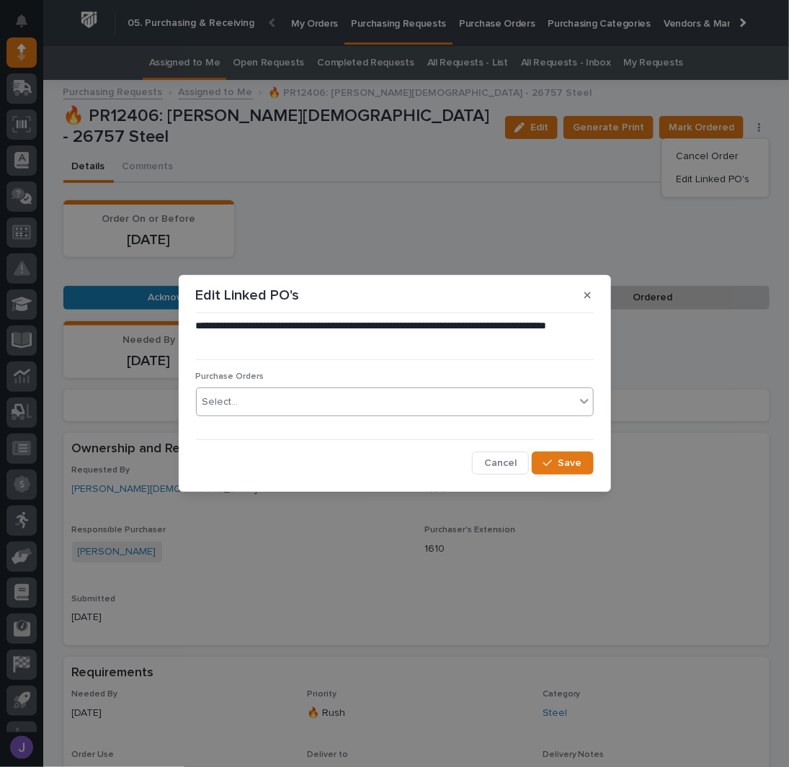
click at [285, 405] on div "Select..." at bounding box center [386, 402] width 378 height 24
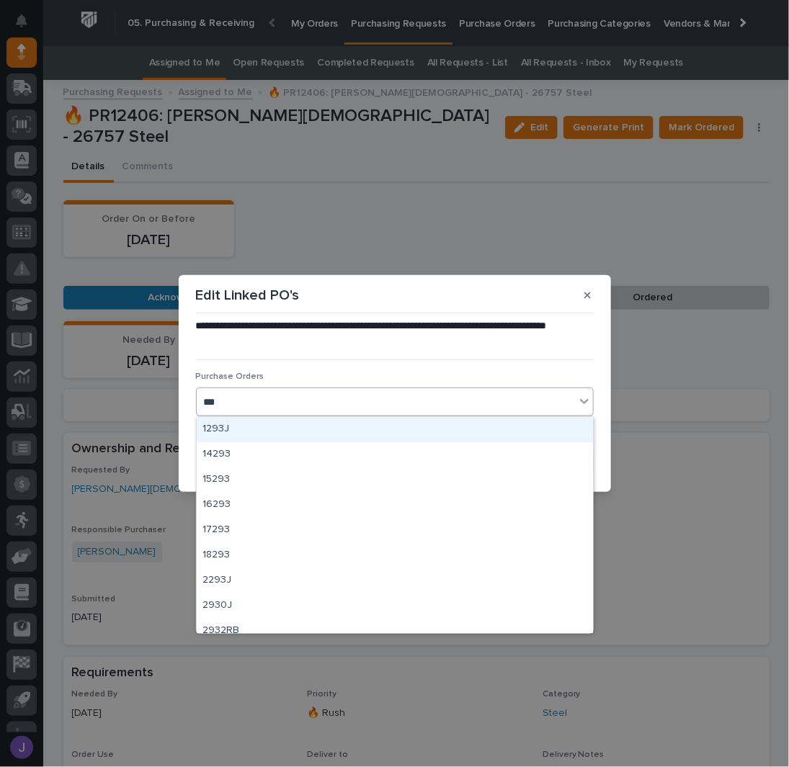
type input "****"
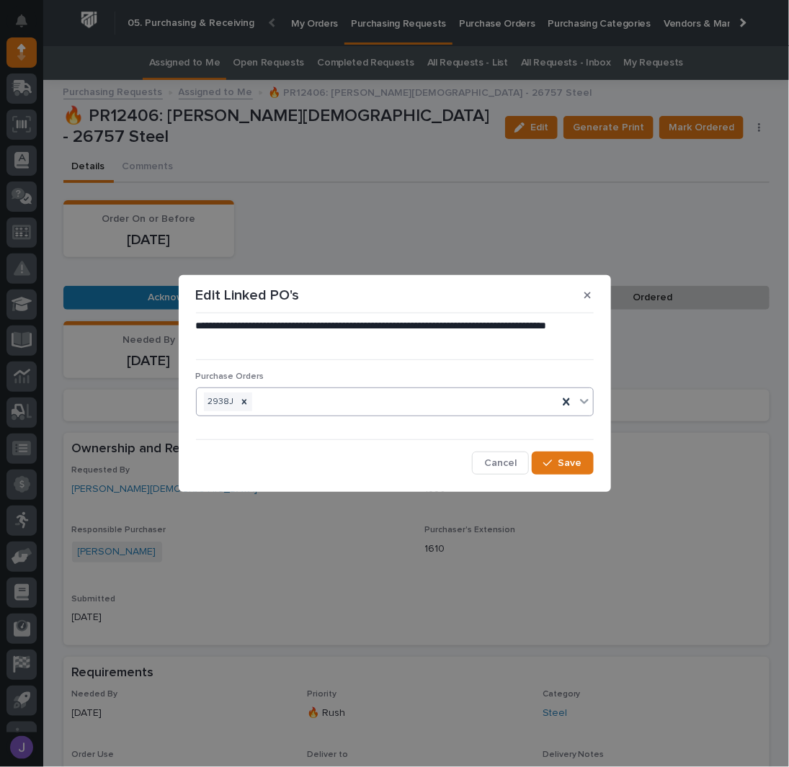
click at [596, 468] on div "**********" at bounding box center [394, 396] width 405 height 163
click at [580, 465] on span "Save" at bounding box center [570, 463] width 24 height 13
